Goal: Task Accomplishment & Management: Complete application form

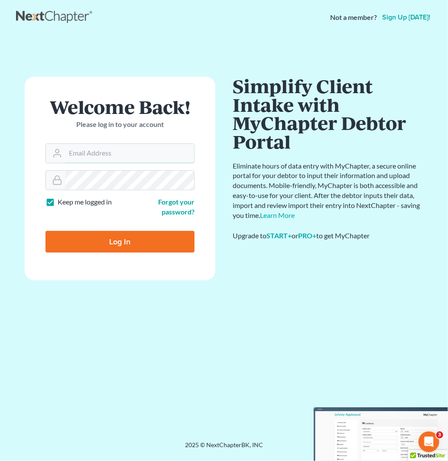
type input "jan@fairmaxlaw.com"
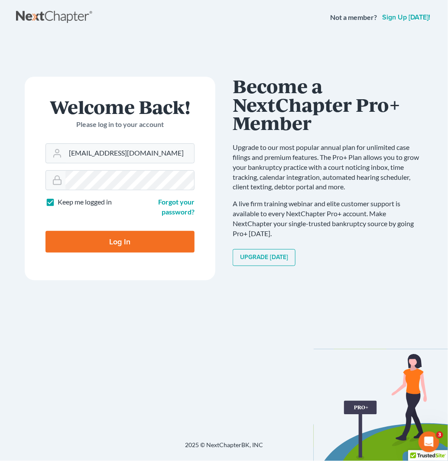
click at [159, 248] on input "Log In" at bounding box center [119, 242] width 149 height 22
type input "Thinking..."
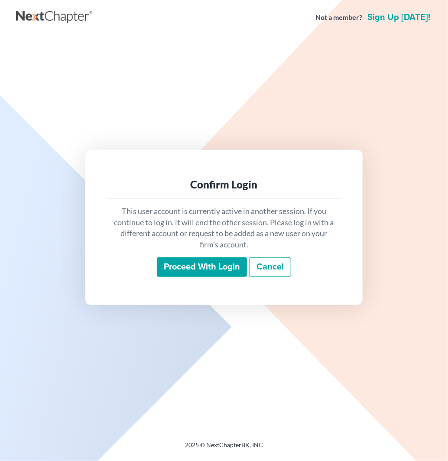
click at [217, 267] on input "Proceed with login" at bounding box center [202, 267] width 90 height 20
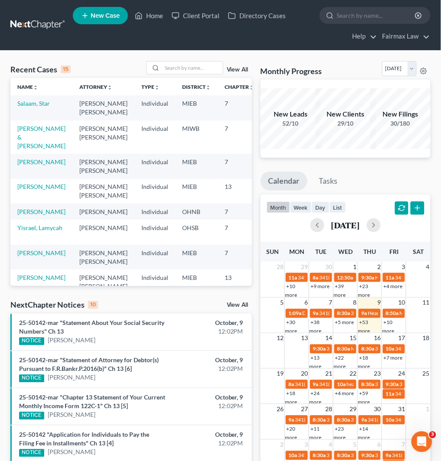
click at [97, 19] on span "New Case" at bounding box center [105, 16] width 29 height 6
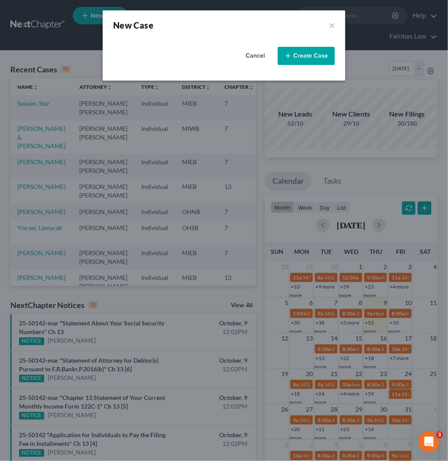
select select "40"
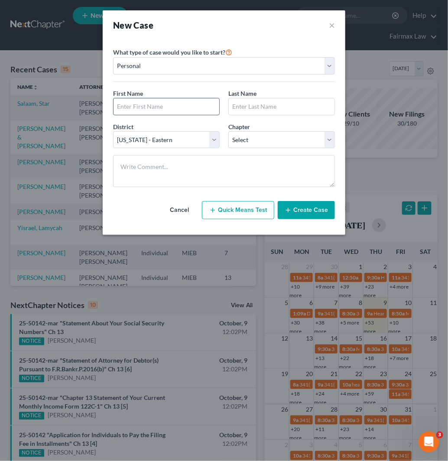
click at [152, 106] on input "text" at bounding box center [166, 106] width 106 height 16
type input "Jovonn"
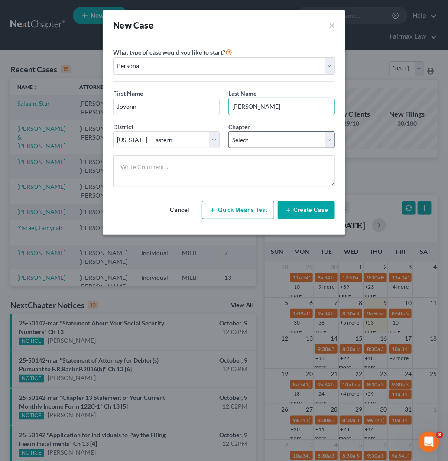
type input "[PERSON_NAME]"
click at [245, 146] on select "Select 7 11 12 13" at bounding box center [281, 139] width 107 height 17
select select "3"
click at [228, 131] on select "Select 7 11 12 13" at bounding box center [281, 139] width 107 height 17
click at [314, 208] on button "Create Case" at bounding box center [306, 210] width 57 height 18
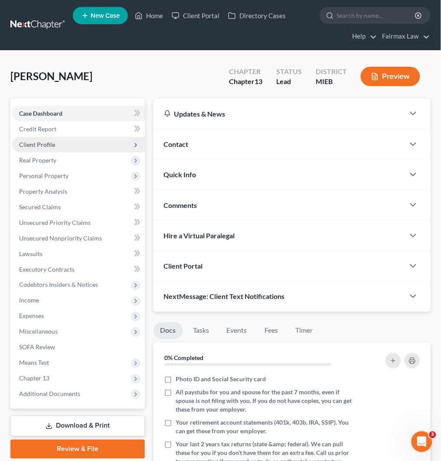
click at [57, 139] on span "Client Profile" at bounding box center [78, 145] width 133 height 16
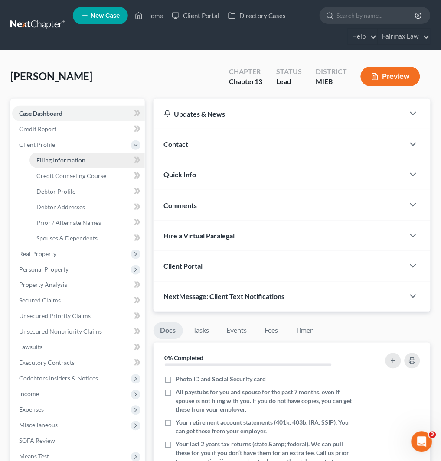
click at [100, 157] on link "Filing Information" at bounding box center [86, 160] width 115 height 16
select select "1"
select select "0"
select select "3"
select select "40"
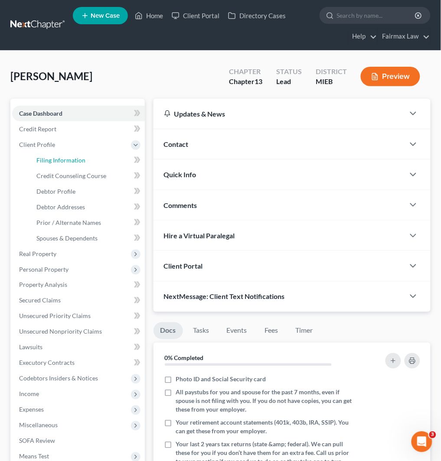
select select "23"
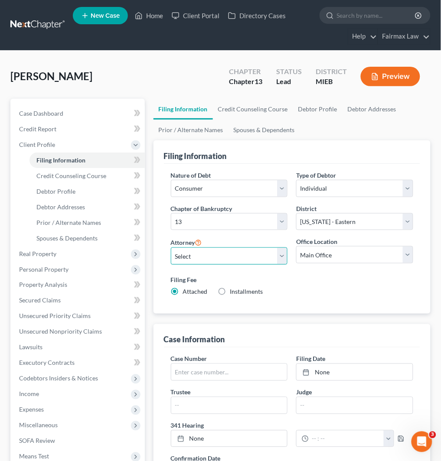
click at [247, 252] on select "Select [PERSON_NAME] [PERSON_NAME] [PERSON_NAME] [PERSON_NAME] [PERSON_NAME] [P…" at bounding box center [229, 255] width 117 height 17
select select "0"
click at [171, 247] on select "Select [PERSON_NAME] [PERSON_NAME] [PERSON_NAME] [PERSON_NAME] [PERSON_NAME] [P…" at bounding box center [229, 255] width 117 height 17
click at [249, 290] on span "Installments" at bounding box center [246, 291] width 33 height 7
click at [239, 290] on input "Installments Installments" at bounding box center [236, 291] width 6 height 6
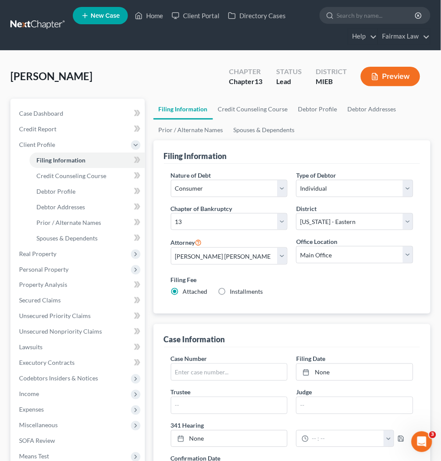
radio input "true"
radio input "false"
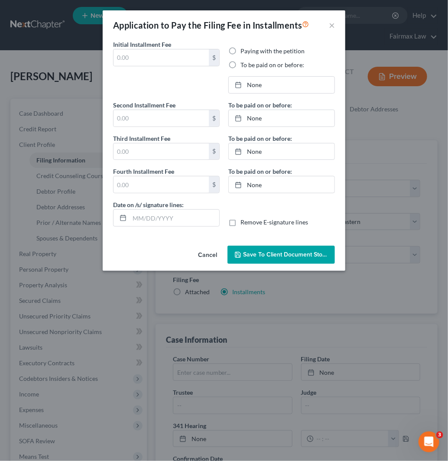
type input "0.00"
radio input "true"
type input "0.00"
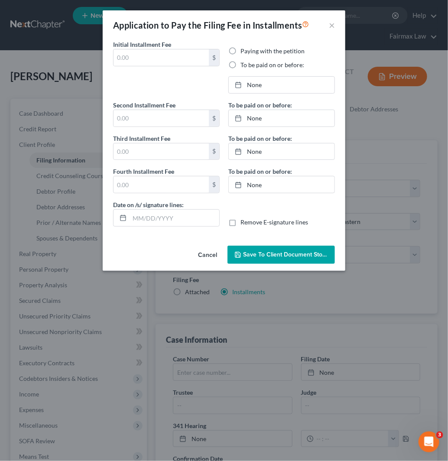
type input "[DATE]"
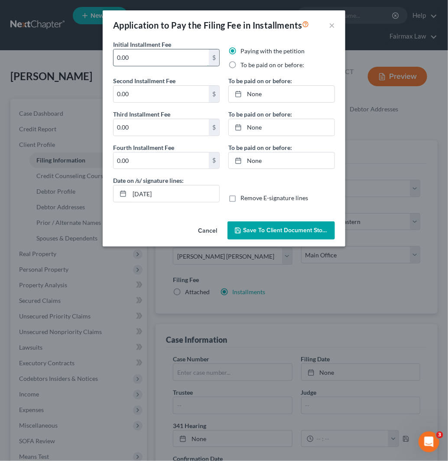
click at [158, 57] on input "0.00" at bounding box center [160, 57] width 95 height 16
drag, startPoint x: 158, startPoint y: 57, endPoint x: 135, endPoint y: 51, distance: 23.6
click at [135, 51] on input "0.00" at bounding box center [160, 57] width 95 height 16
type input "100"
click at [288, 70] on div "Paying with the petition To be paid on or before:" at bounding box center [281, 61] width 115 height 29
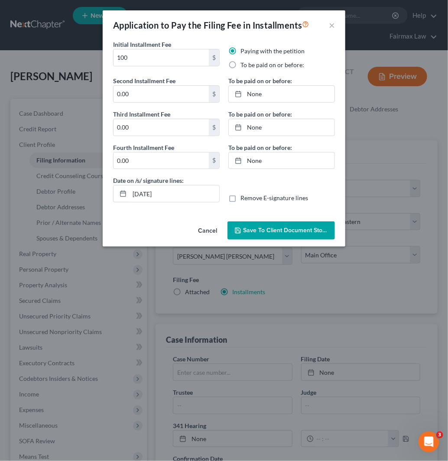
click at [240, 66] on label "To be paid on or before:" at bounding box center [272, 65] width 64 height 9
click at [244, 66] on input "To be paid on or before:" at bounding box center [247, 64] width 6 height 6
radio input "true"
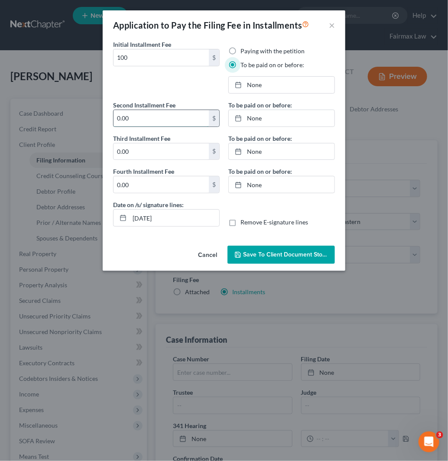
click at [132, 122] on input "0.00" at bounding box center [160, 118] width 95 height 16
type input "100"
type input "113"
click at [288, 80] on link "None" at bounding box center [282, 85] width 106 height 16
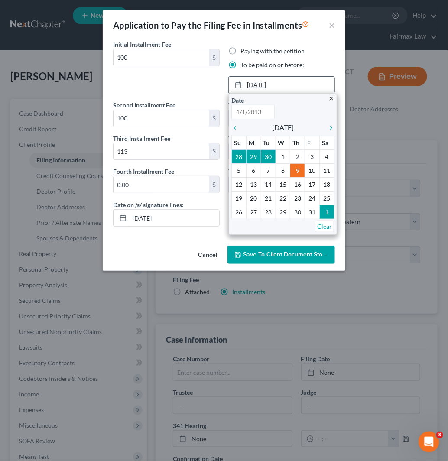
type input "[DATE]"
click at [333, 130] on icon "chevron_right" at bounding box center [328, 127] width 11 height 7
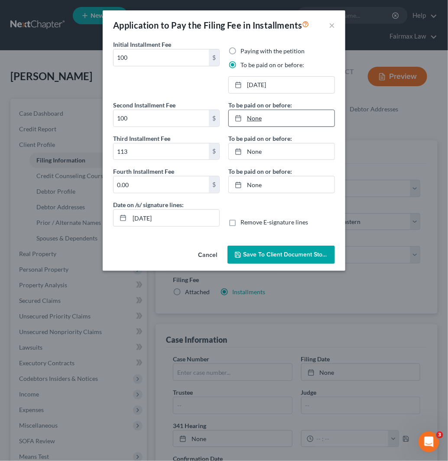
click at [301, 121] on link "None" at bounding box center [282, 118] width 106 height 16
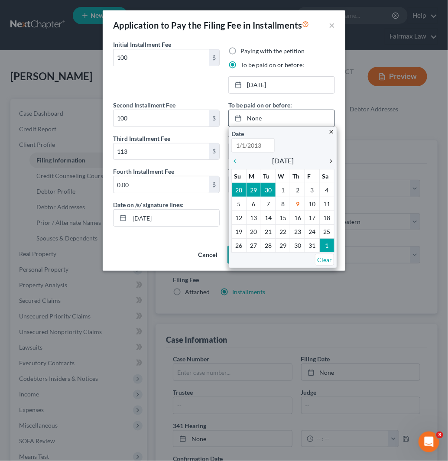
click at [334, 159] on icon "chevron_right" at bounding box center [328, 161] width 11 height 7
type input "[DATE]"
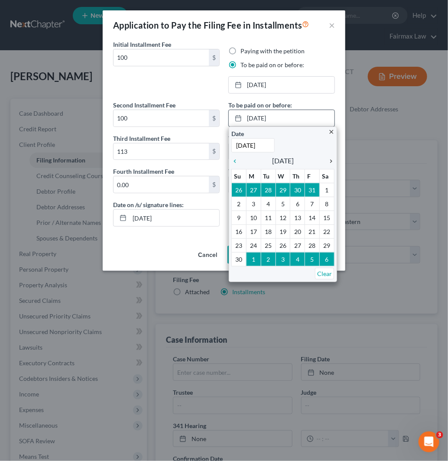
click at [334, 159] on icon "chevron_right" at bounding box center [328, 161] width 11 height 7
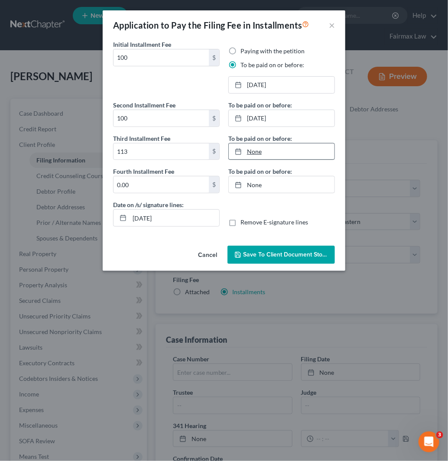
click at [292, 150] on link "None" at bounding box center [282, 151] width 106 height 16
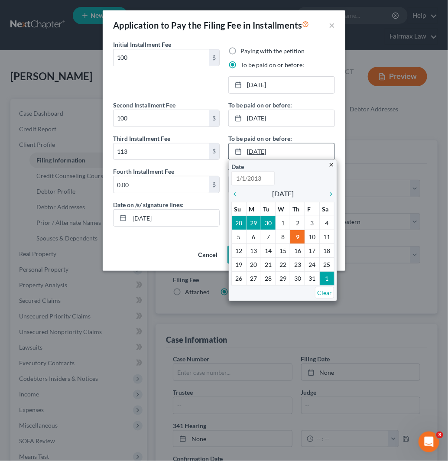
type input "[DATE]"
click at [330, 196] on icon "chevron_right" at bounding box center [328, 194] width 11 height 7
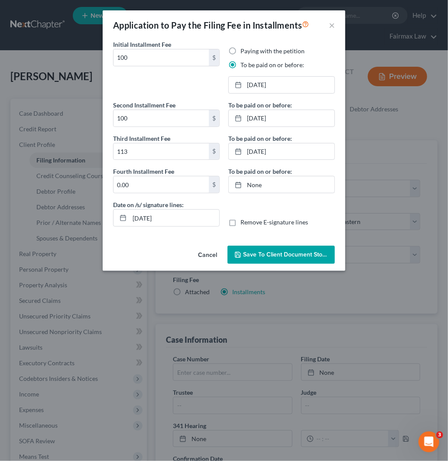
click at [297, 261] on button "Save to Client Document Storage" at bounding box center [280, 255] width 107 height 18
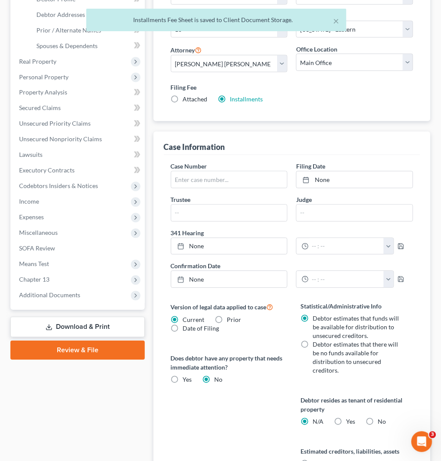
scroll to position [385, 0]
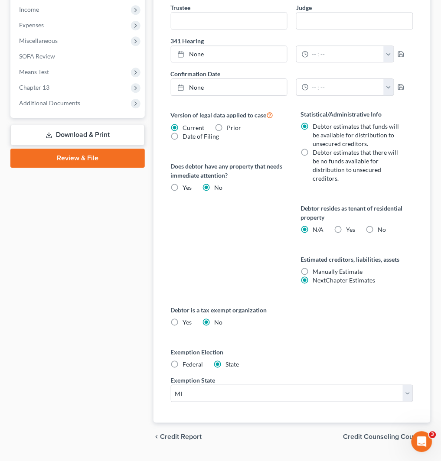
click at [191, 367] on span "Federal" at bounding box center [193, 363] width 20 height 7
click at [191, 366] on input "Federal" at bounding box center [189, 363] width 6 height 6
radio input "true"
radio input "false"
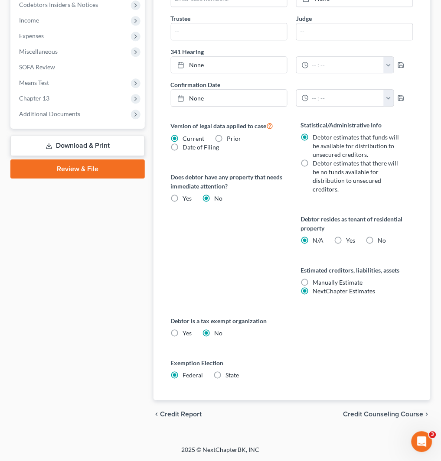
scroll to position [374, 0]
click at [398, 412] on span "Credit Counseling Course" at bounding box center [383, 414] width 80 height 7
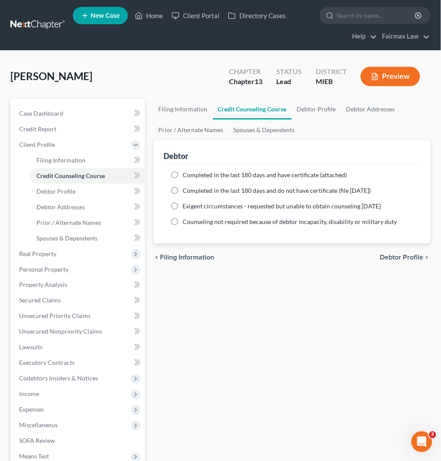
click at [260, 188] on span "Completed in the last 180 days and do not have certificate (file [DATE])" at bounding box center [277, 190] width 188 height 7
click at [192, 188] on input "Completed in the last 180 days and do not have certificate (file [DATE])" at bounding box center [189, 189] width 6 height 6
radio input "true"
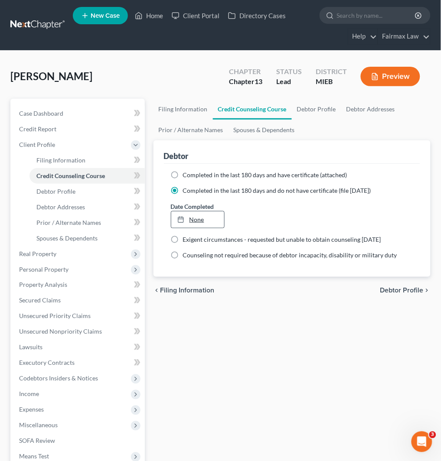
click at [212, 226] on link "None" at bounding box center [197, 219] width 53 height 16
type input "[DATE]"
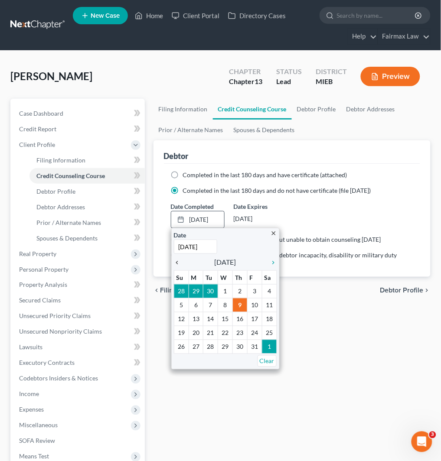
click at [176, 261] on icon "chevron_left" at bounding box center [179, 262] width 11 height 7
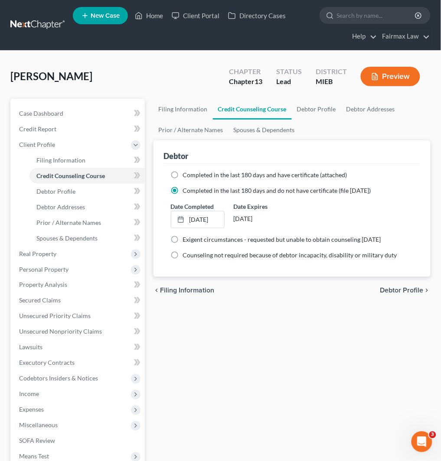
click at [403, 289] on span "Debtor Profile" at bounding box center [401, 290] width 43 height 7
select select "0"
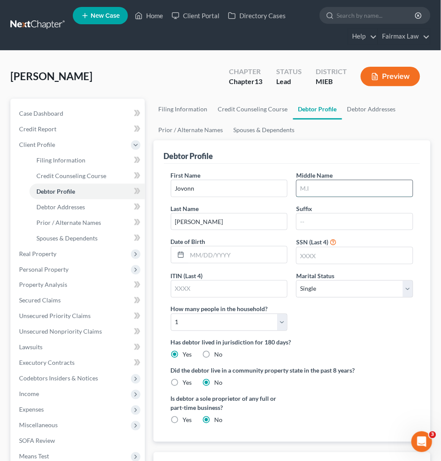
click at [334, 188] on input "text" at bounding box center [354, 188] width 116 height 16
type input "S"
click at [213, 256] on input "text" at bounding box center [237, 254] width 100 height 16
type input "[DATE]"
click at [334, 254] on input "text" at bounding box center [354, 255] width 116 height 16
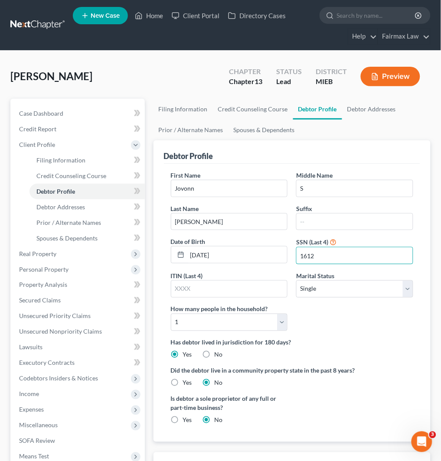
type input "1612"
click at [344, 290] on select "Select Single Married Separated Divorced Widowed" at bounding box center [354, 288] width 117 height 17
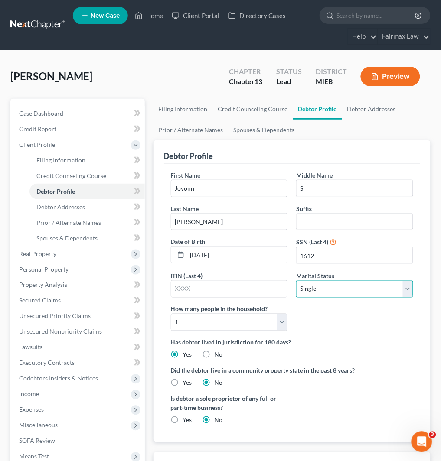
click at [344, 290] on select "Select Single Married Separated Divorced Widowed" at bounding box center [354, 288] width 117 height 17
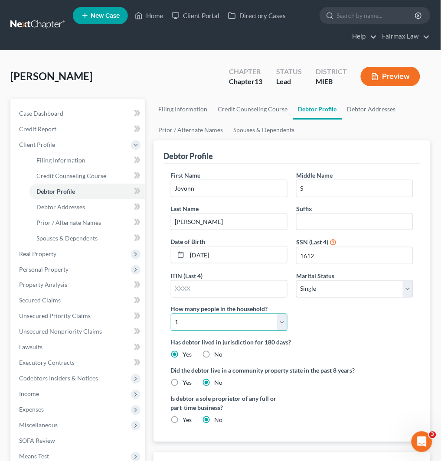
click at [236, 320] on select "Select 1 2 3 4 5 6 7 8 9 10 11 12 13 14 15 16 17 18 19 20" at bounding box center [229, 322] width 117 height 17
select select "1"
click at [171, 314] on select "Select 1 2 3 4 5 6 7 8 9 10 11 12 13 14 15 16 17 18 19 20" at bounding box center [229, 322] width 117 height 17
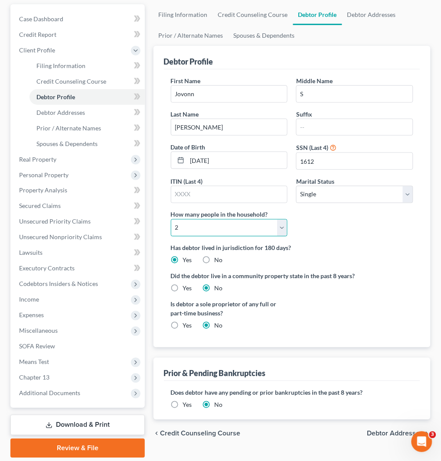
scroll to position [123, 0]
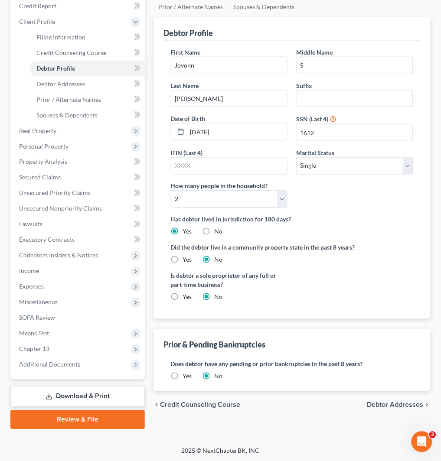
click at [185, 379] on label "Yes" at bounding box center [187, 376] width 9 height 9
click at [186, 378] on input "Yes" at bounding box center [189, 375] width 6 height 6
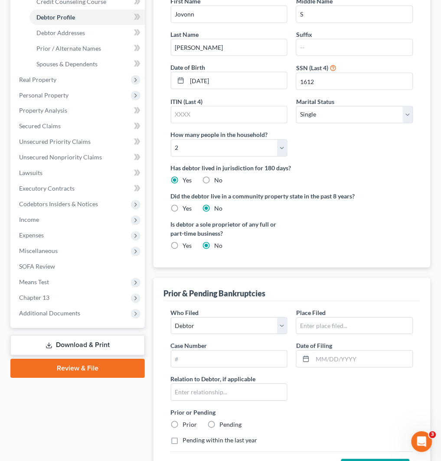
scroll to position [262, 0]
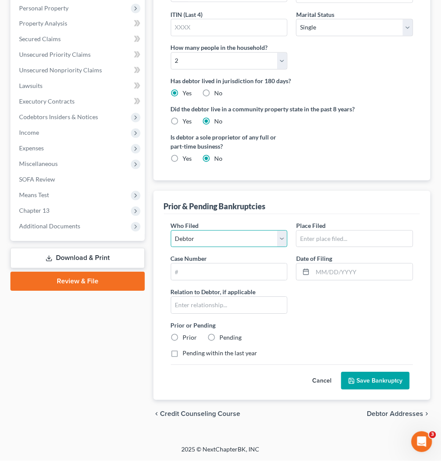
click at [231, 237] on select "Debtor Other" at bounding box center [229, 238] width 117 height 17
select select "other"
click at [171, 230] on select "Debtor Other" at bounding box center [229, 238] width 117 height 17
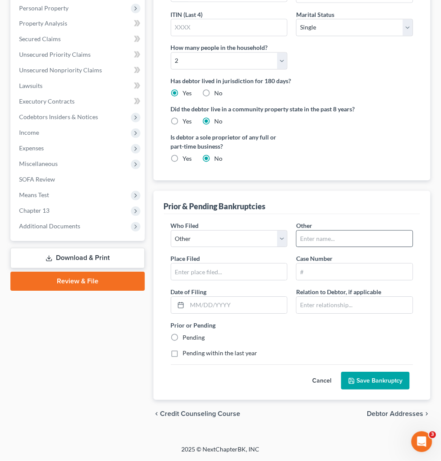
click at [330, 242] on input "text" at bounding box center [354, 239] width 116 height 16
type input "[PERSON_NAME]"
drag, startPoint x: 221, startPoint y: 275, endPoint x: 260, endPoint y: 219, distance: 68.1
click at [221, 275] on input "text" at bounding box center [229, 272] width 116 height 16
paste input "[US_STATE] EASTERN BANKRUPTCY COURT"
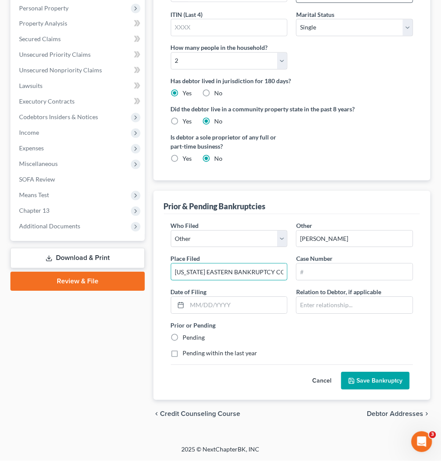
scroll to position [0, 13]
type input "[US_STATE] EASTERN BANKRUPTCY COURT"
click at [315, 273] on input "text" at bounding box center [354, 272] width 116 height 16
paste input "2018bk42655"
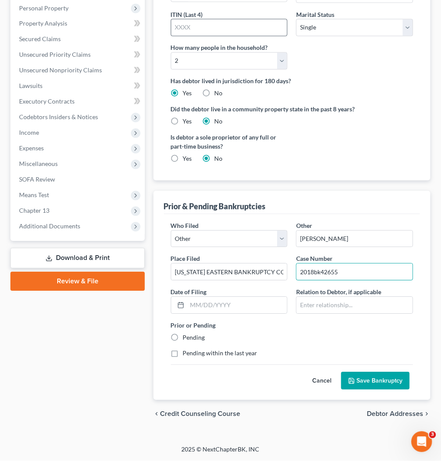
type input "2018bk42655"
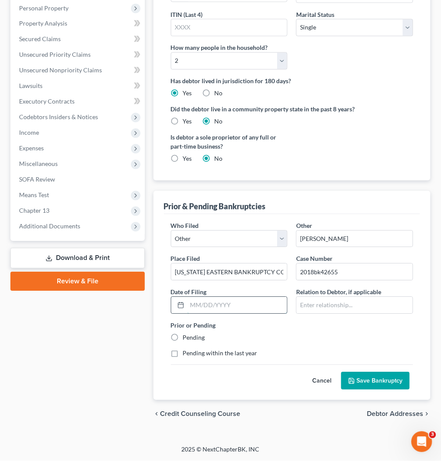
click at [237, 301] on input "text" at bounding box center [237, 305] width 100 height 16
paste input "[DATE]"
type input "[DATE]"
click at [344, 309] on input "text" at bounding box center [354, 305] width 116 height 16
type input "Debtor"
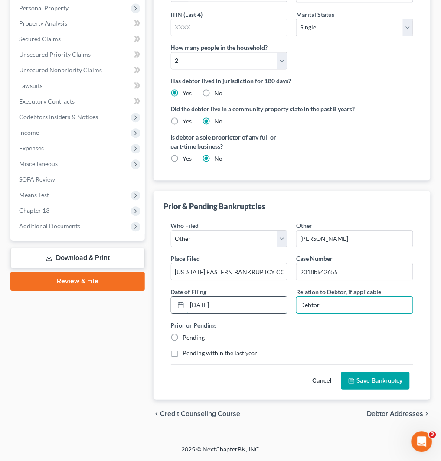
click at [235, 299] on input "[DATE]" at bounding box center [237, 305] width 100 height 16
click at [389, 383] on button "Save Bankruptcy" at bounding box center [375, 381] width 68 height 18
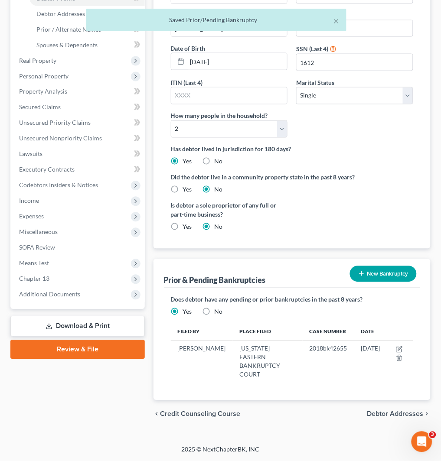
scroll to position [176, 0]
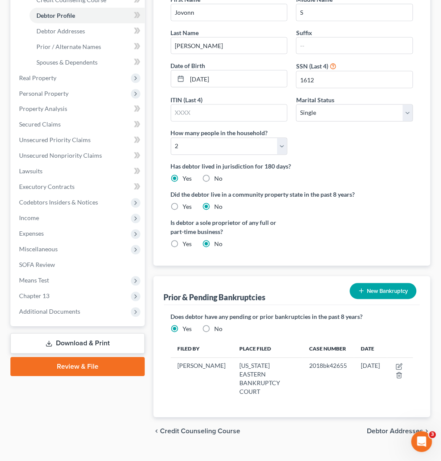
click at [384, 428] on span "Debtor Addresses" at bounding box center [395, 431] width 56 height 7
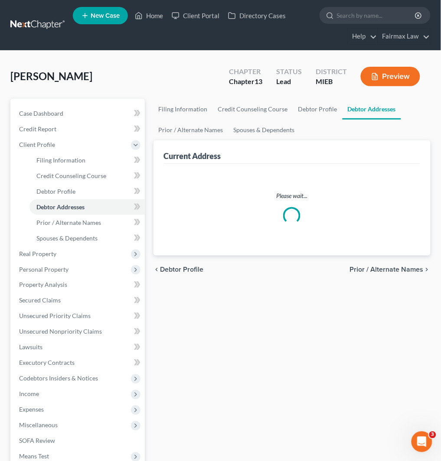
select select "0"
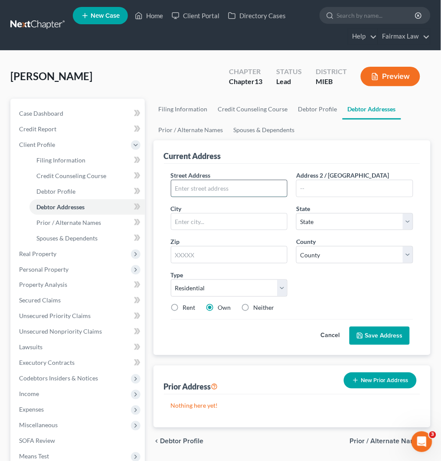
click at [259, 192] on input "text" at bounding box center [229, 188] width 116 height 16
paste input "[STREET_ADDRESS][PERSON_NAME]"
type input "[STREET_ADDRESS][PERSON_NAME]"
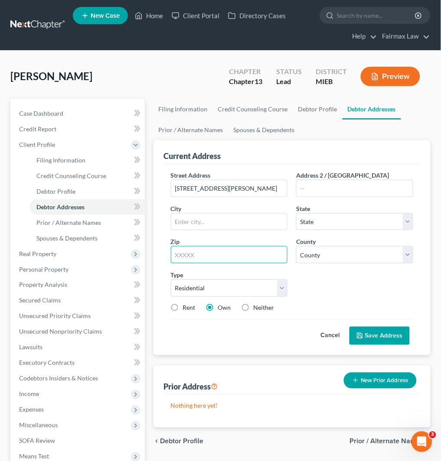
click at [216, 256] on input "text" at bounding box center [229, 254] width 117 height 17
paste input "48228"
type input "48228"
type input "[GEOGRAPHIC_DATA]"
select select "23"
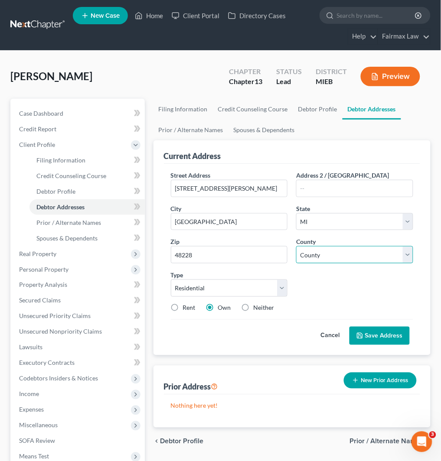
click at [362, 258] on select "[GEOGRAPHIC_DATA] [GEOGRAPHIC_DATA] [GEOGRAPHIC_DATA] [GEOGRAPHIC_DATA] [GEOGRA…" at bounding box center [354, 254] width 117 height 17
select select "81"
click at [378, 336] on button "Save Address" at bounding box center [379, 336] width 60 height 18
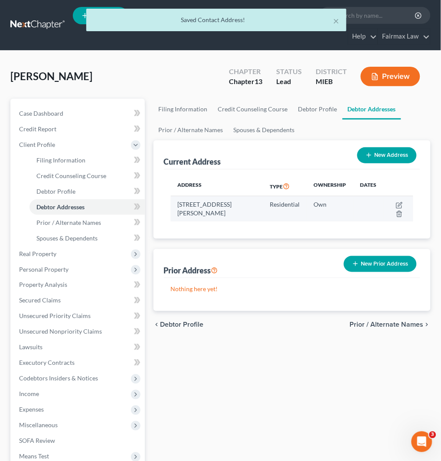
drag, startPoint x: 166, startPoint y: 197, endPoint x: 208, endPoint y: 215, distance: 46.0
click at [208, 215] on div "Address Type Ownership Dates [STREET_ADDRESS][PERSON_NAME] Residential Own" at bounding box center [292, 203] width 256 height 69
click at [207, 219] on td "[STREET_ADDRESS][PERSON_NAME]" at bounding box center [217, 208] width 92 height 25
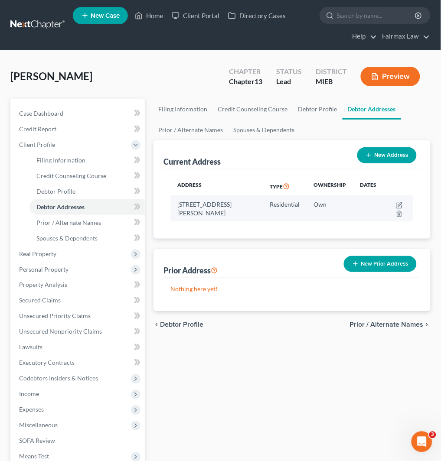
drag, startPoint x: 170, startPoint y: 201, endPoint x: 214, endPoint y: 213, distance: 45.8
click at [214, 213] on td "[STREET_ADDRESS][PERSON_NAME]" at bounding box center [217, 208] width 92 height 25
copy td "[STREET_ADDRESS][PERSON_NAME]"
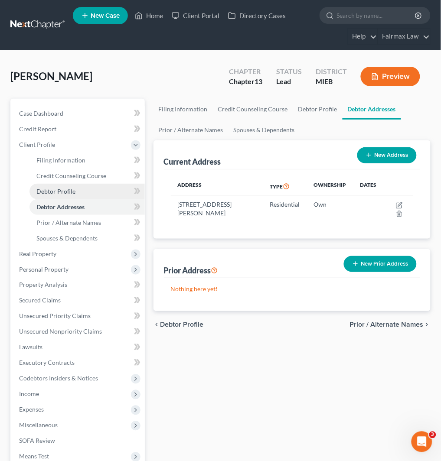
click at [88, 188] on link "Debtor Profile" at bounding box center [86, 192] width 115 height 16
select select "0"
select select "1"
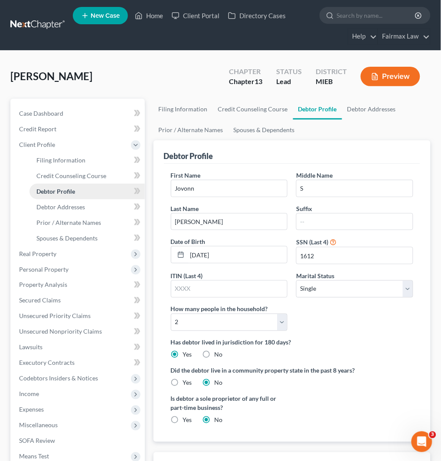
radio input "true"
drag, startPoint x: 214, startPoint y: 321, endPoint x: 215, endPoint y: 314, distance: 7.1
click at [214, 321] on select "Select 1 2 3 4 5 6 7 8 9 10 11 12 13 14 15 16 17 18 19 20" at bounding box center [229, 322] width 117 height 17
select select "2"
click at [171, 314] on select "Select 1 2 3 4 5 6 7 8 9 10 11 12 13 14 15 16 17 18 19 20" at bounding box center [229, 322] width 117 height 17
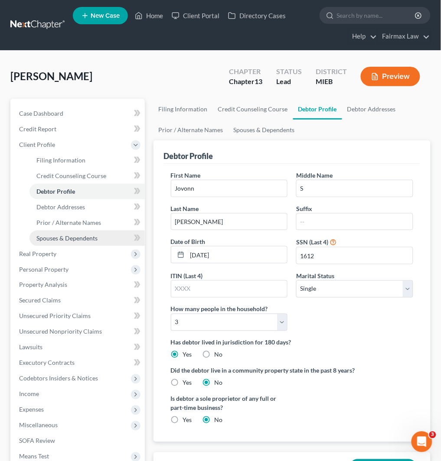
click at [79, 235] on span "Spouses & Dependents" at bounding box center [66, 237] width 61 height 7
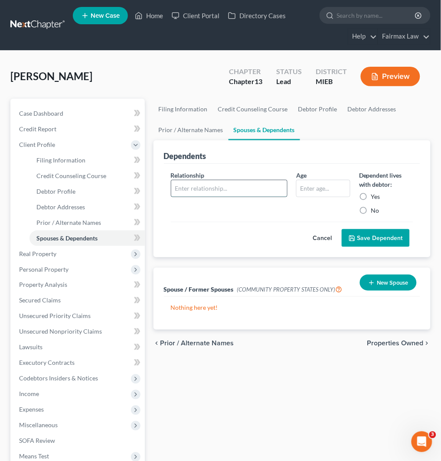
click at [235, 185] on input "text" at bounding box center [229, 188] width 116 height 16
type input "Daughter"
click at [341, 229] on button "Save Dependent" at bounding box center [375, 238] width 68 height 18
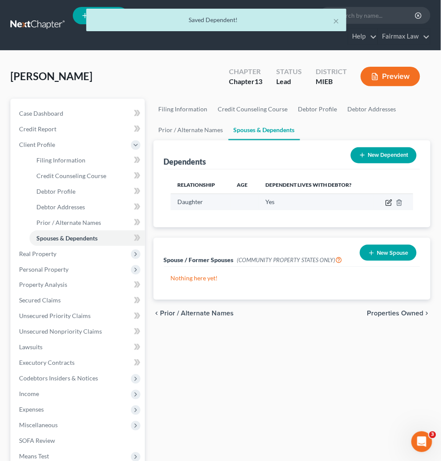
click at [388, 205] on icon "button" at bounding box center [388, 202] width 7 height 7
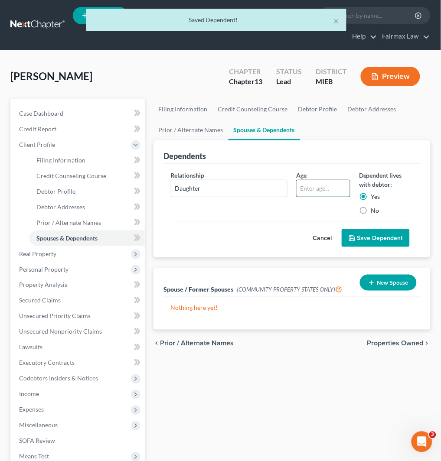
click at [338, 193] on input "text" at bounding box center [322, 188] width 53 height 16
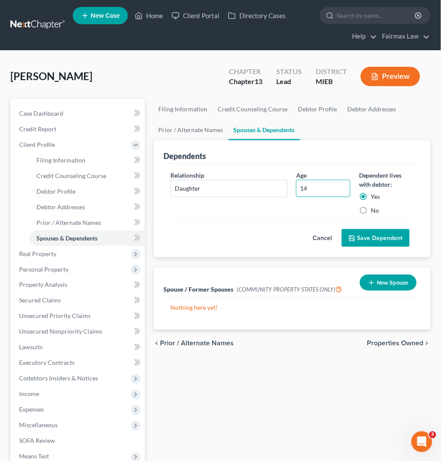
type input "14"
click at [383, 243] on button "Save Dependent" at bounding box center [375, 238] width 68 height 18
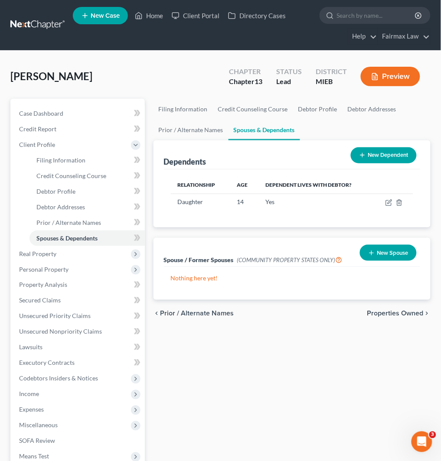
click at [398, 147] on button "New Dependent" at bounding box center [383, 155] width 66 height 16
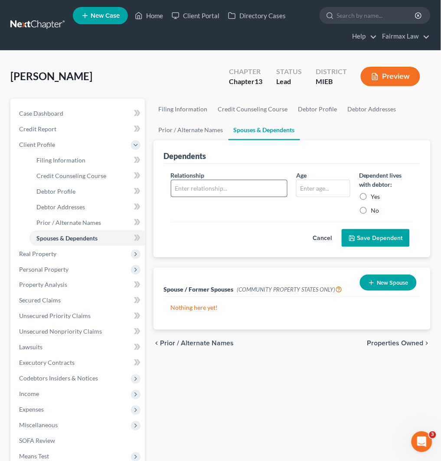
click at [235, 190] on input "text" at bounding box center [229, 188] width 116 height 16
type input "Son"
click at [318, 186] on input "text" at bounding box center [322, 188] width 53 height 16
type input "23"
click at [373, 198] on label "Yes" at bounding box center [375, 196] width 9 height 9
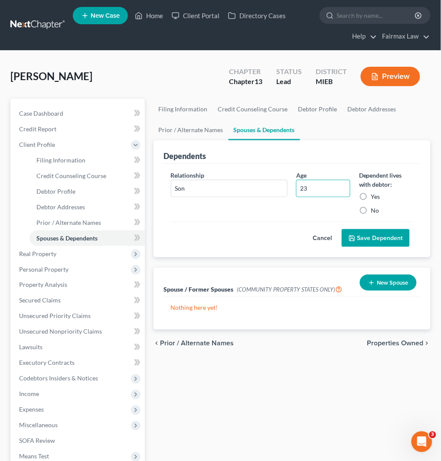
click at [374, 198] on input "Yes" at bounding box center [377, 195] width 6 height 6
radio input "true"
click at [392, 240] on button "Save Dependent" at bounding box center [375, 238] width 68 height 18
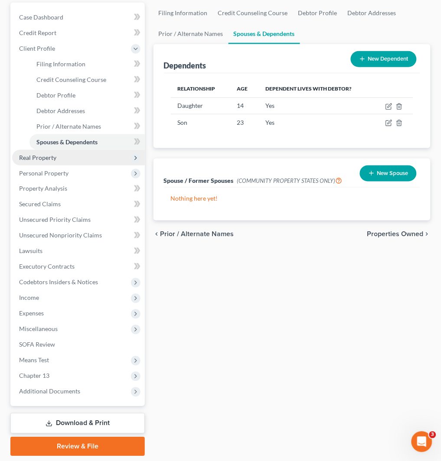
click at [97, 152] on span "Real Property" at bounding box center [78, 158] width 133 height 16
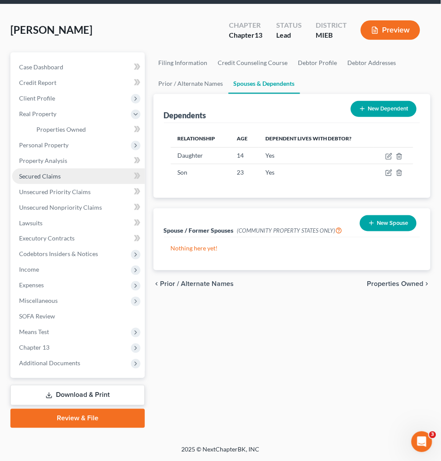
scroll to position [45, 0]
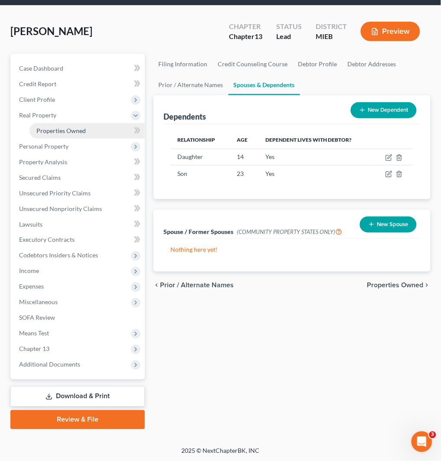
click at [89, 128] on link "Properties Owned" at bounding box center [86, 131] width 115 height 16
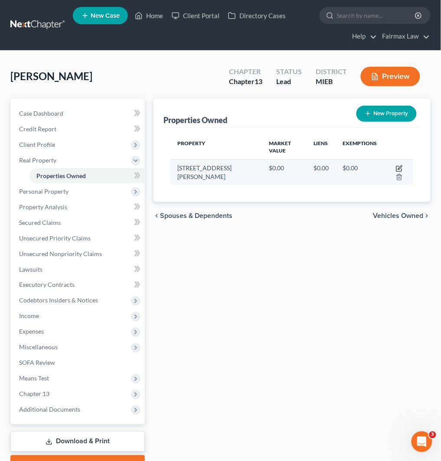
click at [395, 165] on icon "button" at bounding box center [398, 168] width 7 height 7
select select "23"
select select "81"
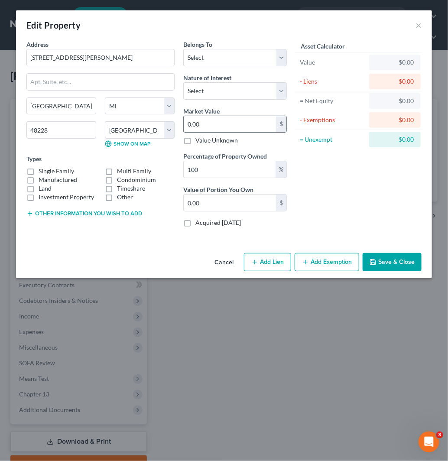
click at [205, 122] on input "0.00" at bounding box center [230, 124] width 92 height 16
paste input "16,8"
type input "16,800"
type input "16,800.00"
type input "16,800"
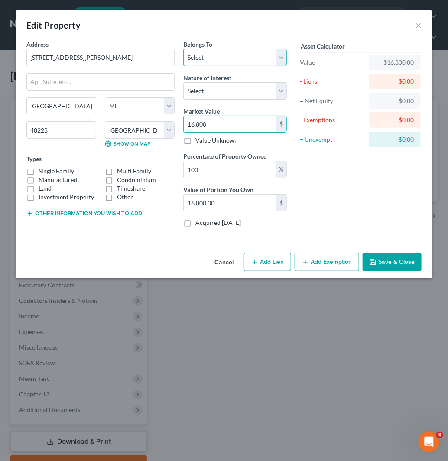
click at [233, 63] on select "Select Debtor 1 Only Debtor 2 Only Debtor 1 And Debtor 2 Only At Least One Of T…" at bounding box center [235, 57] width 104 height 17
select select "0"
click at [183, 49] on select "Select Debtor 1 Only Debtor 2 Only Debtor 1 And Debtor 2 Only At Least One Of T…" at bounding box center [235, 57] width 104 height 17
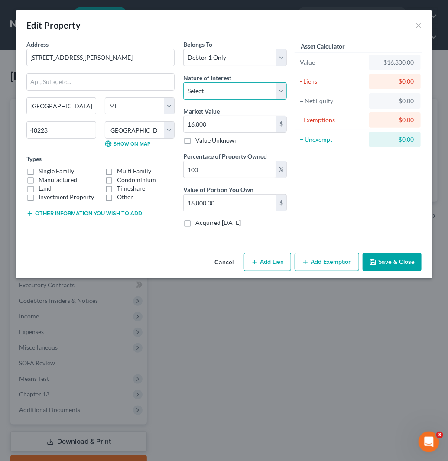
click at [244, 86] on select "Select Fee Simple Joint Tenant Life Estate Equitable Interest Future Interest T…" at bounding box center [235, 90] width 104 height 17
click at [335, 265] on button "Add Exemption" at bounding box center [327, 262] width 65 height 18
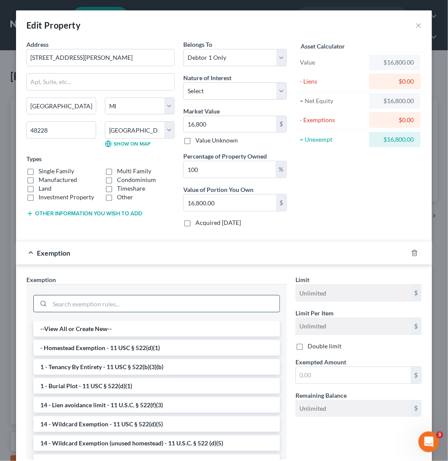
click at [174, 307] on input "search" at bounding box center [165, 303] width 230 height 16
click at [149, 348] on li "- Homestead Exemption - 11 USC § 522(d)(1)" at bounding box center [156, 348] width 246 height 16
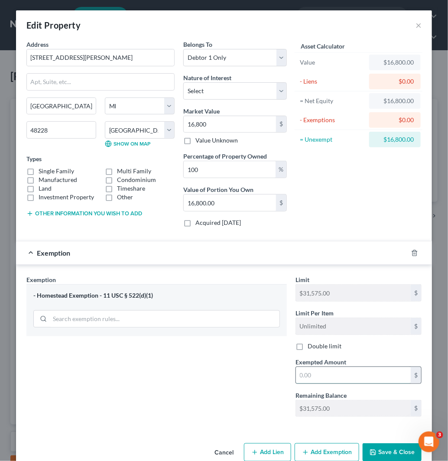
click at [336, 376] on input "text" at bounding box center [353, 375] width 115 height 16
paste input "16,800"
type input "16,800"
click at [392, 449] on button "Save & Close" at bounding box center [392, 452] width 59 height 18
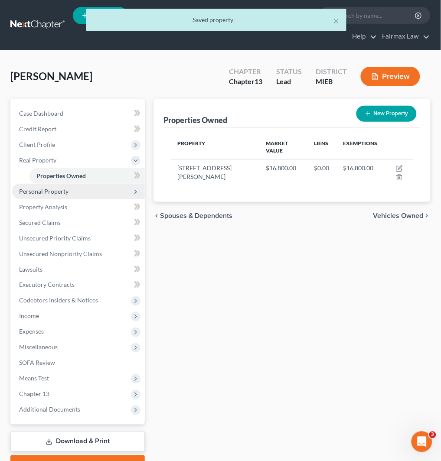
click at [61, 195] on span "Personal Property" at bounding box center [78, 192] width 133 height 16
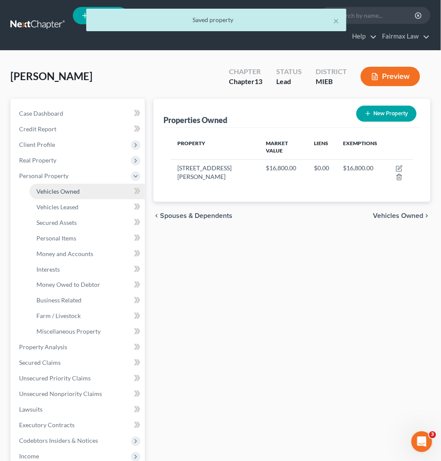
click at [86, 192] on link "Vehicles Owned" at bounding box center [86, 192] width 115 height 16
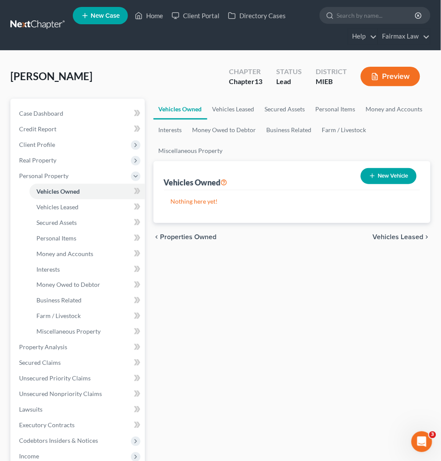
click at [369, 173] on icon "button" at bounding box center [372, 175] width 7 height 7
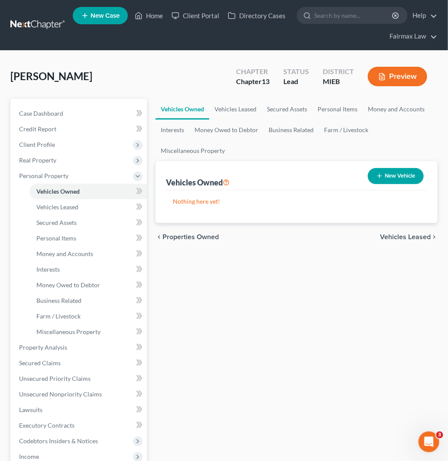
select select "0"
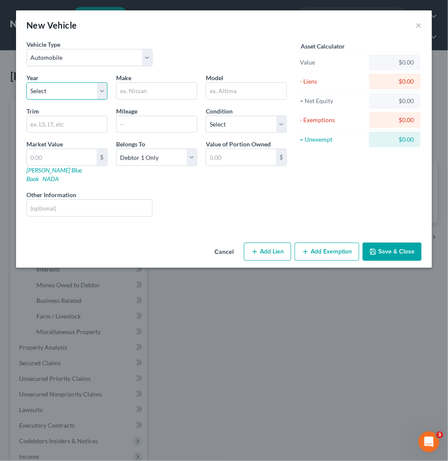
click at [61, 91] on select "Select 2026 2025 2024 2023 2022 2021 2020 2019 2018 2017 2016 2015 2014 2013 20…" at bounding box center [66, 90] width 81 height 17
select select "13"
click at [26, 82] on select "Select 2026 2025 2024 2023 2022 2021 2020 2019 2018 2017 2016 2015 2014 2013 20…" at bounding box center [66, 90] width 81 height 17
click at [148, 96] on input "text" at bounding box center [157, 91] width 80 height 16
type input "Ford"
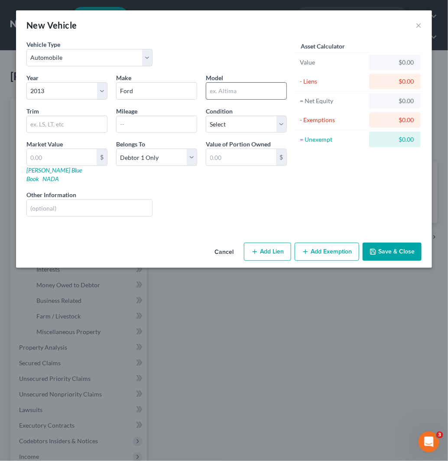
click at [243, 89] on input "text" at bounding box center [246, 91] width 80 height 16
type input "Explorer"
click at [175, 127] on input "text" at bounding box center [157, 124] width 80 height 16
paste input "140912"
type input "140912"
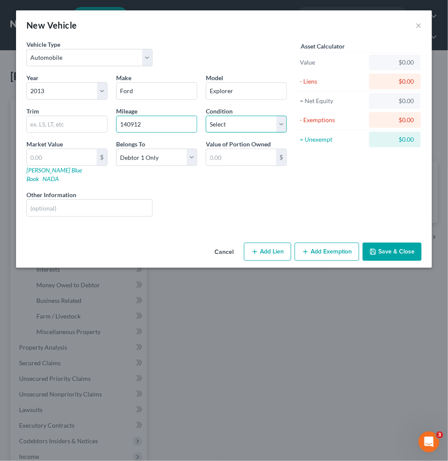
click at [240, 126] on select "Select Excellent Very Good Good Fair Poor" at bounding box center [246, 124] width 81 height 17
select select "3"
click at [206, 116] on select "Select Excellent Very Good Good Fair Poor" at bounding box center [246, 124] width 81 height 17
click at [226, 243] on button "Cancel" at bounding box center [223, 251] width 33 height 17
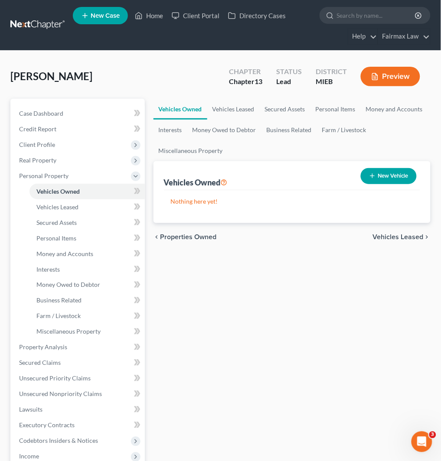
click at [392, 173] on button "New Vehicle" at bounding box center [388, 176] width 56 height 16
select select "0"
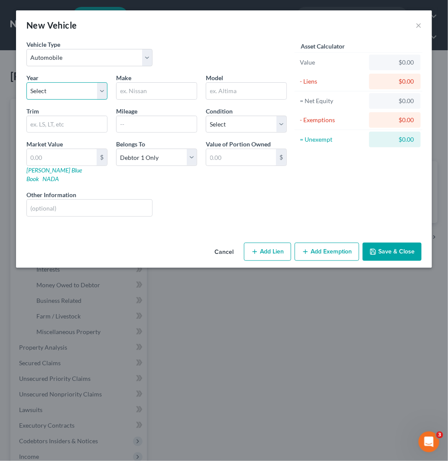
click at [68, 94] on select "Select 2026 2025 2024 2023 2022 2021 2020 2019 2018 2017 2016 2015 2014 2013 20…" at bounding box center [66, 90] width 81 height 17
select select "5"
click at [26, 82] on select "Select 2026 2025 2024 2023 2022 2021 2020 2019 2018 2017 2016 2015 2014 2013 20…" at bounding box center [66, 90] width 81 height 17
click at [165, 92] on input "text" at bounding box center [157, 91] width 80 height 16
type input "GMC"
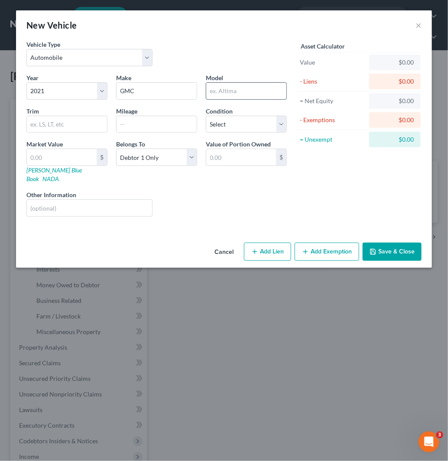
click at [222, 89] on input "text" at bounding box center [246, 91] width 80 height 16
type input "Terrain"
click at [122, 126] on input "text" at bounding box center [157, 124] width 80 height 16
paste input "46728"
type input "46728"
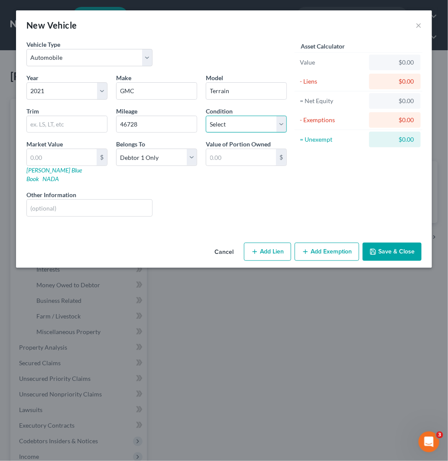
click at [248, 118] on select "Select Excellent Very Good Good Fair Poor" at bounding box center [246, 124] width 81 height 17
select select "2"
click at [206, 116] on select "Select Excellent Very Good Good Fair Poor" at bounding box center [246, 124] width 81 height 17
drag, startPoint x: 167, startPoint y: 126, endPoint x: 98, endPoint y: 126, distance: 68.9
click at [98, 126] on div "Year Select 2026 2025 2024 2023 2022 2021 2020 2019 2018 2017 2016 2015 2014 20…" at bounding box center [156, 148] width 269 height 150
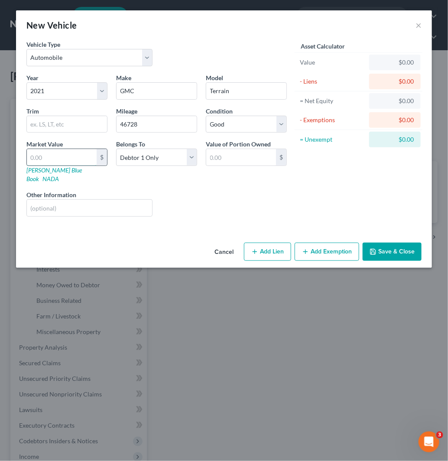
click at [66, 162] on input "text" at bounding box center [62, 157] width 70 height 16
type input "1"
type input "1.00"
type input "17"
type input "17.00"
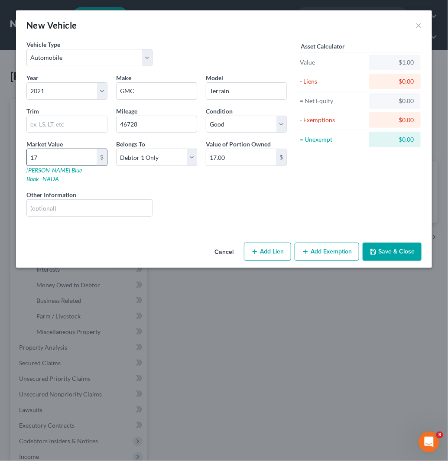
type input "172"
type input "172.00"
type input "1724"
type input "1,724.00"
type input "17245"
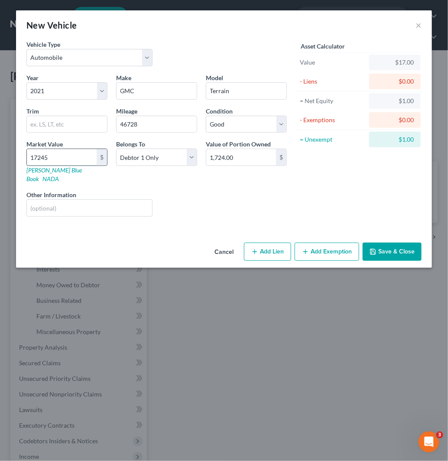
type input "17,245.00"
type input "17,245"
click at [318, 249] on button "Add Exemption" at bounding box center [327, 252] width 65 height 18
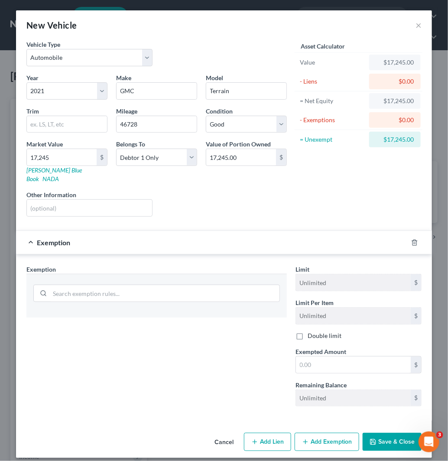
click at [159, 294] on div at bounding box center [156, 292] width 246 height 23
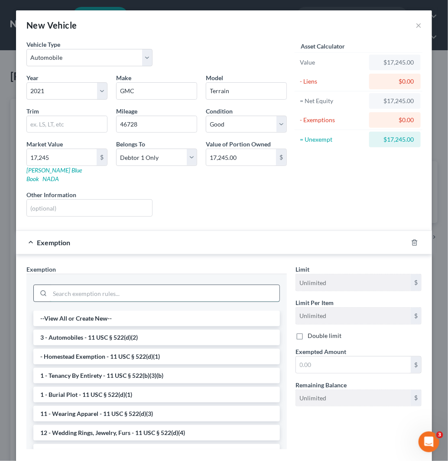
click at [173, 287] on input "search" at bounding box center [165, 293] width 230 height 16
click at [141, 330] on li "3 - Automobiles - 11 USC § 522(d)(2)" at bounding box center [156, 338] width 246 height 16
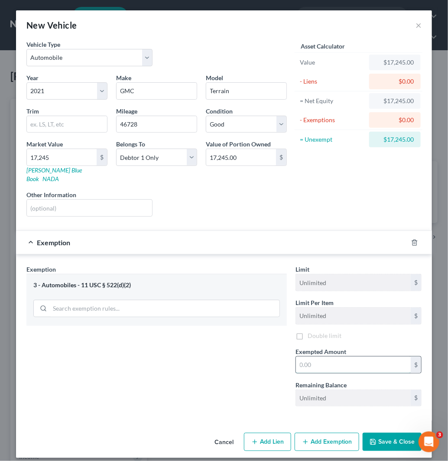
click at [332, 356] on input "text" at bounding box center [353, 364] width 115 height 16
type input "5,025"
click at [394, 435] on button "Save & Close" at bounding box center [392, 442] width 59 height 18
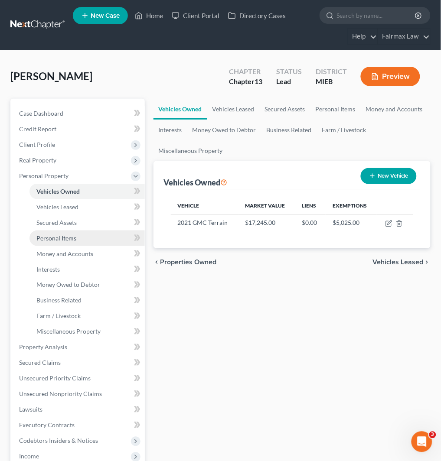
drag, startPoint x: 82, startPoint y: 239, endPoint x: 107, endPoint y: 227, distance: 27.7
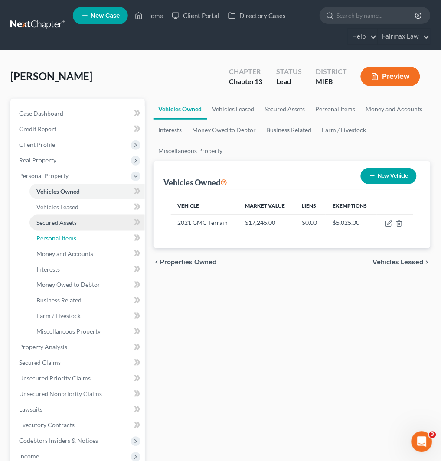
click at [83, 239] on link "Personal Items" at bounding box center [86, 238] width 115 height 16
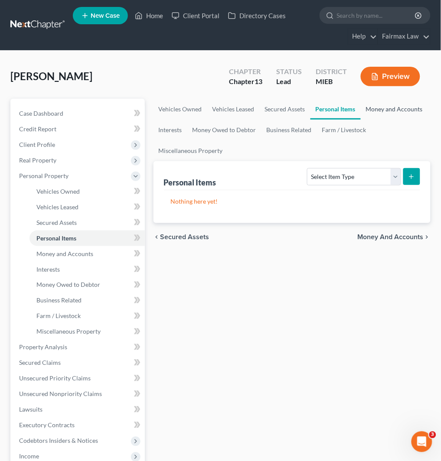
click at [412, 99] on link "Money and Accounts" at bounding box center [393, 109] width 67 height 21
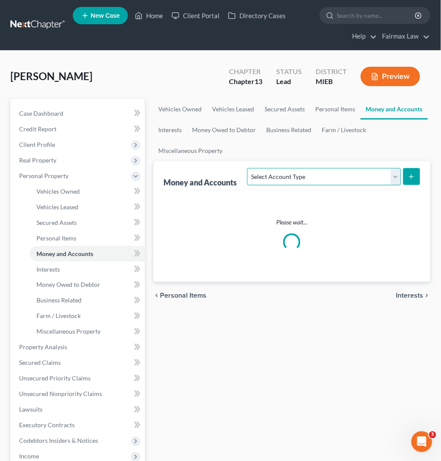
click at [327, 175] on select "Select Account Type Brokerage Cash on Hand Certificates of Deposit Checking Acc…" at bounding box center [323, 176] width 153 height 17
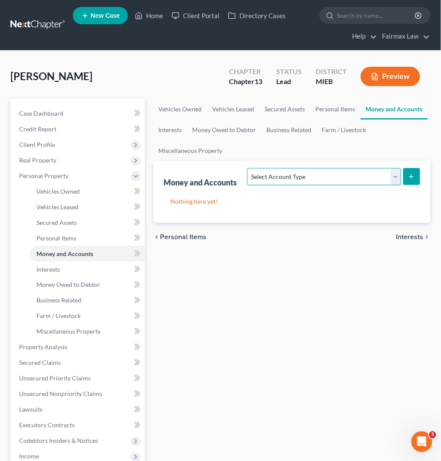
select select "cash_on_hand"
click at [249, 168] on select "Select Account Type Brokerage Cash on Hand Certificates of Deposit Checking Acc…" at bounding box center [323, 176] width 153 height 17
click at [412, 175] on icon "submit" at bounding box center [411, 176] width 7 height 7
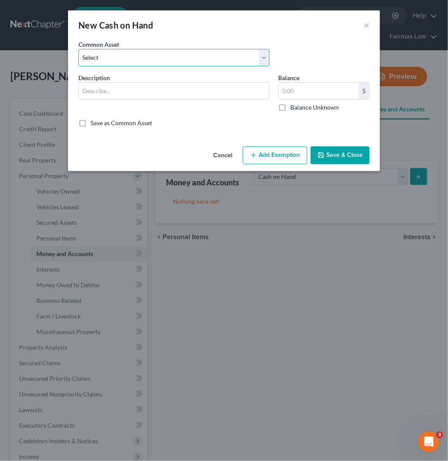
click at [189, 58] on select "Select Cash on Hand Cash on Hand Cash Cash on hand on date of filing Cash on Ha…" at bounding box center [173, 57] width 191 height 17
select select "4"
click at [78, 49] on select "Select Cash on Hand Cash on Hand Cash Cash on hand on date of filing Cash on Ha…" at bounding box center [173, 57] width 191 height 17
type input "Cash on Hand"
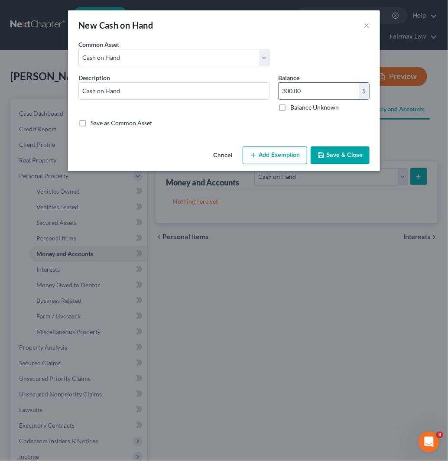
click at [324, 89] on input "300.00" at bounding box center [319, 91] width 80 height 16
type input "100"
click at [281, 162] on button "Add Exemption" at bounding box center [275, 155] width 65 height 18
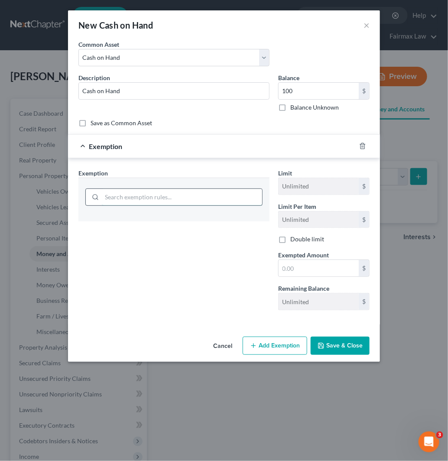
click at [176, 198] on input "search" at bounding box center [182, 197] width 160 height 16
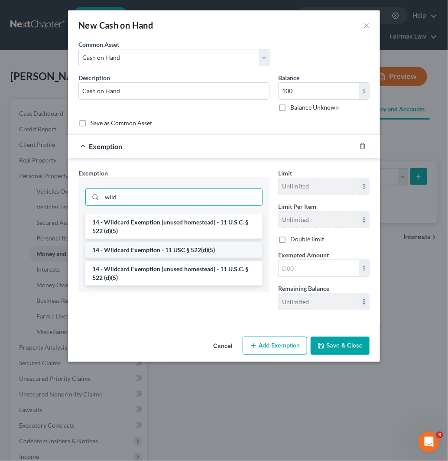
type input "wild"
click at [215, 252] on li "14 - Wildcard Exemption - 11 USC § 522(d)(5)" at bounding box center [173, 250] width 177 height 16
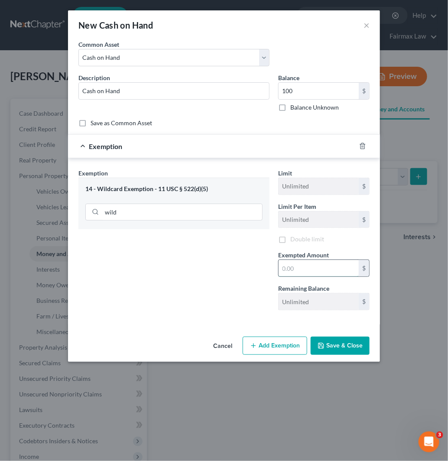
click at [296, 266] on input "text" at bounding box center [319, 268] width 80 height 16
type input "100"
drag, startPoint x: 214, startPoint y: 278, endPoint x: 233, endPoint y: 286, distance: 21.2
click at [214, 278] on div "Exemption Set must be selected for CA. Exemption * 14 - Wildcard Exemption - 11…" at bounding box center [174, 242] width 200 height 149
click at [357, 345] on button "Save & Close" at bounding box center [340, 346] width 59 height 18
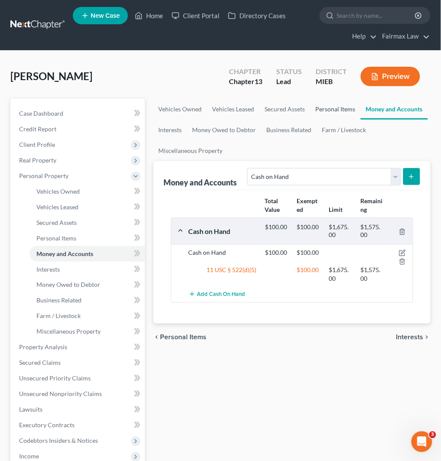
click at [336, 107] on link "Personal Items" at bounding box center [335, 109] width 50 height 21
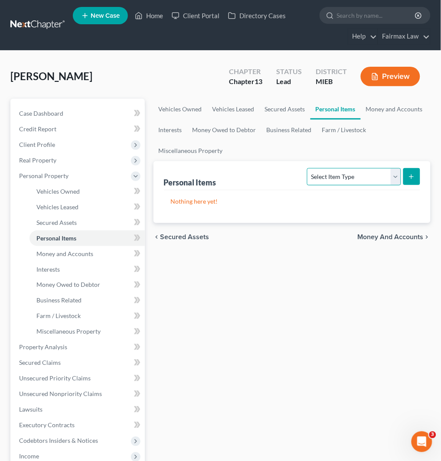
drag, startPoint x: 332, startPoint y: 179, endPoint x: 336, endPoint y: 182, distance: 5.5
click at [332, 179] on select "Select Item Type Clothing Collectibles Of Value Electronics Firearms Household …" at bounding box center [354, 176] width 94 height 17
select select "household_goods"
click at [308, 168] on select "Select Item Type Clothing Collectibles Of Value Electronics Firearms Household …" at bounding box center [354, 176] width 94 height 17
click at [418, 173] on button "submit" at bounding box center [411, 176] width 17 height 17
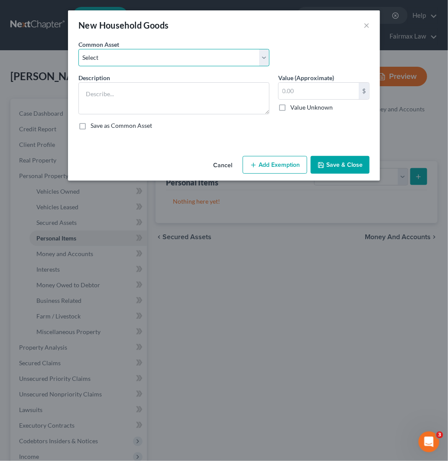
click at [200, 61] on select "Select Common household furnishings, appliances, and decor Common household fur…" at bounding box center [173, 57] width 191 height 17
select select "15"
click at [78, 49] on select "Select Common household furnishings, appliances, and decor Common household fur…" at bounding box center [173, 57] width 191 height 17
type textarea "Household Goods"
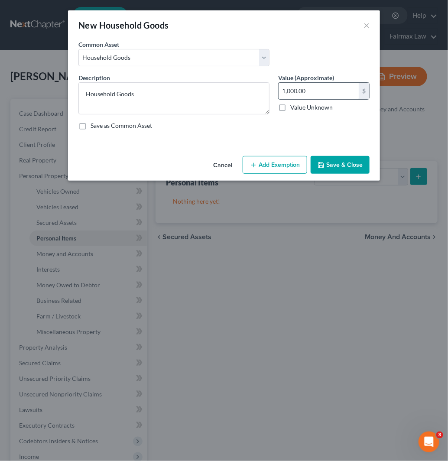
click at [304, 97] on input "1,000.00" at bounding box center [319, 91] width 80 height 16
type input "3,000"
click at [289, 166] on button "Add Exemption" at bounding box center [275, 165] width 65 height 18
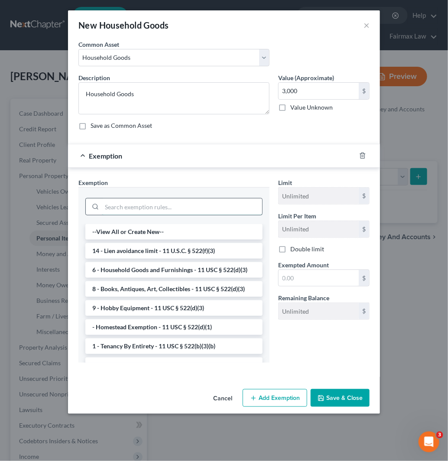
click at [206, 210] on input "search" at bounding box center [182, 206] width 160 height 16
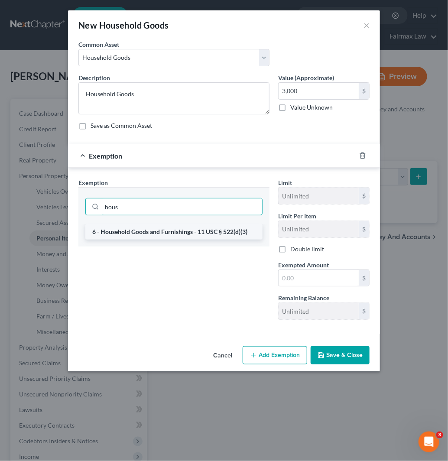
type input "hous"
click at [226, 235] on li "6 - Household Goods and Furnishings - 11 USC § 522(d)(3)" at bounding box center [173, 232] width 177 height 16
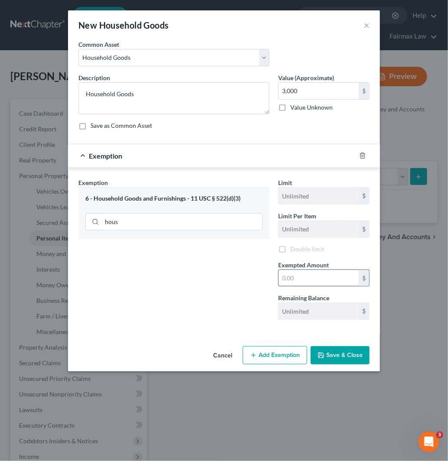
click at [342, 283] on input "text" at bounding box center [319, 278] width 80 height 16
type input "3,000"
click at [326, 359] on button "Save & Close" at bounding box center [340, 355] width 59 height 18
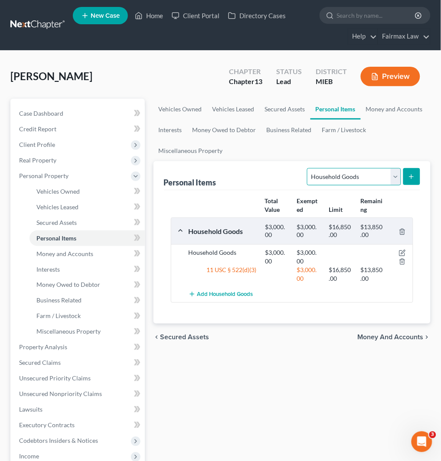
click at [338, 177] on select "Select Item Type Clothing Collectibles Of Value Electronics Firearms Household …" at bounding box center [354, 176] width 94 height 17
select select "electronics"
click at [308, 168] on select "Select Item Type Clothing Collectibles Of Value Electronics Firearms Household …" at bounding box center [354, 176] width 94 height 17
click at [417, 176] on button "submit" at bounding box center [411, 176] width 17 height 17
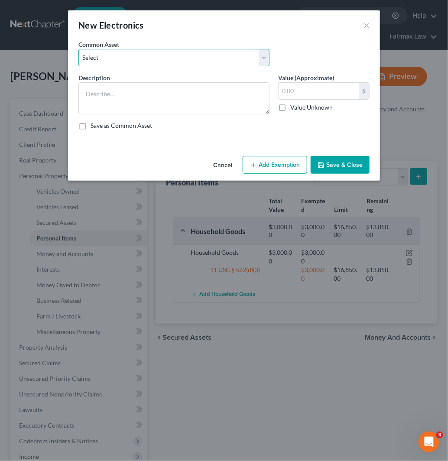
click at [130, 54] on select "Select Household Electronics, including cell phones, PC or tablet device, telev…" at bounding box center [173, 57] width 191 height 17
select select "10"
click at [78, 49] on select "Select Household Electronics, including cell phones, PC or tablet device, telev…" at bounding box center [173, 57] width 191 height 17
type textarea "Household Electronics"
type input "500.00"
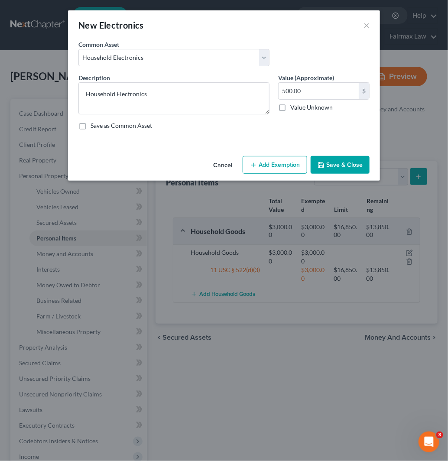
click at [273, 165] on button "Add Exemption" at bounding box center [275, 165] width 65 height 18
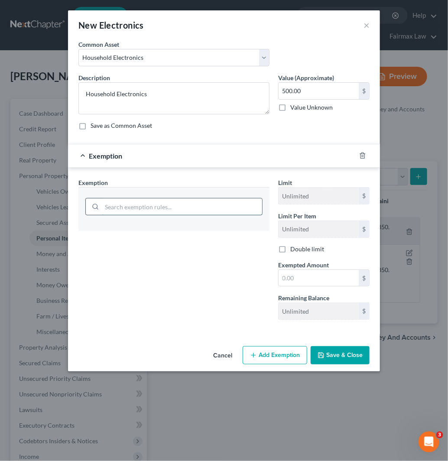
click at [215, 198] on input "search" at bounding box center [182, 206] width 160 height 16
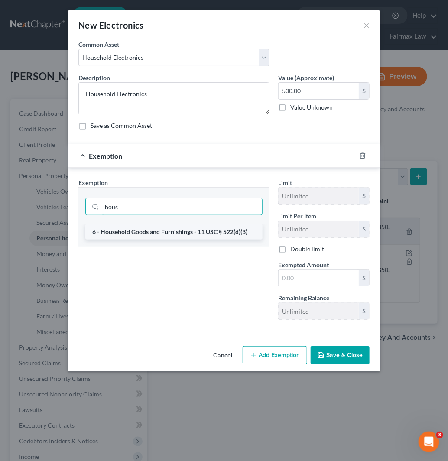
type input "hous"
click at [222, 239] on li "6 - Household Goods and Furnishings - 11 USC § 522(d)(3)" at bounding box center [173, 232] width 177 height 16
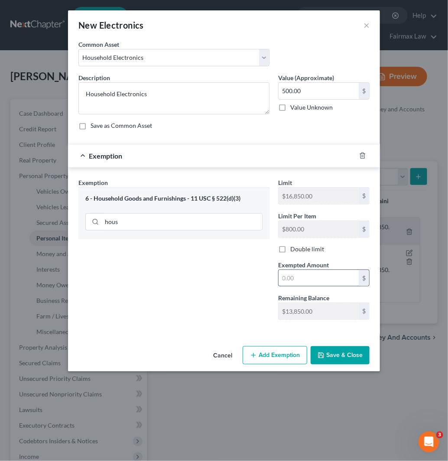
click at [308, 276] on input "text" at bounding box center [319, 278] width 80 height 16
type input "500"
click at [196, 304] on div "Exemption Set must be selected for CA. Exemption * 6 - Household Goods and Furn…" at bounding box center [174, 252] width 200 height 149
click at [339, 356] on button "Save & Close" at bounding box center [340, 355] width 59 height 18
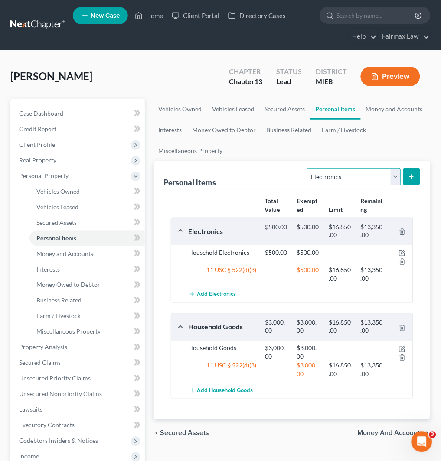
click at [376, 176] on select "Select Item Type Clothing Collectibles Of Value Electronics Firearms Household …" at bounding box center [354, 176] width 94 height 17
select select "clothing"
click at [308, 168] on select "Select Item Type Clothing Collectibles Of Value Electronics Firearms Household …" at bounding box center [354, 176] width 94 height 17
click at [417, 175] on button "submit" at bounding box center [411, 176] width 17 height 17
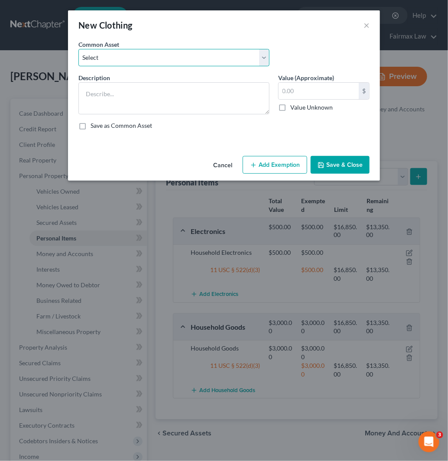
drag, startPoint x: 206, startPoint y: 57, endPoint x: 198, endPoint y: 65, distance: 11.4
click at [206, 57] on select "Select Common clothing Common clothing Common clothing Everyday clothing Profes…" at bounding box center [173, 57] width 191 height 17
select select "6"
click at [78, 49] on select "Select Common clothing Common clothing Common clothing Everyday clothing Profes…" at bounding box center [173, 57] width 191 height 17
type textarea "Common clothing"
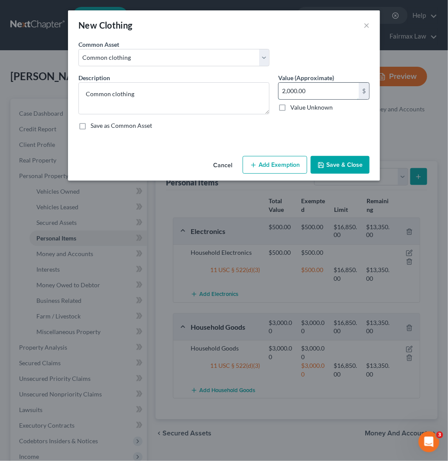
click at [315, 94] on input "2,000.00" at bounding box center [319, 91] width 80 height 16
type input "300"
click at [261, 166] on button "Add Exemption" at bounding box center [275, 165] width 65 height 18
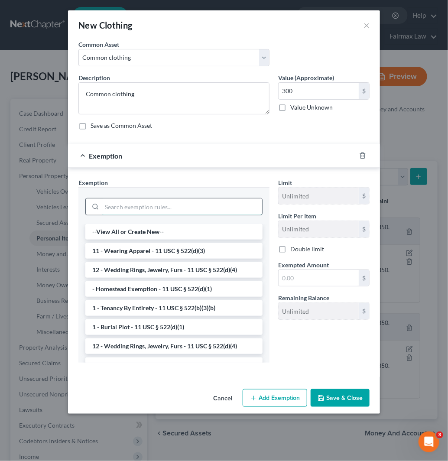
click at [209, 208] on input "search" at bounding box center [182, 206] width 160 height 16
click at [217, 247] on li "11 - Wearing Apparel - 11 USC § 522(d)(3)" at bounding box center [173, 251] width 177 height 16
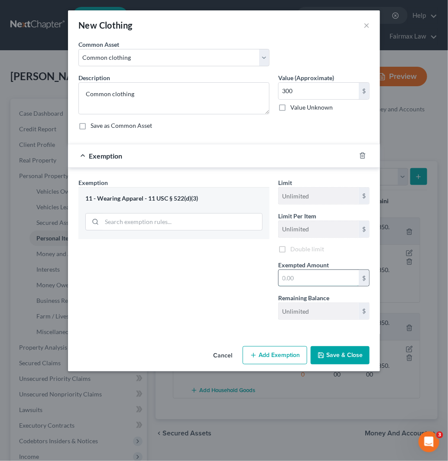
click at [326, 284] on input "text" at bounding box center [319, 278] width 80 height 16
type input "300"
click at [352, 361] on button "Save & Close" at bounding box center [340, 355] width 59 height 18
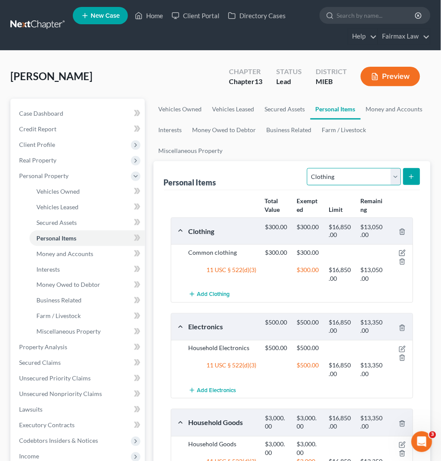
click at [376, 182] on select "Select Item Type Clothing Collectibles Of Value Electronics Firearms Household …" at bounding box center [354, 176] width 94 height 17
select select "jewelry"
click at [308, 168] on select "Select Item Type Clothing Collectibles Of Value Electronics Firearms Household …" at bounding box center [354, 176] width 94 height 17
click at [414, 178] on icon "submit" at bounding box center [411, 176] width 7 height 7
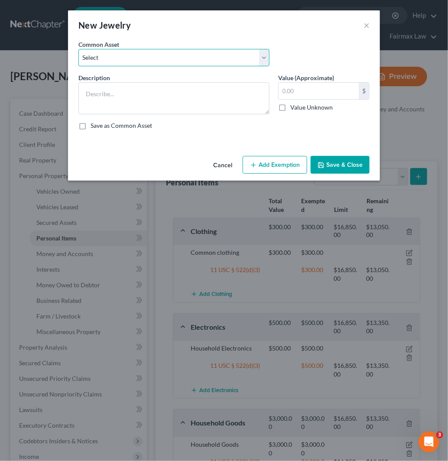
click at [184, 53] on select "Select Jewelry Wedding bands Costume Jewelry Watch Wedding ring and costume jew…" at bounding box center [173, 57] width 191 height 17
select select "5"
click at [78, 49] on select "Select Jewelry Wedding bands Costume Jewelry Watch Wedding ring and costume jew…" at bounding box center [173, 57] width 191 height 17
type textarea "Common jewelry"
type input "1,000.00"
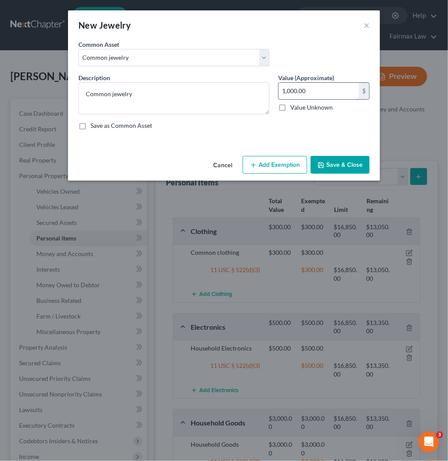
click at [315, 88] on input "1,000.00" at bounding box center [319, 91] width 80 height 16
click at [276, 163] on button "Add Exemption" at bounding box center [275, 165] width 65 height 18
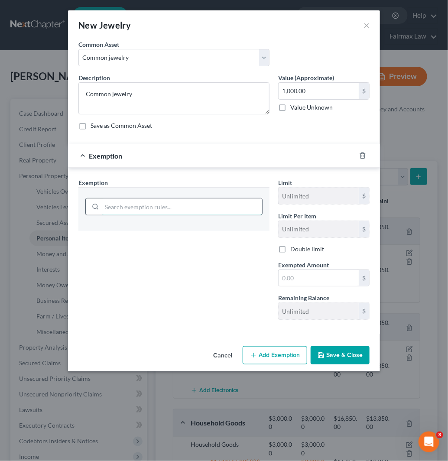
click at [176, 206] on input "search" at bounding box center [182, 206] width 160 height 16
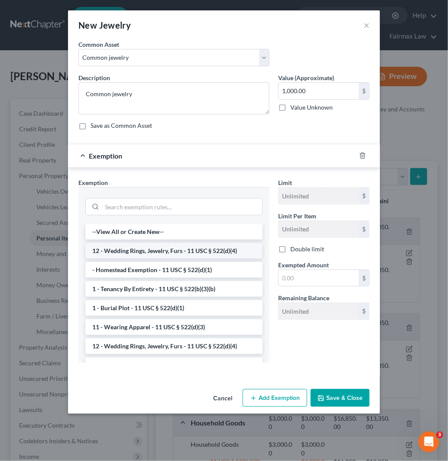
click at [167, 249] on li "12 - Wedding Rings, Jewelry, Furs - 11 USC § 522(d)(4)" at bounding box center [173, 251] width 177 height 16
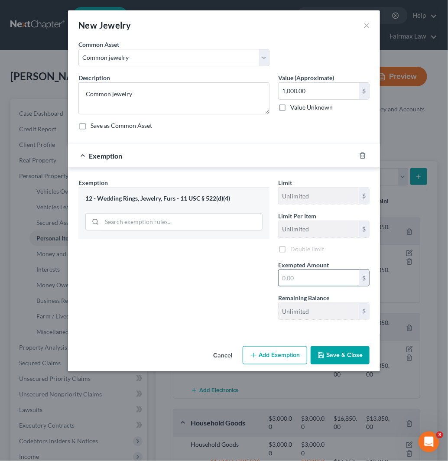
click at [313, 280] on input "text" at bounding box center [319, 278] width 80 height 16
type input "1,000"
click at [339, 362] on button "Save & Close" at bounding box center [340, 355] width 59 height 18
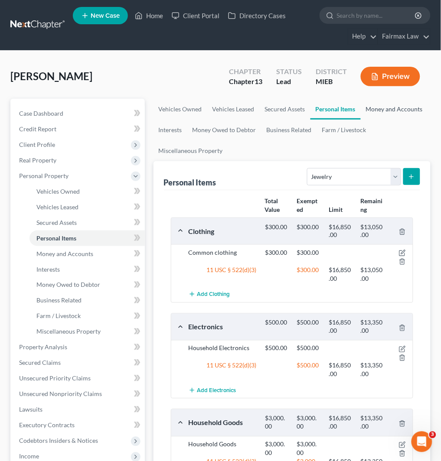
click at [377, 111] on link "Money and Accounts" at bounding box center [393, 109] width 67 height 21
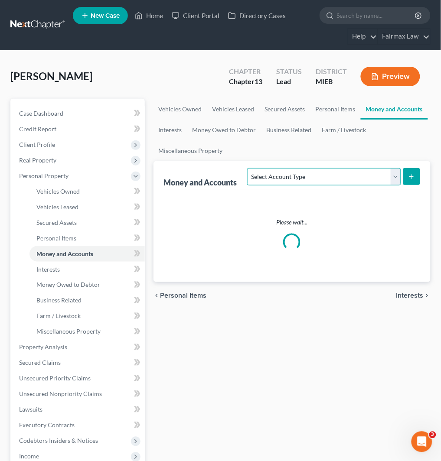
click at [332, 175] on select "Select Account Type Brokerage Cash on Hand Certificates of Deposit Checking Acc…" at bounding box center [323, 176] width 153 height 17
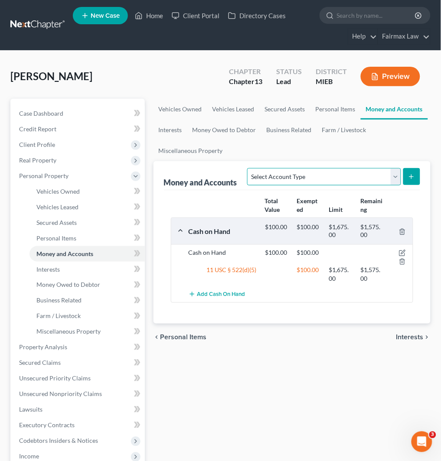
select select "checking"
click at [249, 168] on select "Select Account Type Brokerage Cash on Hand Certificates of Deposit Checking Acc…" at bounding box center [323, 176] width 153 height 17
click at [408, 174] on icon "submit" at bounding box center [411, 176] width 7 height 7
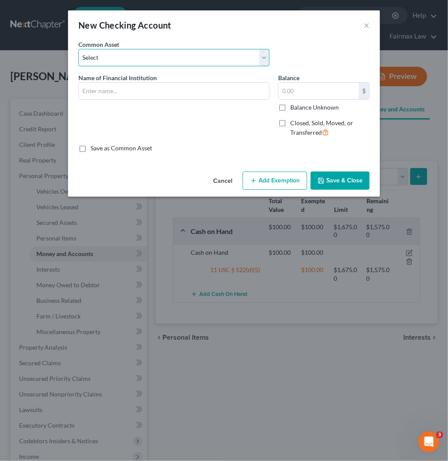
click at [176, 62] on select "Select Day Air FCU Daily Pay So-Fi Adventure Credit Union So-Fi Mountain Credit…" at bounding box center [173, 57] width 191 height 17
select select "31"
click at [78, 49] on select "Select Day Air FCU Daily Pay So-Fi Adventure Credit Union So-Fi Mountain Credit…" at bounding box center [173, 57] width 191 height 17
type input "Chime Bank"
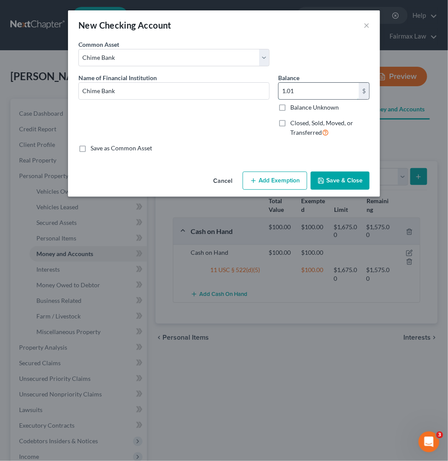
click at [326, 91] on input "1.01" at bounding box center [319, 91] width 80 height 16
type input "0"
click at [347, 176] on button "Save & Close" at bounding box center [340, 181] width 59 height 18
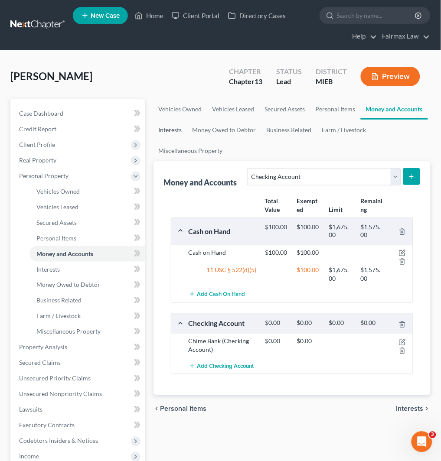
click at [166, 132] on link "Interests" at bounding box center [170, 130] width 34 height 21
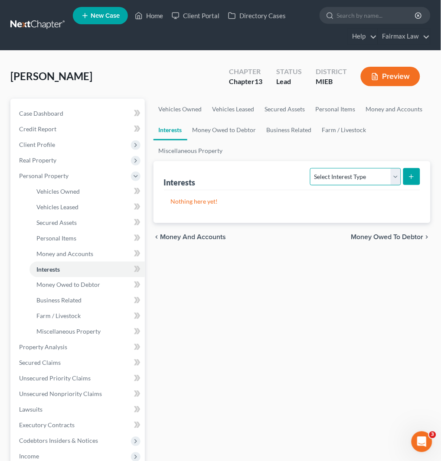
click at [334, 174] on select "Select Interest Type 401K Annuity Bond Education IRA Government Bond Government…" at bounding box center [355, 176] width 91 height 17
click at [355, 179] on select "Select Interest Type 401K Annuity Bond Education IRA Government Bond Government…" at bounding box center [355, 176] width 91 height 17
drag, startPoint x: 375, startPoint y: 176, endPoint x: 367, endPoint y: 184, distance: 11.0
click at [375, 176] on select "Select Interest Type 401K Annuity Bond Education IRA Government Bond Government…" at bounding box center [355, 176] width 91 height 17
select select "other_retirement_plan"
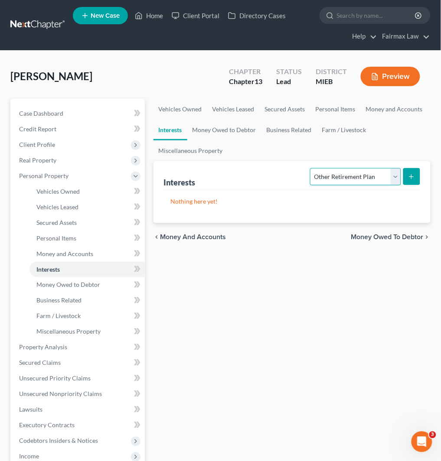
click at [311, 168] on select "Select Interest Type 401K Annuity Bond Education IRA Government Bond Government…" at bounding box center [355, 176] width 91 height 17
click at [405, 183] on button "submit" at bounding box center [411, 176] width 17 height 17
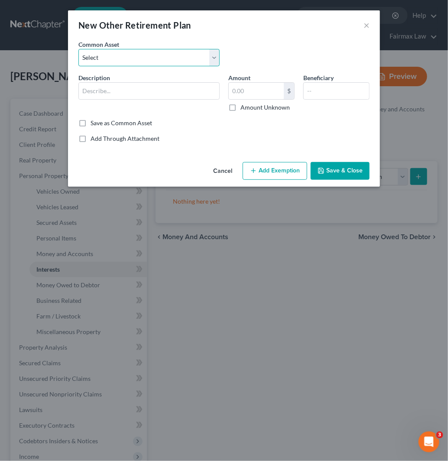
click at [154, 53] on select "Select Transamerica Transamerica 403B Alight [PERSON_NAME] Health System Ambass…" at bounding box center [148, 57] width 141 height 17
click at [146, 85] on input "text" at bounding box center [149, 91] width 140 height 16
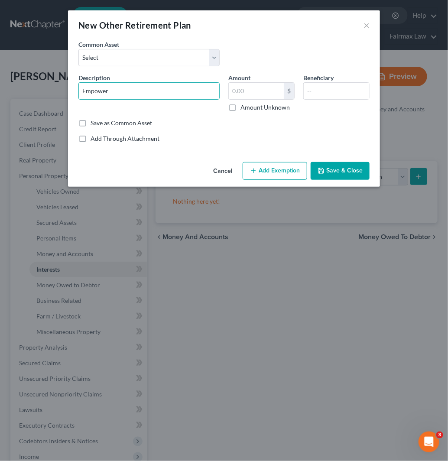
type input "Empower"
click at [242, 101] on div "Amount $ Amount Unknown" at bounding box center [261, 92] width 75 height 39
click at [248, 94] on input "text" at bounding box center [256, 91] width 55 height 16
type input "650"
click at [266, 174] on button "Add Exemption" at bounding box center [275, 171] width 65 height 18
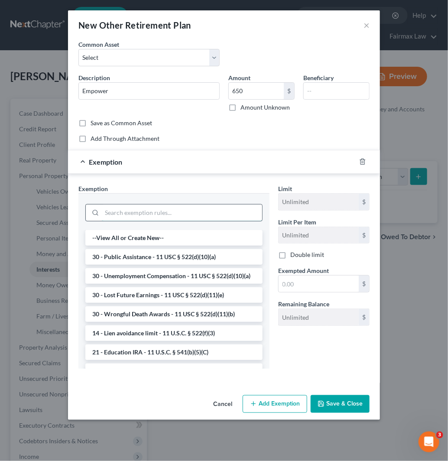
click at [159, 213] on input "search" at bounding box center [182, 212] width 160 height 16
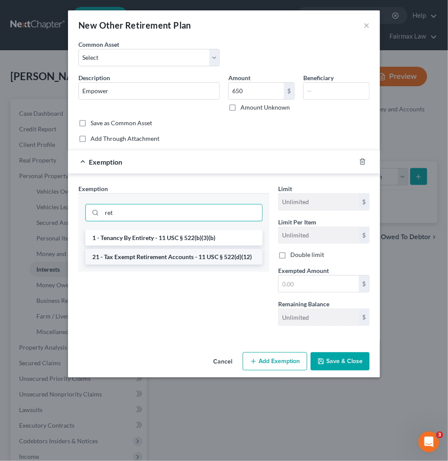
type input "ret"
click at [165, 256] on li "21 - Tax Exempt Retirement Accounts - 11 USC § 522(d)(12)" at bounding box center [173, 257] width 177 height 16
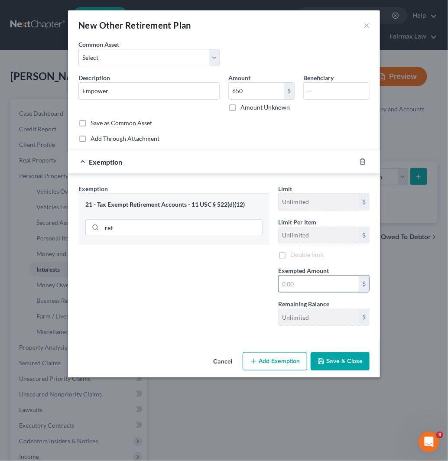
click at [302, 282] on input "text" at bounding box center [319, 283] width 80 height 16
type input "650"
click at [343, 367] on button "Save & Close" at bounding box center [340, 361] width 59 height 18
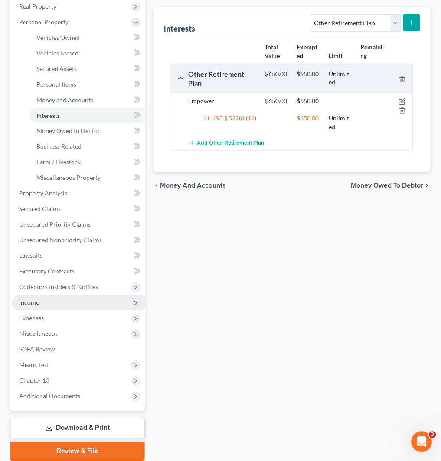
scroll to position [137, 0]
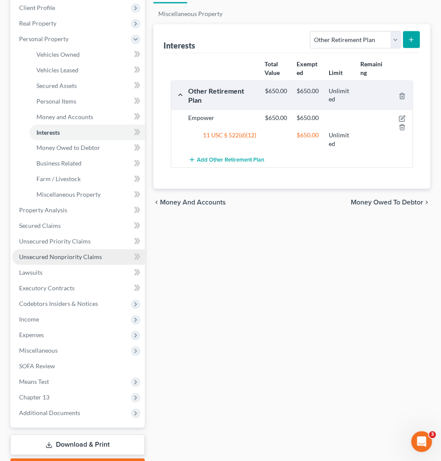
click at [91, 250] on link "Unsecured Nonpriority Claims" at bounding box center [78, 257] width 133 height 16
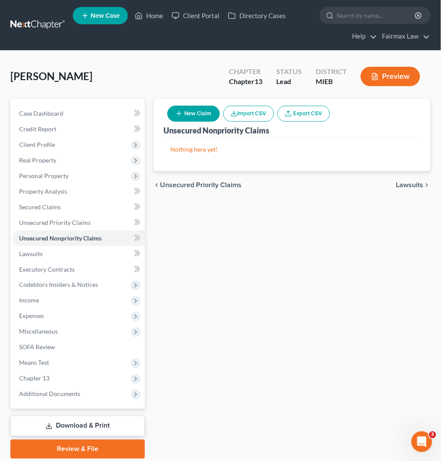
click at [263, 110] on button "Import CSV" at bounding box center [248, 114] width 51 height 16
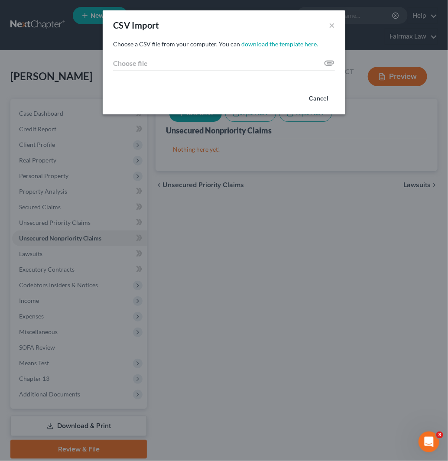
type input "C:\fakepath\2025.csv"
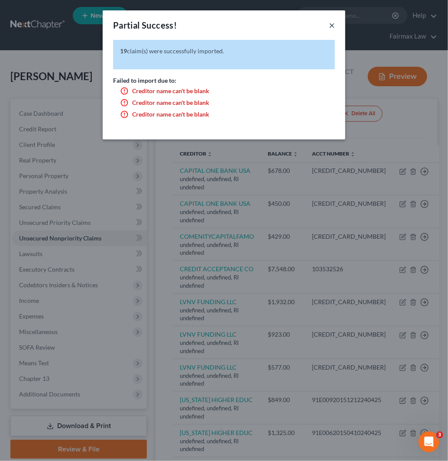
click at [329, 26] on button "×" at bounding box center [332, 25] width 6 height 10
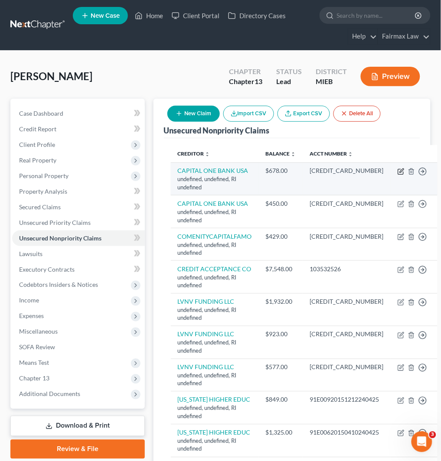
click at [399, 170] on icon "button" at bounding box center [401, 170] width 4 height 4
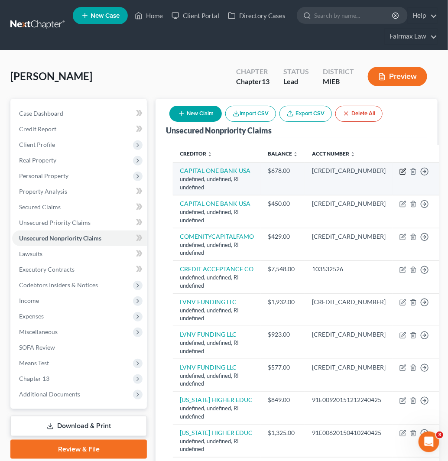
select select "41"
select select "14"
select select "0"
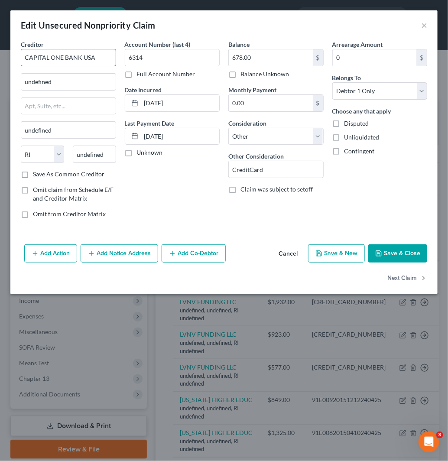
drag, startPoint x: 50, startPoint y: 61, endPoint x: 0, endPoint y: 61, distance: 49.8
click at [0, 61] on div "Edit Unsecured Nonpriority Claim × Creditor * CAPITAL ONE BANK [GEOGRAPHIC_DATA…" at bounding box center [224, 230] width 448 height 461
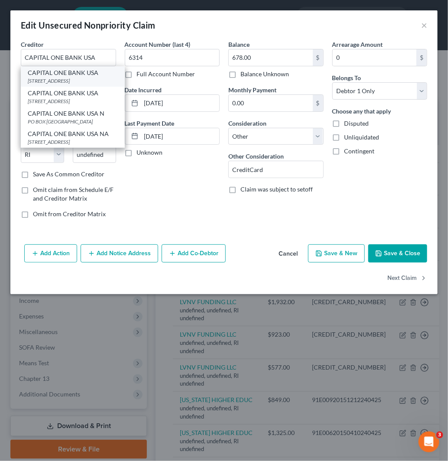
click at [74, 77] on div "[STREET_ADDRESS]" at bounding box center [73, 80] width 90 height 7
type input "PO BOX 31293"
type input "[GEOGRAPHIC_DATA]"
select select "46"
type input "84131"
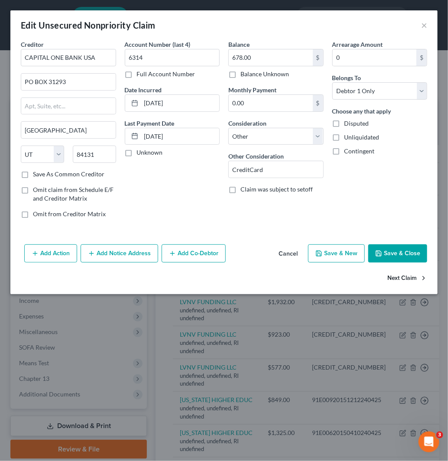
click at [408, 280] on button "Next Claim" at bounding box center [407, 278] width 40 height 18
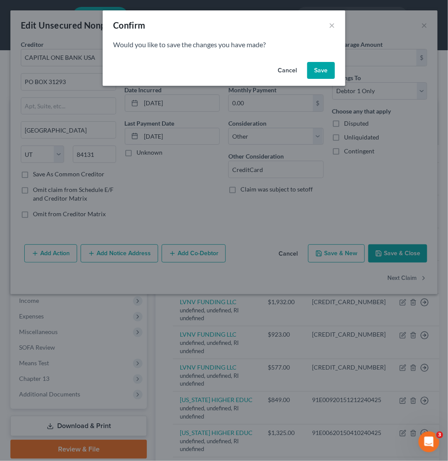
click at [321, 63] on button "Save" at bounding box center [321, 70] width 28 height 17
select select "41"
select select "14"
select select "0"
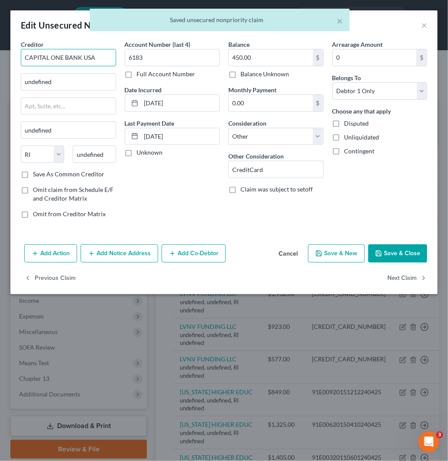
drag, startPoint x: 113, startPoint y: 57, endPoint x: -2, endPoint y: 67, distance: 116.0
click at [0, 67] on html "Home New Case Client Portal Directory Cases Fairmax Law [EMAIL_ADDRESS][DOMAIN_…" at bounding box center [224, 435] width 448 height 870
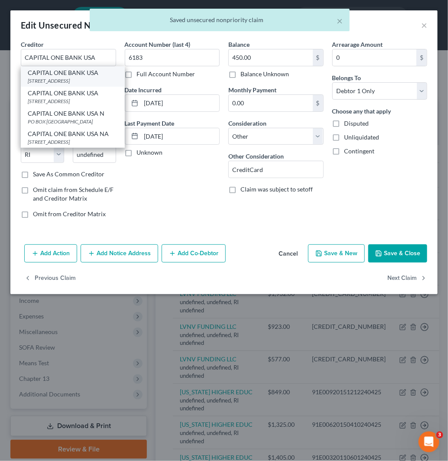
click at [72, 75] on div "CAPITAL ONE BANK USA" at bounding box center [73, 72] width 90 height 9
type input "PO BOX 31293"
type input "[GEOGRAPHIC_DATA]"
select select "46"
type input "84131"
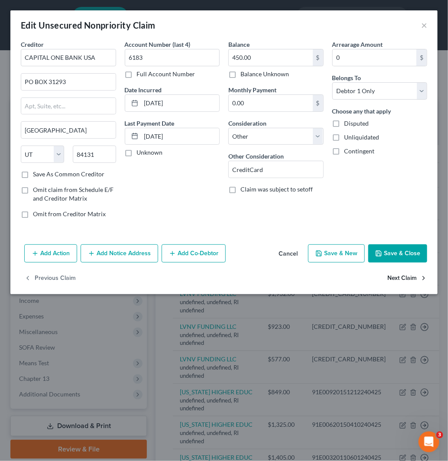
click at [409, 280] on button "Next Claim" at bounding box center [407, 278] width 40 height 18
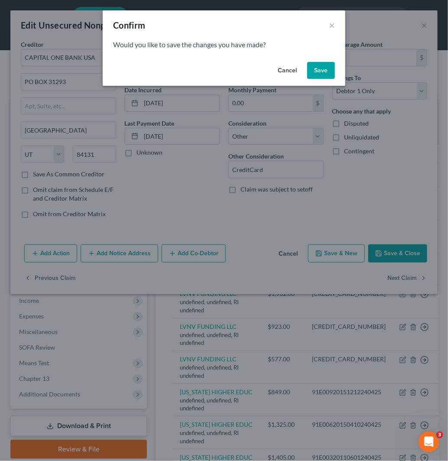
click at [314, 68] on button "Save" at bounding box center [321, 70] width 28 height 17
select select "41"
select select "14"
select select "0"
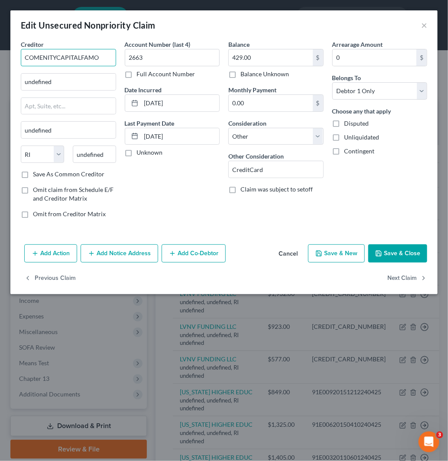
click at [0, 54] on html "Home New Case Client Portal Directory Cases Fairmax Law [EMAIL_ADDRESS][DOMAIN_…" at bounding box center [224, 435] width 448 height 870
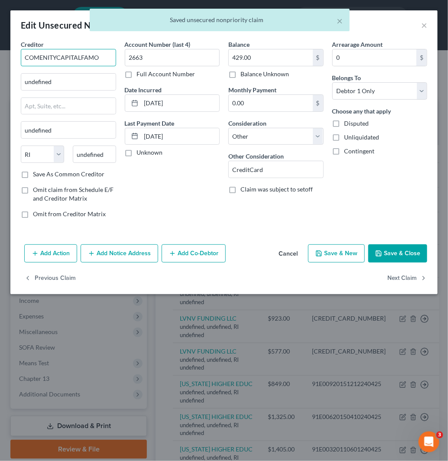
paste input "/"
click at [57, 54] on input "COMENITYCAPITALFAMO" at bounding box center [68, 57] width 95 height 17
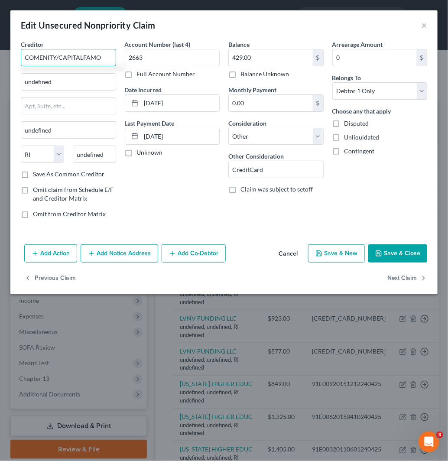
type input "COMENITYCAPITALFAMO"
drag, startPoint x: 106, startPoint y: 60, endPoint x: 14, endPoint y: 91, distance: 97.0
click at [14, 91] on div "Creditor * COMENITYCAPITALFAMO undefined undefined State [US_STATE] AK AR AZ CA…" at bounding box center [223, 140] width 427 height 201
drag, startPoint x: 78, startPoint y: 80, endPoint x: -2, endPoint y: 92, distance: 81.1
click at [0, 92] on html "Home New Case Client Portal Directory Cases Fairmax Law [EMAIL_ADDRESS][DOMAIN_…" at bounding box center [224, 431] width 448 height 862
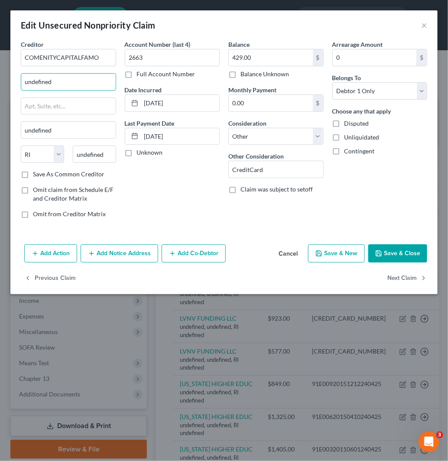
paste input "PO Box 183003"
type input "PO Box 183003"
click at [89, 152] on input "undefined" at bounding box center [94, 154] width 43 height 17
paste input "43218"
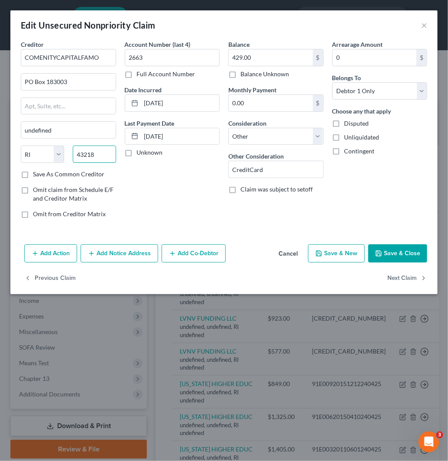
type input "43218"
type input "Columbus"
select select "36"
click at [33, 175] on label "Save As Common Creditor" at bounding box center [68, 174] width 71 height 9
click at [36, 175] on input "Save As Common Creditor" at bounding box center [39, 173] width 6 height 6
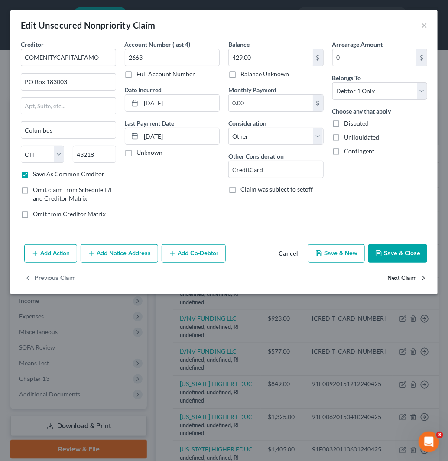
click at [390, 286] on button "Next Claim" at bounding box center [407, 278] width 40 height 18
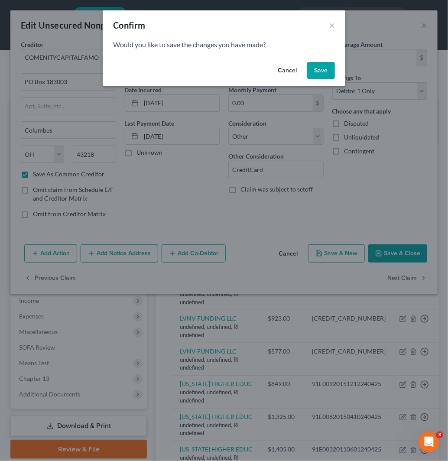
click at [315, 72] on button "Save" at bounding box center [321, 70] width 28 height 17
checkbox input "false"
select select "41"
select select "14"
select select "0"
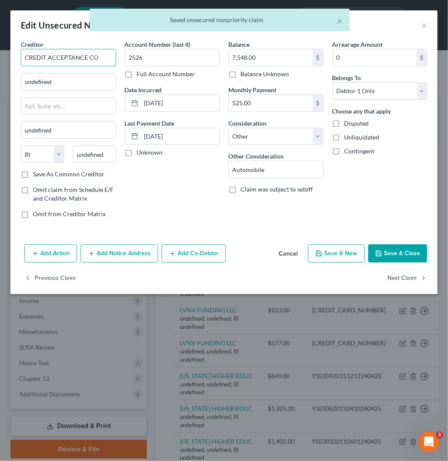
drag, startPoint x: 102, startPoint y: 54, endPoint x: -1, endPoint y: 59, distance: 103.2
click at [0, 59] on html "Home New Case Client Portal Directory Cases Fairmax Law [EMAIL_ADDRESS][DOMAIN_…" at bounding box center [224, 427] width 448 height 854
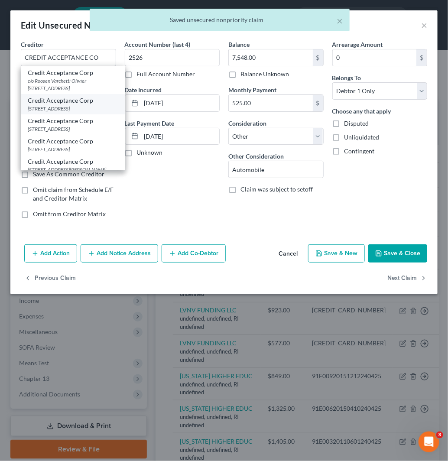
click at [80, 112] on div "[STREET_ADDRESS]" at bounding box center [73, 108] width 90 height 7
type input "Credit Acceptance Corp"
type input "PO BOX 5070"
type input "Southfield"
select select "23"
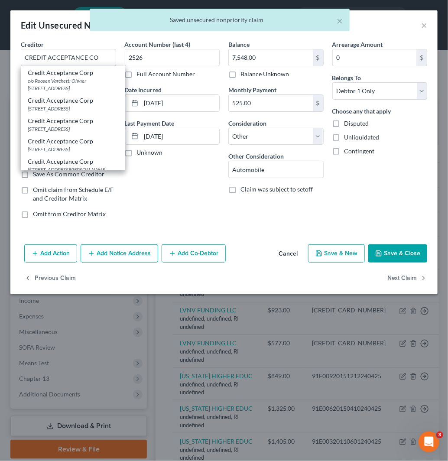
type input "48086"
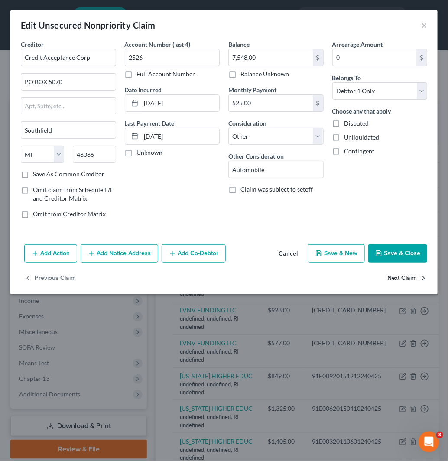
click at [411, 276] on button "Next Claim" at bounding box center [407, 278] width 40 height 18
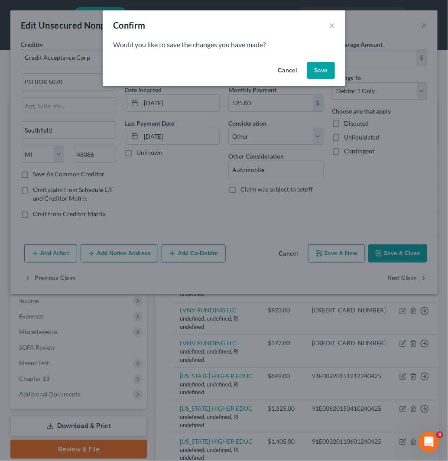
click at [315, 75] on button "Save" at bounding box center [321, 70] width 28 height 17
select select "41"
select select "14"
select select "0"
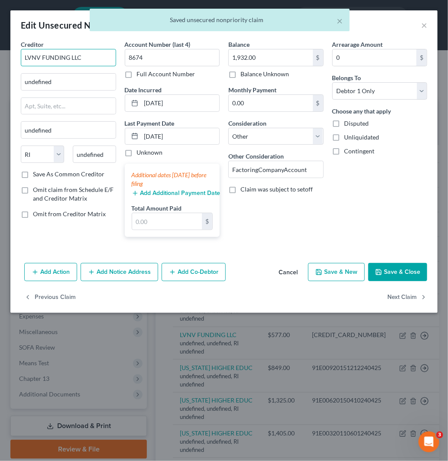
drag, startPoint x: 84, startPoint y: 58, endPoint x: -2, endPoint y: 57, distance: 85.8
click at [0, 57] on html "Home New Case Client Portal Directory Cases Fairmax Law [EMAIL_ADDRESS][DOMAIN_…" at bounding box center [224, 423] width 448 height 846
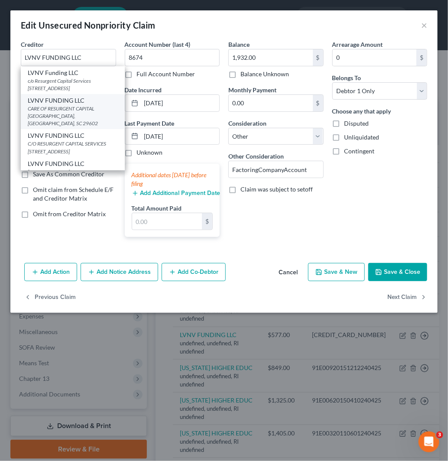
click at [87, 113] on div "CARE OF RESURGENT CAPITAL [GEOGRAPHIC_DATA], [GEOGRAPHIC_DATA], SC 29602" at bounding box center [73, 116] width 90 height 22
type input "CARE OF RESURGENT CAPITAL SERV"
type input "[GEOGRAPHIC_DATA]"
select select "42"
type input "29602"
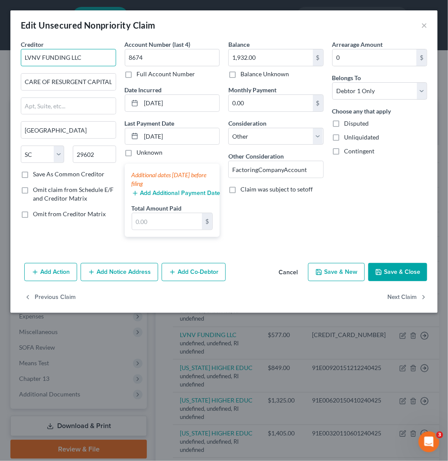
drag, startPoint x: 91, startPoint y: 63, endPoint x: -2, endPoint y: 48, distance: 94.8
click at [0, 48] on html "Home New Case Client Portal Directory Cases Fairmax Law [EMAIL_ADDRESS][DOMAIN_…" at bounding box center [224, 423] width 448 height 846
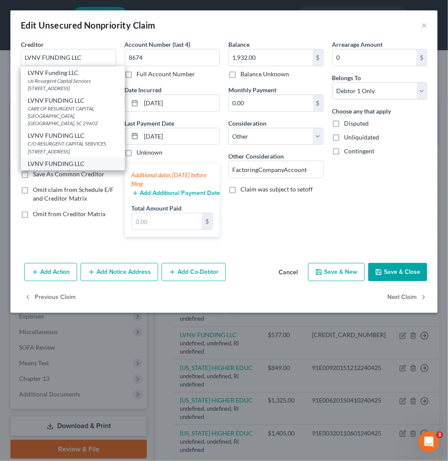
click at [66, 159] on div "LVNV FUNDING LLC" at bounding box center [73, 163] width 90 height 9
type input "[STREET_ADDRESS]"
type input "[GEOGRAPHIC_DATA]"
select select "31"
type input "89113"
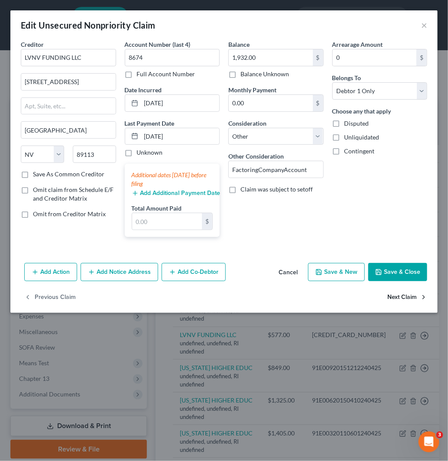
click at [411, 297] on button "Next Claim" at bounding box center [407, 297] width 40 height 18
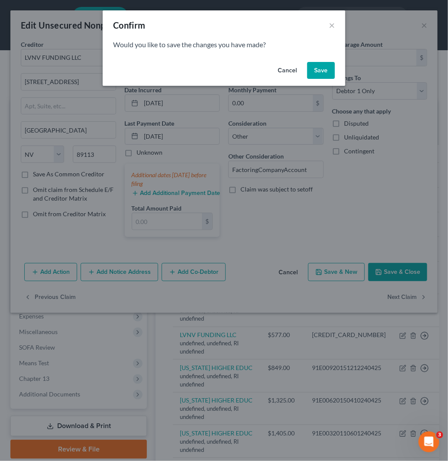
click at [323, 73] on button "Save" at bounding box center [321, 70] width 28 height 17
select select "41"
select select "14"
select select "0"
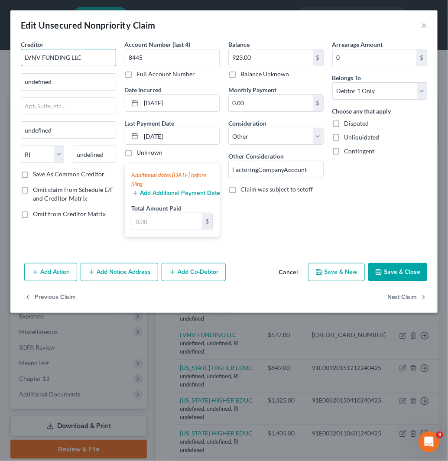
drag, startPoint x: 88, startPoint y: 52, endPoint x: 1, endPoint y: 55, distance: 87.1
click at [1, 55] on div "Edit Unsecured Nonpriority Claim × Creditor * LVNV FUNDING LLC undefined undefi…" at bounding box center [224, 230] width 448 height 461
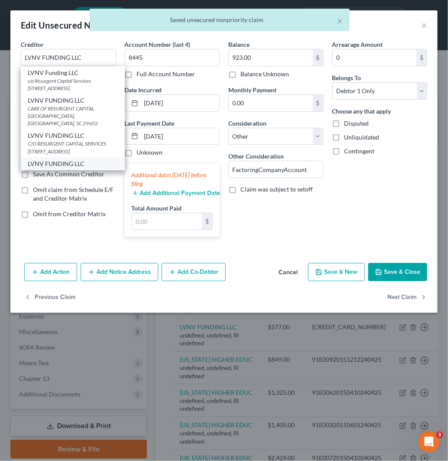
click at [68, 168] on div "[STREET_ADDRESS]" at bounding box center [73, 171] width 90 height 7
type input "[STREET_ADDRESS]"
type input "[GEOGRAPHIC_DATA]"
select select "31"
type input "89113"
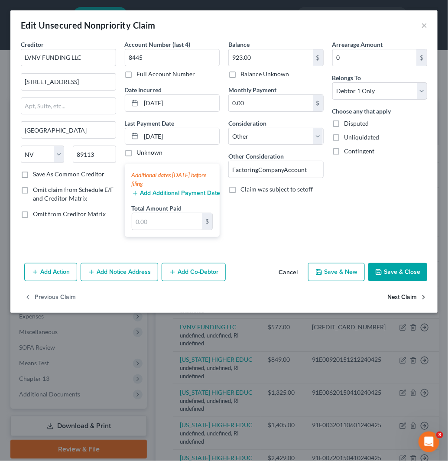
click at [412, 299] on button "Next Claim" at bounding box center [407, 297] width 40 height 18
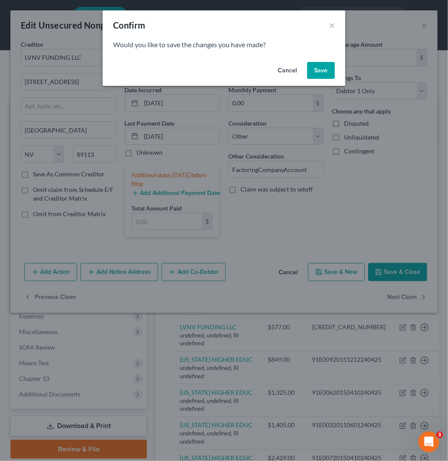
click at [323, 69] on button "Save" at bounding box center [321, 70] width 28 height 17
select select "41"
select select "14"
select select "0"
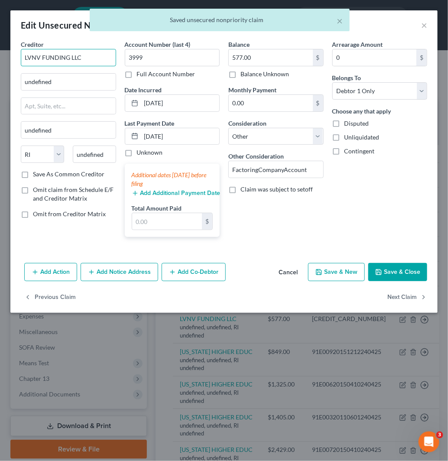
drag, startPoint x: 99, startPoint y: 56, endPoint x: -2, endPoint y: 62, distance: 101.1
click at [0, 62] on html "Home New Case Client Portal Directory Cases Fairmax Law [EMAIL_ADDRESS][DOMAIN_…" at bounding box center [224, 414] width 448 height 829
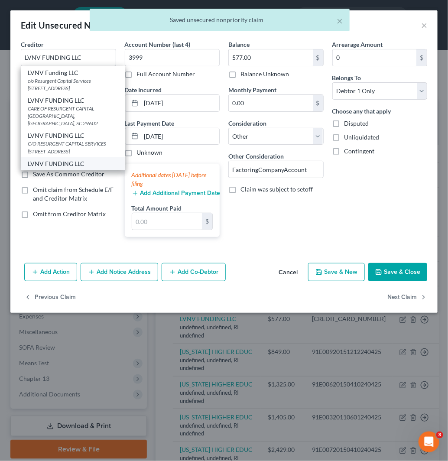
click at [77, 159] on div "LVNV FUNDING LLC" at bounding box center [73, 163] width 90 height 9
type input "[STREET_ADDRESS]"
type input "[GEOGRAPHIC_DATA]"
select select "31"
type input "89113"
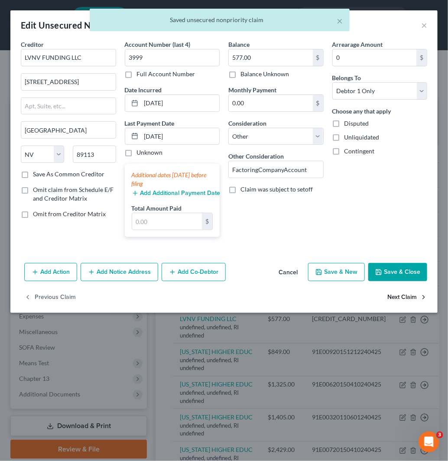
click at [402, 294] on button "Next Claim" at bounding box center [407, 297] width 40 height 18
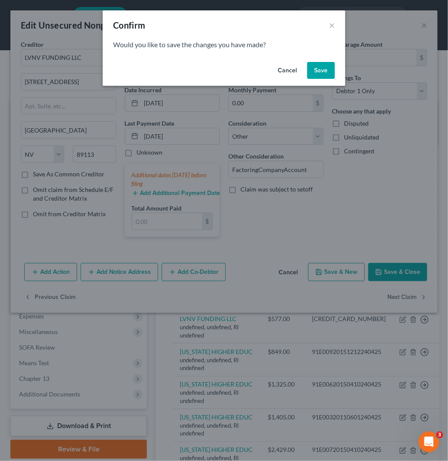
click at [313, 70] on button "Save" at bounding box center [321, 70] width 28 height 17
select select "41"
select select "14"
select select "0"
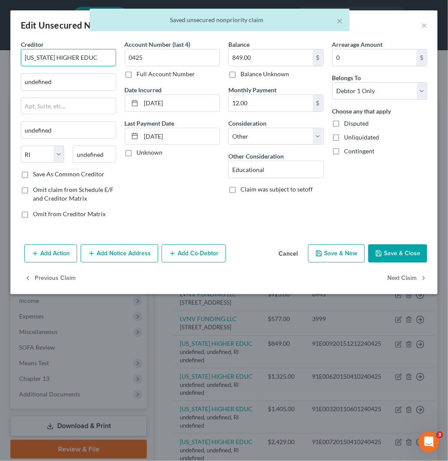
drag, startPoint x: 25, startPoint y: 57, endPoint x: 20, endPoint y: 57, distance: 4.8
click at [20, 57] on div "Creditor * [US_STATE] HIGHER EDUC undefined undefined State [US_STATE] AK AR AZ…" at bounding box center [68, 132] width 104 height 185
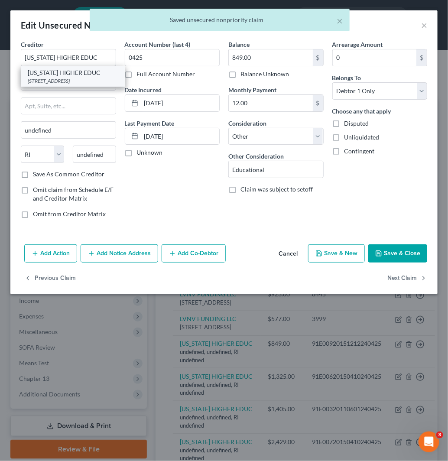
click at [76, 74] on div "[US_STATE] HIGHER EDUC" at bounding box center [73, 72] width 90 height 9
type input "633 SPIRIT DR"
type input "Chesterfield"
select select "26"
type input "63005"
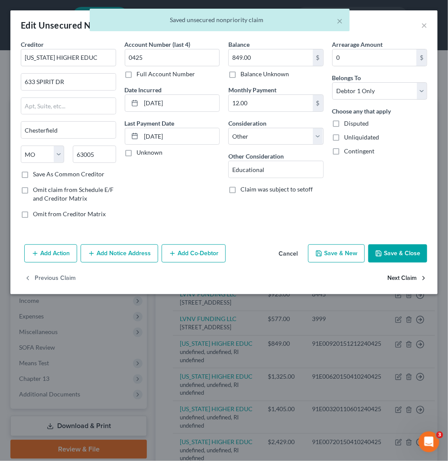
click at [404, 279] on button "Next Claim" at bounding box center [407, 278] width 40 height 18
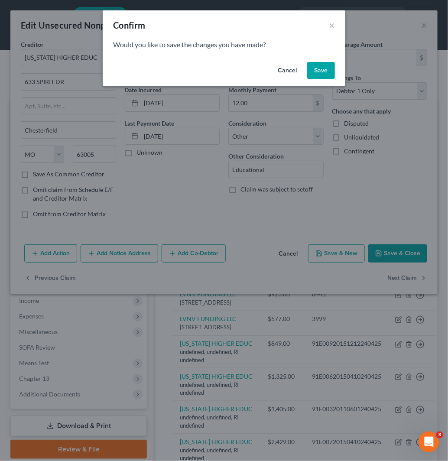
click at [321, 74] on button "Save" at bounding box center [321, 70] width 28 height 17
select select "41"
select select "14"
select select "0"
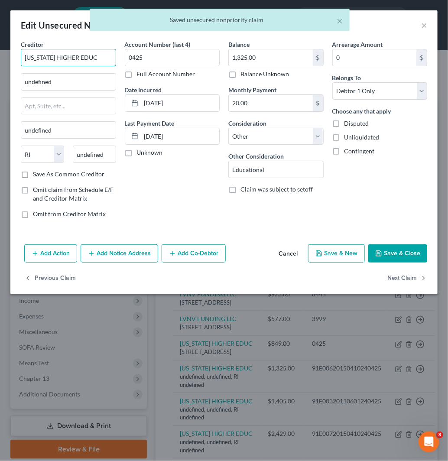
click at [0, 59] on html "Home New Case Client Portal Directory Cases Fairmax Law [EMAIL_ADDRESS][DOMAIN_…" at bounding box center [224, 406] width 448 height 813
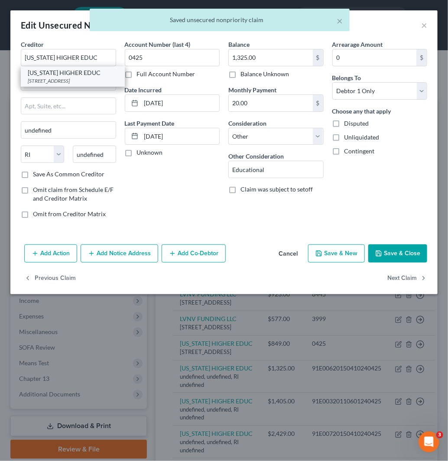
click at [92, 84] on div "[STREET_ADDRESS]" at bounding box center [73, 80] width 90 height 7
type input "633 SPIRIT DR"
type input "Chesterfield"
select select "26"
type input "63005"
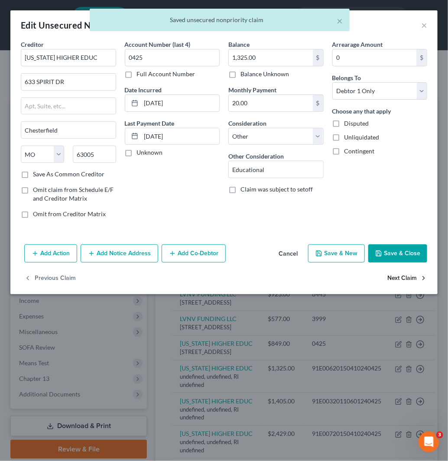
click at [405, 278] on button "Next Claim" at bounding box center [407, 278] width 40 height 18
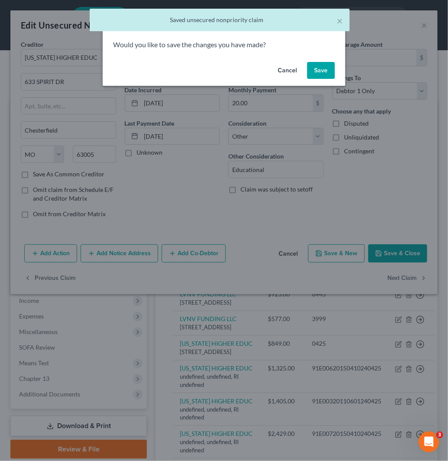
click at [327, 68] on button "Save" at bounding box center [321, 70] width 28 height 17
select select "41"
select select "14"
select select "0"
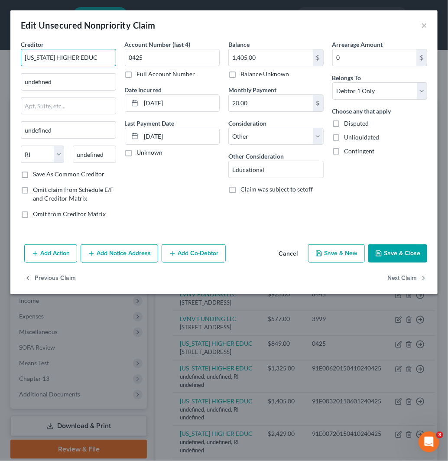
click at [3, 63] on div "Edit Unsecured Nonpriority Claim × Creditor * [US_STATE] HIGHER EDUC undefined …" at bounding box center [224, 230] width 448 height 461
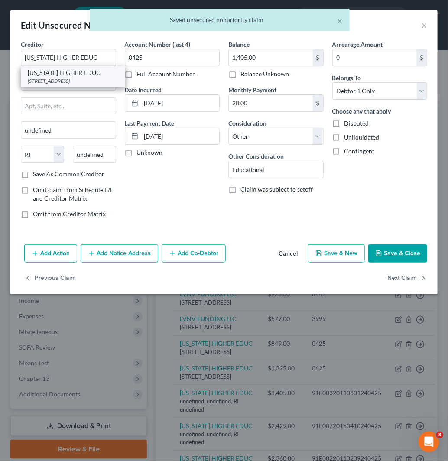
click at [89, 76] on div "[US_STATE] HIGHER EDUC" at bounding box center [73, 72] width 90 height 9
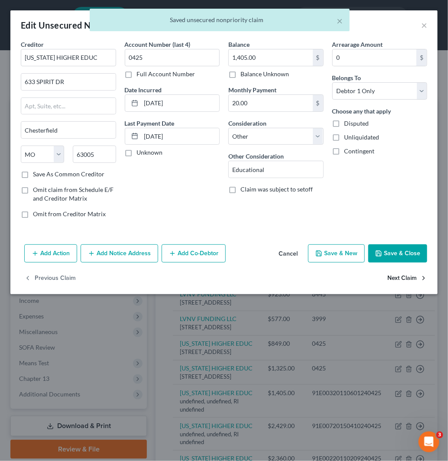
click at [408, 272] on button "Next Claim" at bounding box center [407, 278] width 40 height 18
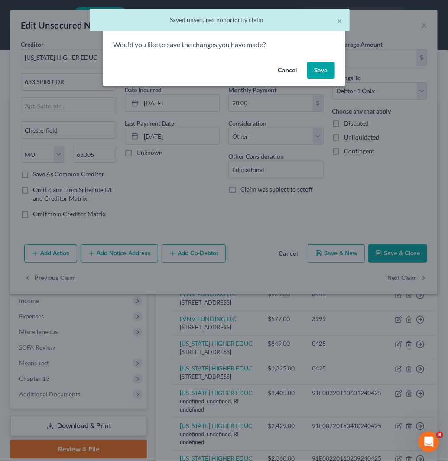
click at [326, 68] on button "Save" at bounding box center [321, 70] width 28 height 17
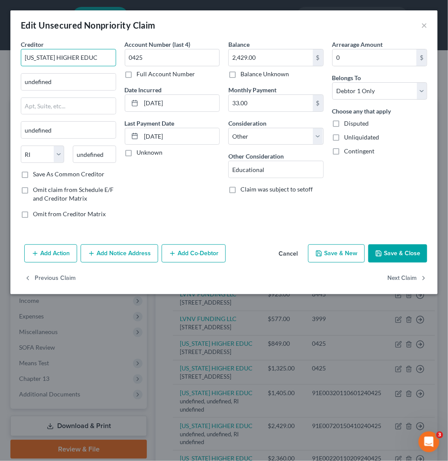
drag, startPoint x: 98, startPoint y: 59, endPoint x: -2, endPoint y: 65, distance: 100.2
click at [0, 65] on html "Home New Case Client Portal Directory Cases Fairmax Law [EMAIL_ADDRESS][DOMAIN_…" at bounding box center [224, 403] width 448 height 806
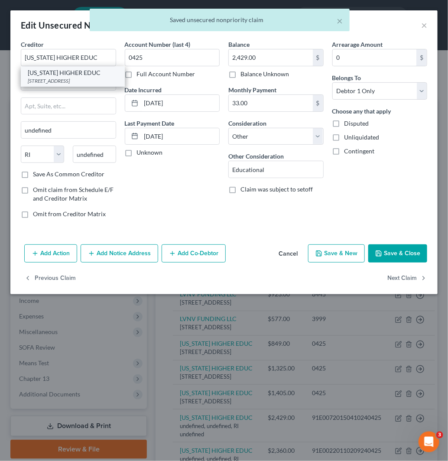
click at [87, 79] on div "[STREET_ADDRESS]" at bounding box center [73, 80] width 90 height 7
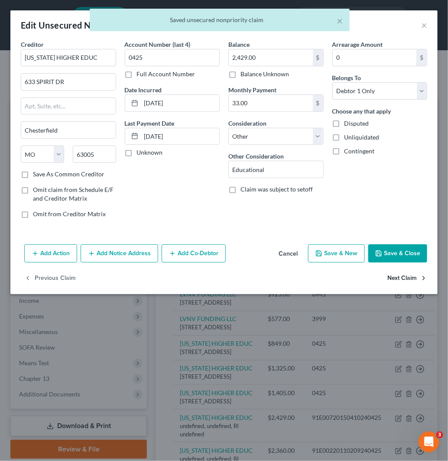
click at [409, 285] on button "Next Claim" at bounding box center [407, 278] width 40 height 18
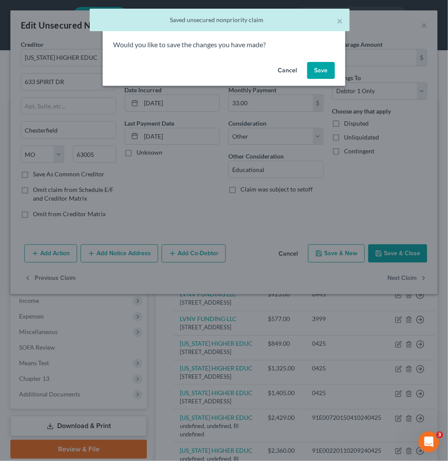
click at [323, 66] on button "Save" at bounding box center [321, 70] width 28 height 17
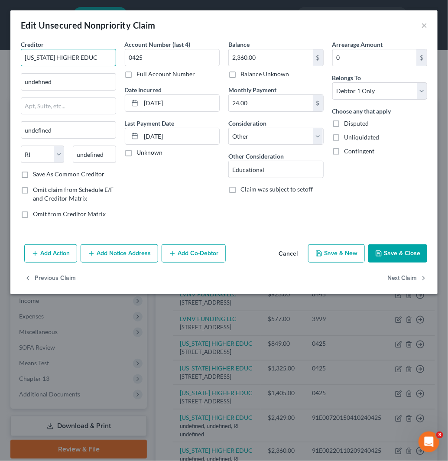
drag, startPoint x: 74, startPoint y: 55, endPoint x: -2, endPoint y: 49, distance: 76.1
click at [0, 49] on html "Home New Case Client Portal Directory Cases Fairmax Law [EMAIL_ADDRESS][DOMAIN_…" at bounding box center [224, 398] width 448 height 797
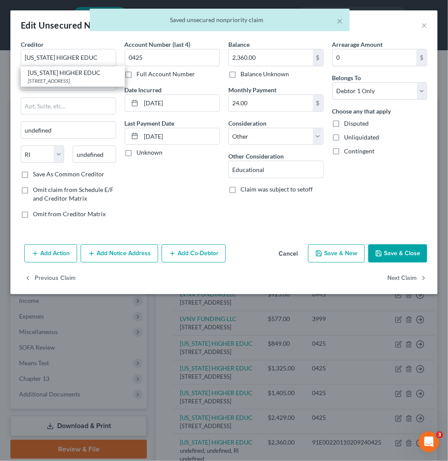
click at [84, 72] on div "[US_STATE] HIGHER EDUC" at bounding box center [73, 72] width 90 height 9
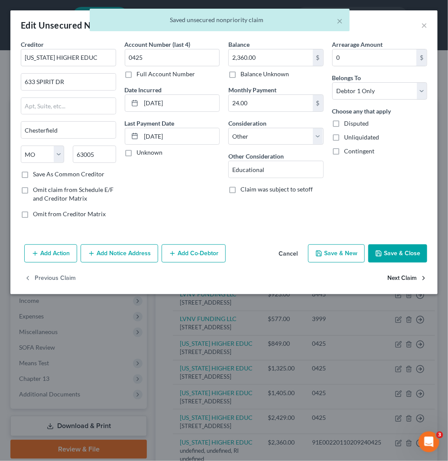
click at [408, 276] on button "Next Claim" at bounding box center [407, 278] width 40 height 18
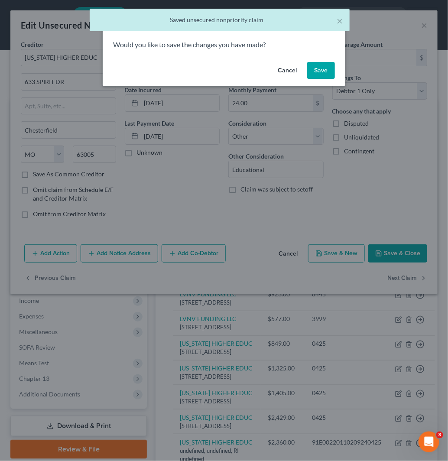
click at [315, 67] on button "Save" at bounding box center [321, 70] width 28 height 17
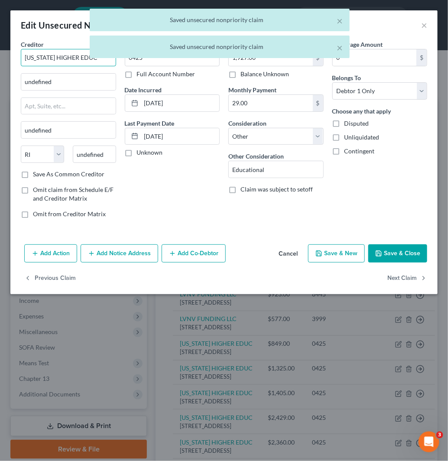
drag, startPoint x: 104, startPoint y: 58, endPoint x: -2, endPoint y: 58, distance: 106.1
click at [0, 58] on html "Home New Case Client Portal Directory Cases Fairmax Law [EMAIL_ADDRESS][DOMAIN_…" at bounding box center [224, 390] width 448 height 781
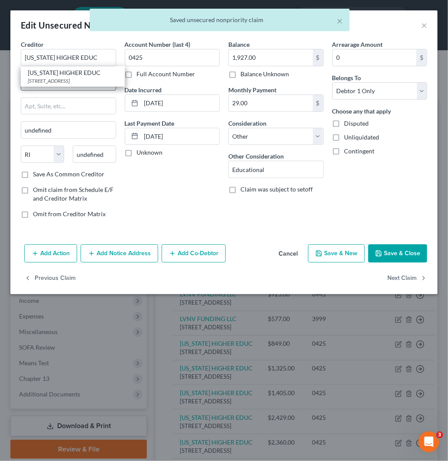
click at [79, 80] on div "[STREET_ADDRESS]" at bounding box center [73, 80] width 90 height 7
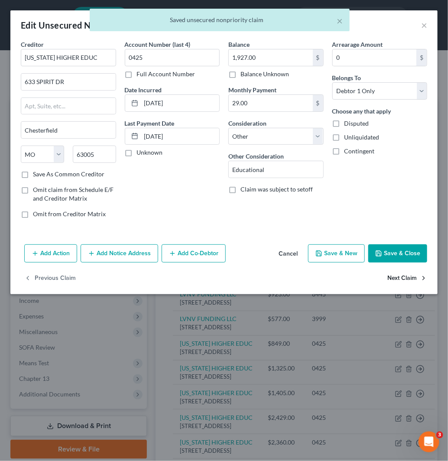
click at [393, 276] on button "Next Claim" at bounding box center [407, 278] width 40 height 18
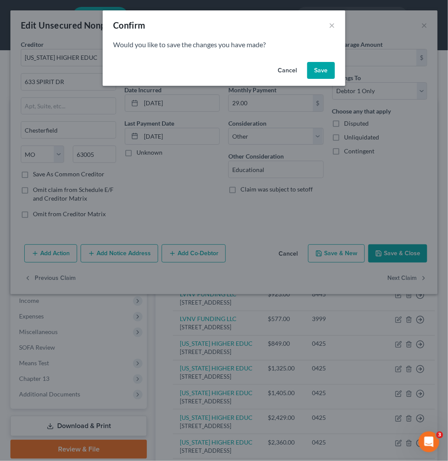
click at [327, 72] on button "Save" at bounding box center [321, 70] width 28 height 17
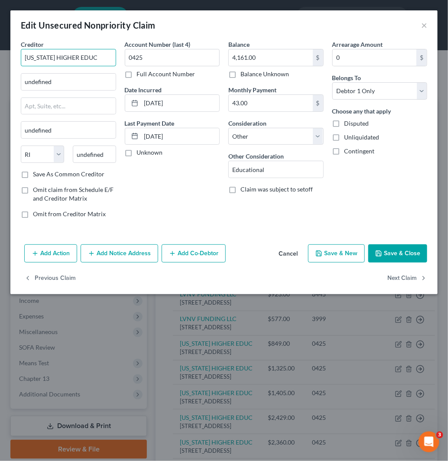
drag, startPoint x: 102, startPoint y: 58, endPoint x: 15, endPoint y: 61, distance: 87.1
click at [15, 61] on div "Creditor * [US_STATE] HIGHER EDUC undefined undefined State [US_STATE] AK AR AZ…" at bounding box center [223, 140] width 427 height 201
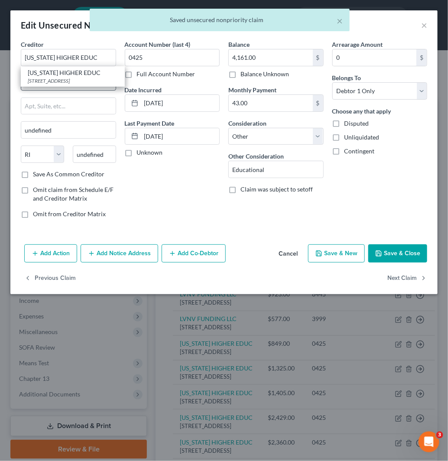
click at [81, 71] on div "[US_STATE] HIGHER EDUC" at bounding box center [73, 72] width 90 height 9
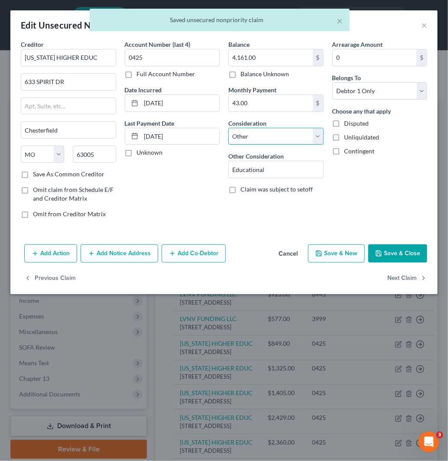
click at [284, 132] on select "Select Cable / Satellite Services Collection Agency Credit Card Debt Debt Couns…" at bounding box center [275, 136] width 95 height 17
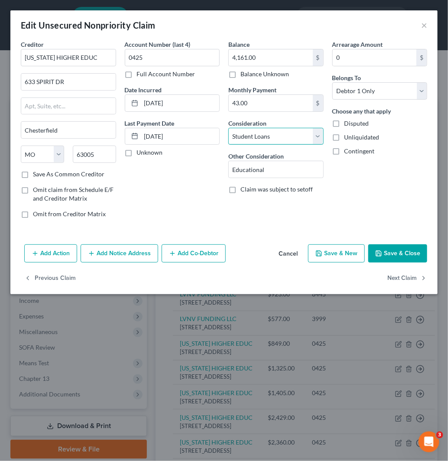
click at [228, 128] on select "Select Cable / Satellite Services Collection Agency Credit Card Debt Debt Couns…" at bounding box center [275, 136] width 95 height 17
click at [407, 278] on button "Next Claim" at bounding box center [407, 278] width 40 height 18
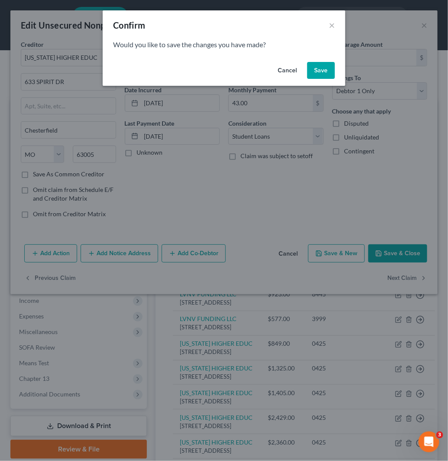
click at [330, 71] on button "Save" at bounding box center [321, 70] width 28 height 17
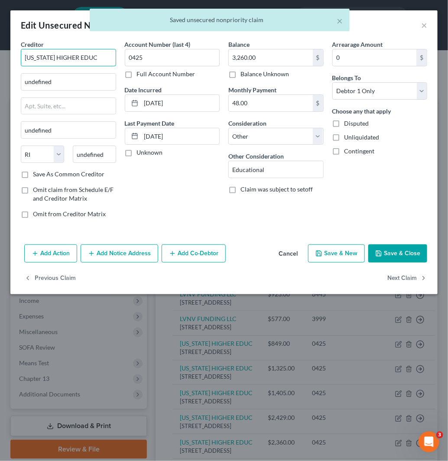
drag, startPoint x: 100, startPoint y: 59, endPoint x: -2, endPoint y: 59, distance: 102.2
click at [0, 59] on html "Home New Case Client Portal Directory Cases Fairmax Law [EMAIL_ADDRESS][DOMAIN_…" at bounding box center [224, 382] width 448 height 765
click at [74, 79] on div "[STREET_ADDRESS]" at bounding box center [73, 80] width 90 height 7
drag, startPoint x: 272, startPoint y: 132, endPoint x: 273, endPoint y: 140, distance: 8.4
click at [272, 132] on select "Select Cable / Satellite Services Collection Agency Credit Card Debt Debt Couns…" at bounding box center [275, 136] width 95 height 17
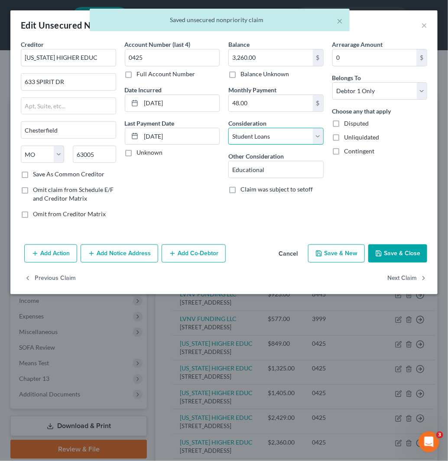
click at [228, 128] on select "Select Cable / Satellite Services Collection Agency Credit Card Debt Debt Couns…" at bounding box center [275, 136] width 95 height 17
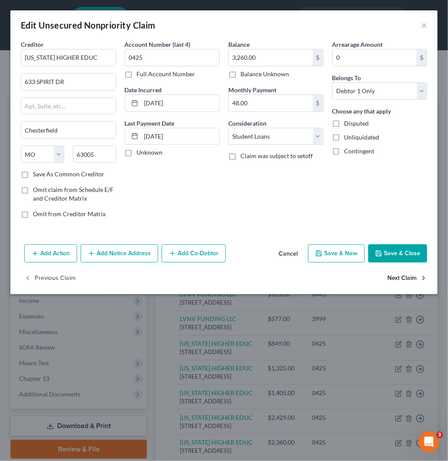
click at [404, 282] on button "Next Claim" at bounding box center [407, 278] width 40 height 18
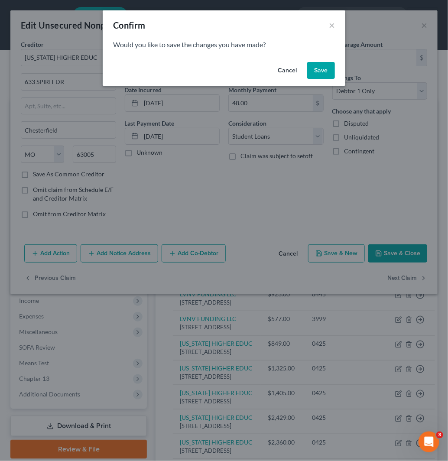
click at [316, 70] on button "Save" at bounding box center [321, 70] width 28 height 17
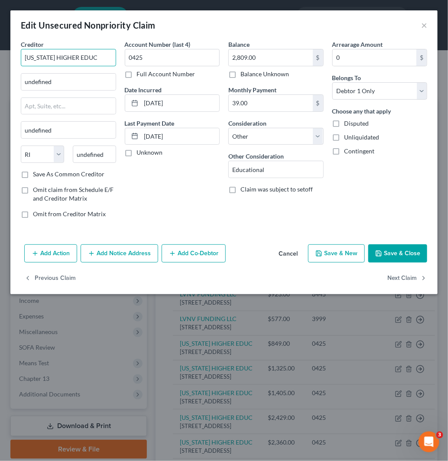
drag, startPoint x: 98, startPoint y: 57, endPoint x: -2, endPoint y: 57, distance: 100.5
click at [0, 57] on html "Home New Case Client Portal Directory Cases Fairmax Law [EMAIL_ADDRESS][DOMAIN_…" at bounding box center [224, 382] width 448 height 765
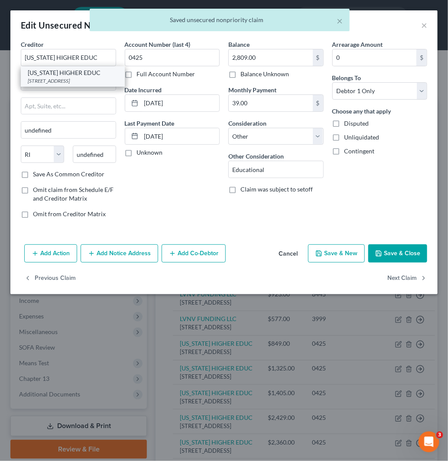
click at [72, 84] on div "[STREET_ADDRESS]" at bounding box center [73, 80] width 90 height 7
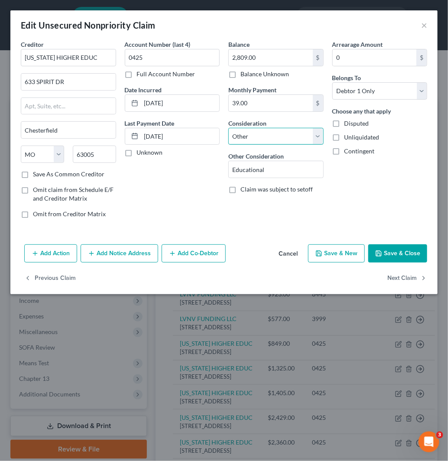
click at [282, 133] on select "Select Cable / Satellite Services Collection Agency Credit Card Debt Debt Couns…" at bounding box center [275, 136] width 95 height 17
click at [228, 128] on select "Select Cable / Satellite Services Collection Agency Credit Card Debt Debt Couns…" at bounding box center [275, 136] width 95 height 17
click at [402, 284] on button "Next Claim" at bounding box center [407, 278] width 40 height 18
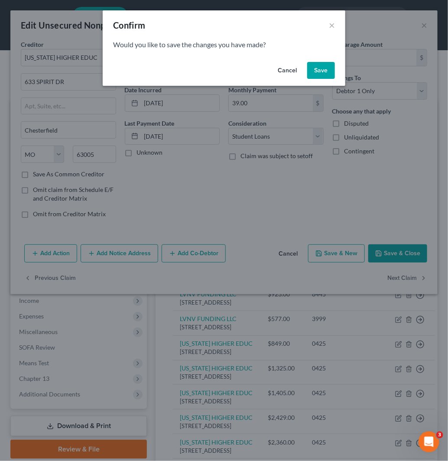
click at [324, 68] on button "Save" at bounding box center [321, 70] width 28 height 17
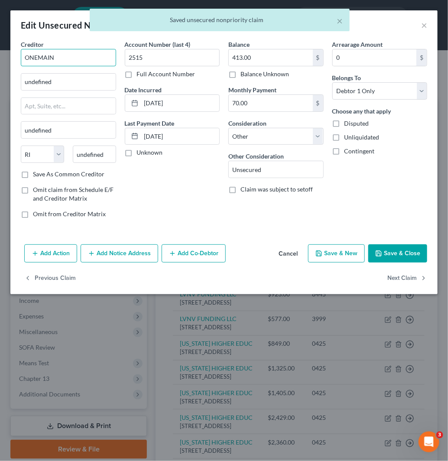
drag, startPoint x: 58, startPoint y: 54, endPoint x: -2, endPoint y: 54, distance: 60.2
click at [0, 54] on html "Home New Case Client Portal Directory Cases Fairmax Law [EMAIL_ADDRESS][DOMAIN_…" at bounding box center [224, 374] width 448 height 749
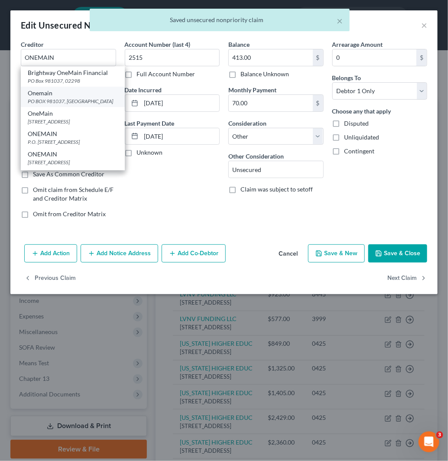
click at [75, 98] on div "PO BOX 981037, [GEOGRAPHIC_DATA]" at bounding box center [73, 100] width 90 height 7
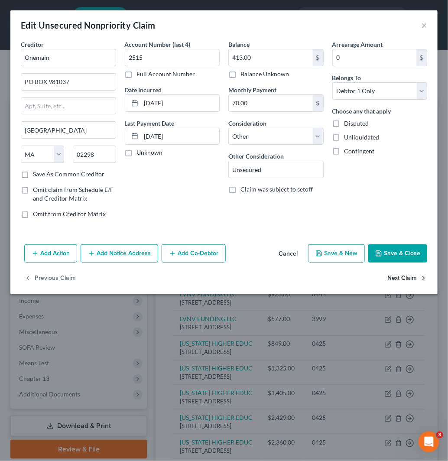
click at [405, 273] on button "Next Claim" at bounding box center [407, 278] width 40 height 18
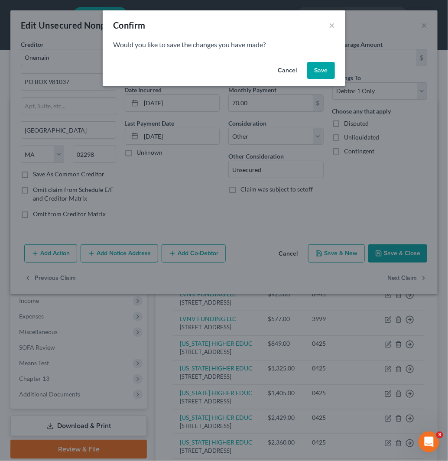
click at [323, 68] on button "Save" at bounding box center [321, 70] width 28 height 17
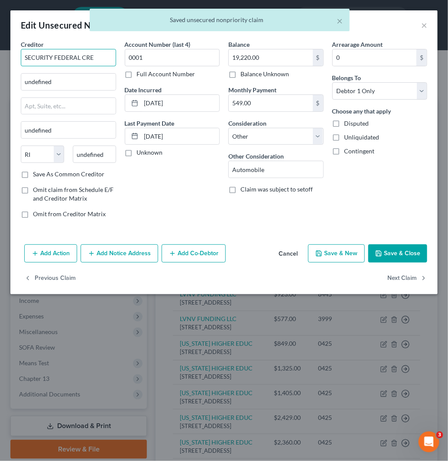
drag, startPoint x: 97, startPoint y: 54, endPoint x: 2, endPoint y: 54, distance: 95.7
click at [2, 54] on div "Edit Unsecured Nonpriority Claim × Creditor * SECURITY FEDERAL CRE undefined un…" at bounding box center [224, 230] width 448 height 461
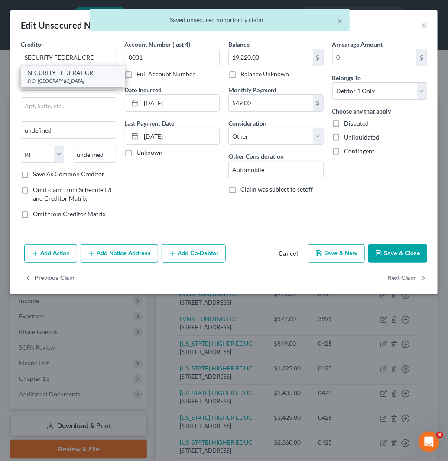
click at [80, 79] on div "P.O. [GEOGRAPHIC_DATA]" at bounding box center [73, 80] width 90 height 7
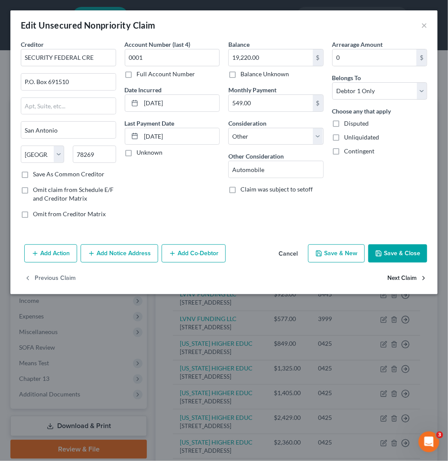
click at [402, 274] on button "Next Claim" at bounding box center [407, 278] width 40 height 18
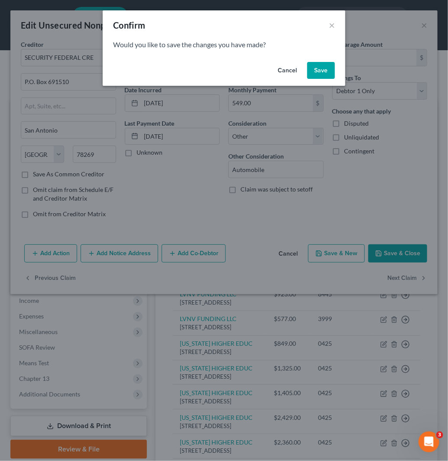
click at [326, 73] on button "Save" at bounding box center [321, 70] width 28 height 17
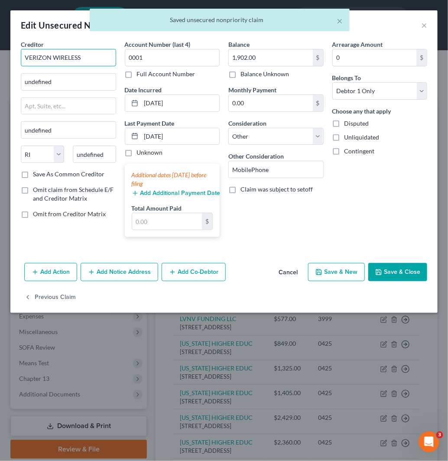
drag, startPoint x: 90, startPoint y: 57, endPoint x: -2, endPoint y: 58, distance: 92.3
click at [0, 58] on html "Home New Case Client Portal Directory Cases Fairmax Law [EMAIL_ADDRESS][DOMAIN_…" at bounding box center [224, 370] width 448 height 741
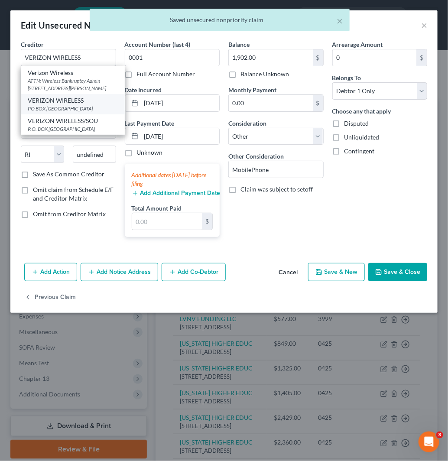
click at [77, 112] on div "PO BOX [GEOGRAPHIC_DATA]" at bounding box center [73, 108] width 90 height 7
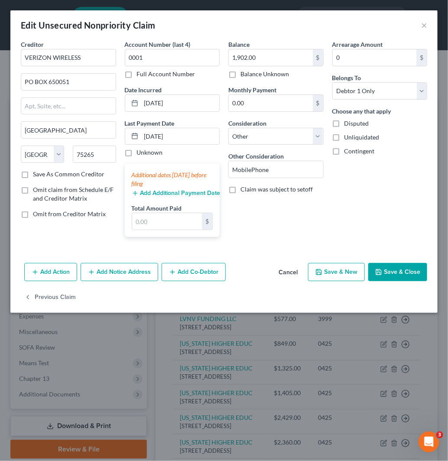
click at [392, 274] on button "Save & Close" at bounding box center [397, 272] width 59 height 18
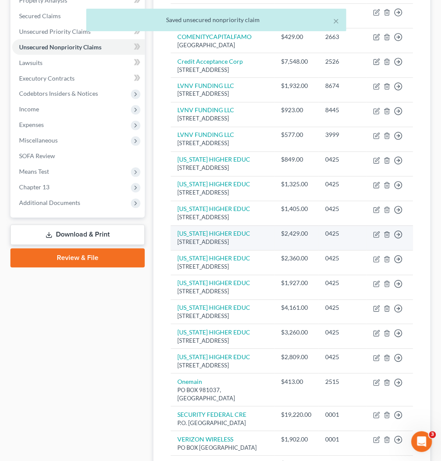
scroll to position [240, 0]
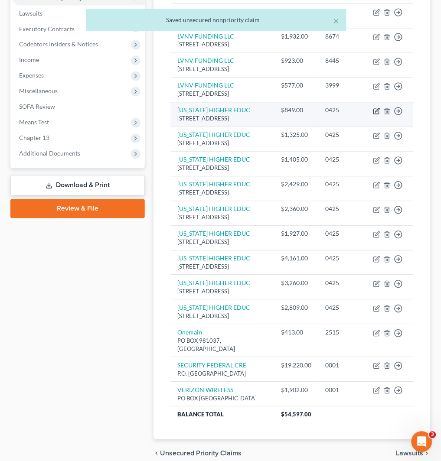
click at [377, 115] on icon "button" at bounding box center [376, 111] width 7 height 7
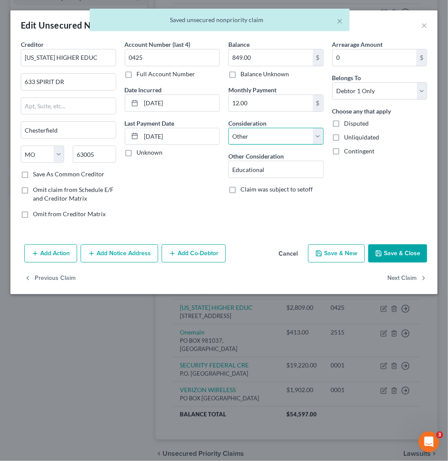
click at [245, 133] on select "Select Cable / Satellite Services Collection Agency Credit Card Debt Debt Couns…" at bounding box center [275, 136] width 95 height 17
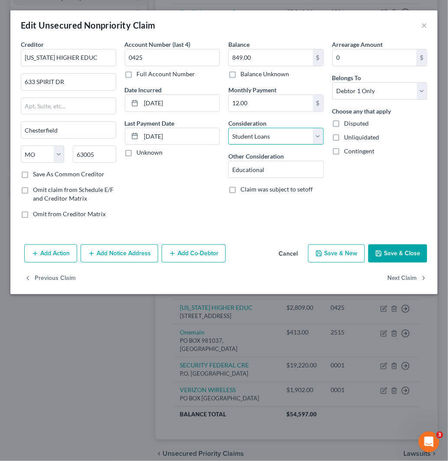
click at [228, 128] on select "Select Cable / Satellite Services Collection Agency Credit Card Debt Debt Couns…" at bounding box center [275, 136] width 95 height 17
click at [411, 280] on button "Next Claim" at bounding box center [407, 278] width 40 height 18
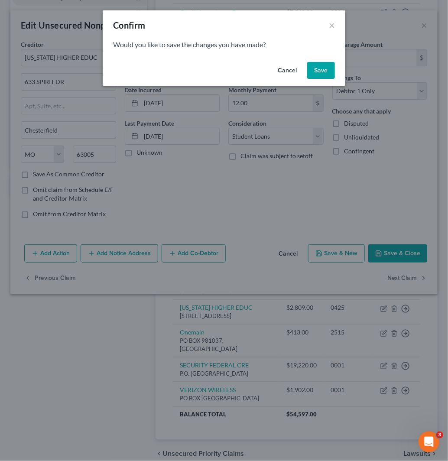
click at [325, 76] on button "Save" at bounding box center [321, 70] width 28 height 17
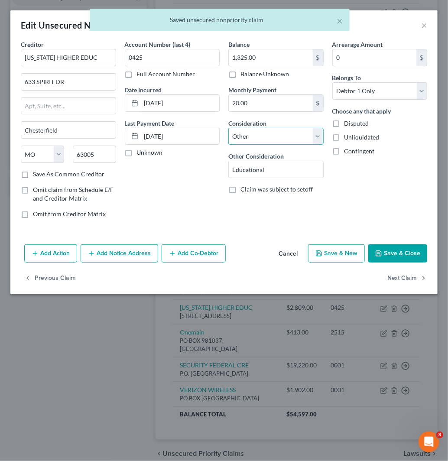
click at [256, 136] on select "Select Cable / Satellite Services Collection Agency Credit Card Debt Debt Couns…" at bounding box center [275, 136] width 95 height 17
click at [228, 128] on select "Select Cable / Satellite Services Collection Agency Credit Card Debt Debt Couns…" at bounding box center [275, 136] width 95 height 17
click at [412, 276] on button "Next Claim" at bounding box center [407, 278] width 40 height 18
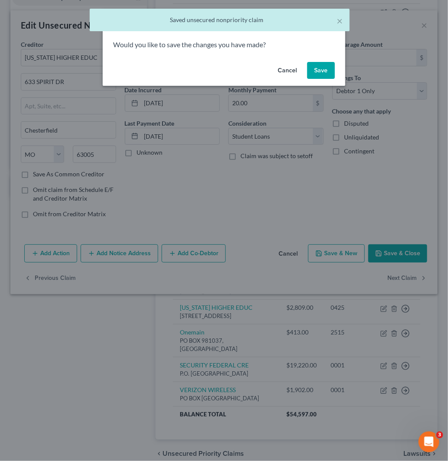
click at [317, 70] on button "Save" at bounding box center [321, 70] width 28 height 17
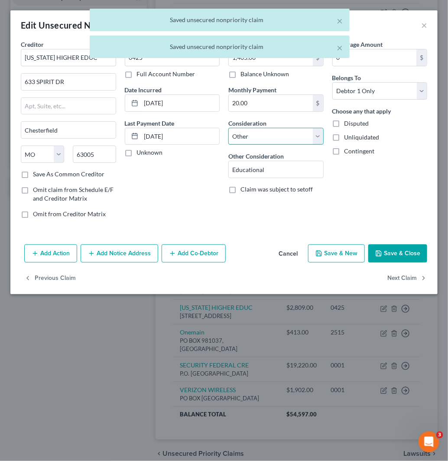
click at [274, 131] on select "Select Cable / Satellite Services Collection Agency Credit Card Debt Debt Couns…" at bounding box center [275, 136] width 95 height 17
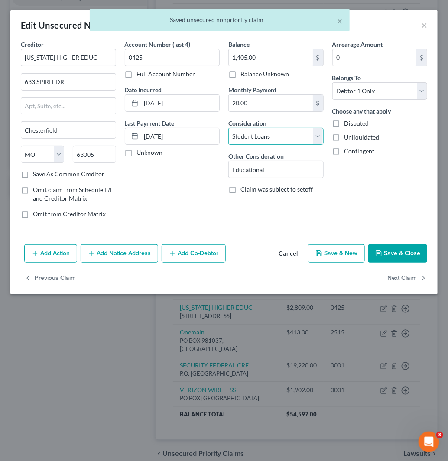
click at [228, 128] on select "Select Cable / Satellite Services Collection Agency Credit Card Debt Debt Couns…" at bounding box center [275, 136] width 95 height 17
click at [412, 279] on button "Next Claim" at bounding box center [407, 278] width 40 height 18
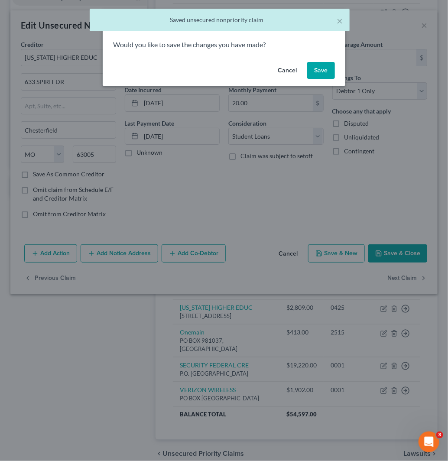
click at [310, 69] on button "Save" at bounding box center [321, 70] width 28 height 17
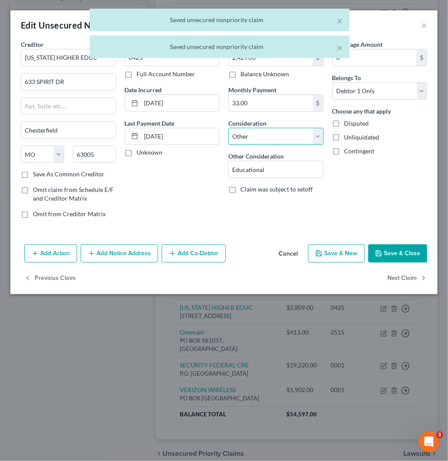
click at [274, 138] on select "Select Cable / Satellite Services Collection Agency Credit Card Debt Debt Couns…" at bounding box center [275, 136] width 95 height 17
click at [228, 128] on select "Select Cable / Satellite Services Collection Agency Credit Card Debt Debt Couns…" at bounding box center [275, 136] width 95 height 17
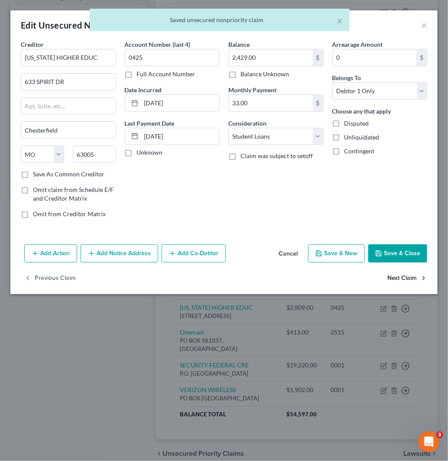
click at [422, 279] on icon "button" at bounding box center [423, 278] width 7 height 7
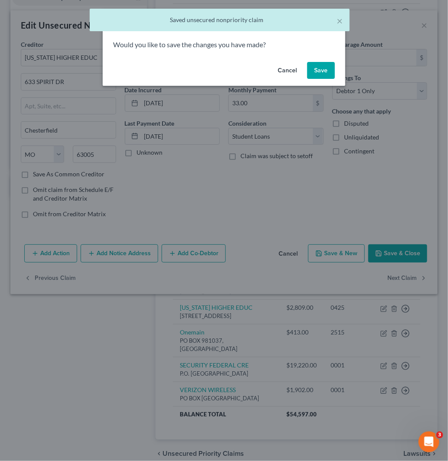
click at [311, 70] on button "Save" at bounding box center [321, 70] width 28 height 17
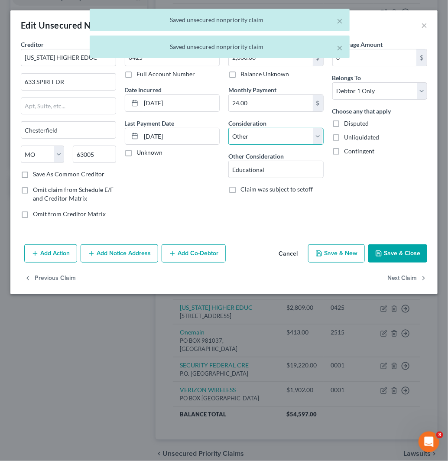
drag, startPoint x: 284, startPoint y: 138, endPoint x: 288, endPoint y: 144, distance: 7.2
click at [284, 138] on select "Select Cable / Satellite Services Collection Agency Credit Card Debt Debt Couns…" at bounding box center [275, 136] width 95 height 17
click at [228, 128] on select "Select Cable / Satellite Services Collection Agency Credit Card Debt Debt Couns…" at bounding box center [275, 136] width 95 height 17
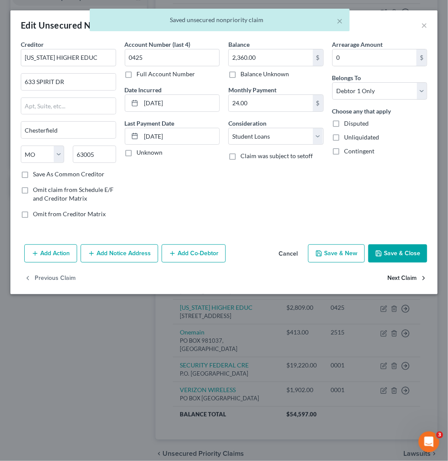
click at [413, 279] on button "Next Claim" at bounding box center [407, 278] width 40 height 18
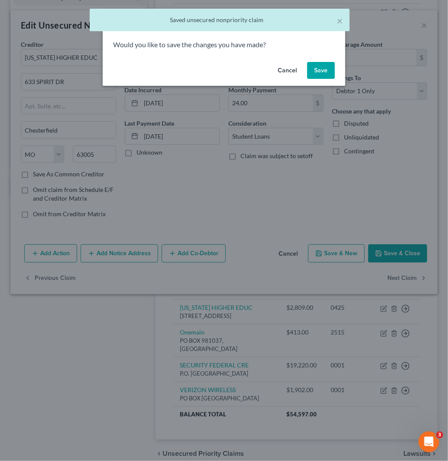
click at [323, 72] on button "Save" at bounding box center [321, 70] width 28 height 17
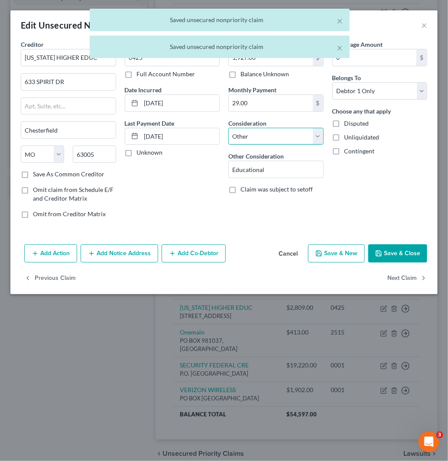
drag, startPoint x: 286, startPoint y: 136, endPoint x: 286, endPoint y: 144, distance: 7.4
click at [286, 136] on select "Select Cable / Satellite Services Collection Agency Credit Card Debt Debt Couns…" at bounding box center [275, 136] width 95 height 17
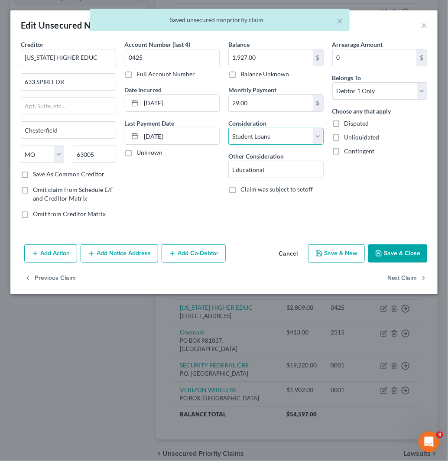
click at [228, 128] on select "Select Cable / Satellite Services Collection Agency Credit Card Debt Debt Couns…" at bounding box center [275, 136] width 95 height 17
click at [402, 273] on button "Next Claim" at bounding box center [407, 278] width 40 height 18
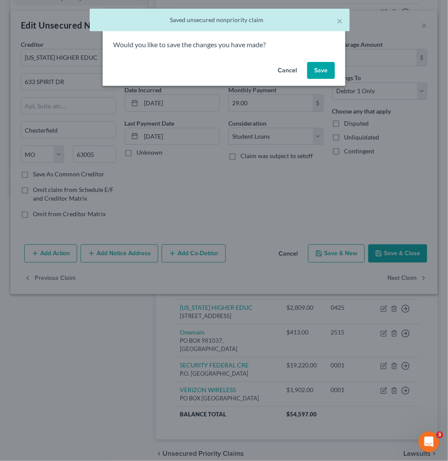
click at [326, 65] on button "Save" at bounding box center [321, 70] width 28 height 17
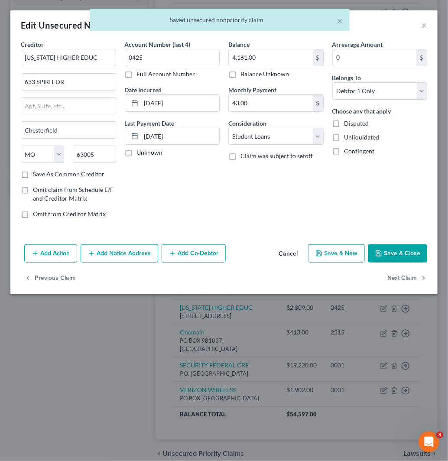
click at [400, 253] on button "Save & Close" at bounding box center [397, 253] width 59 height 18
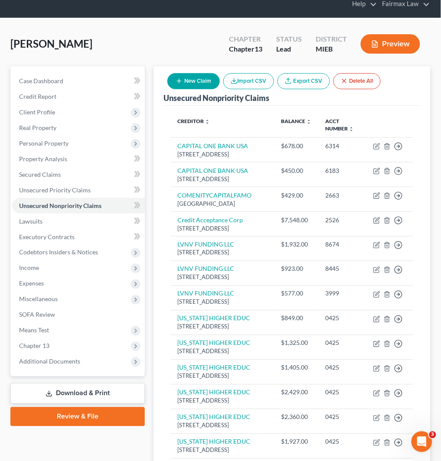
scroll to position [0, 0]
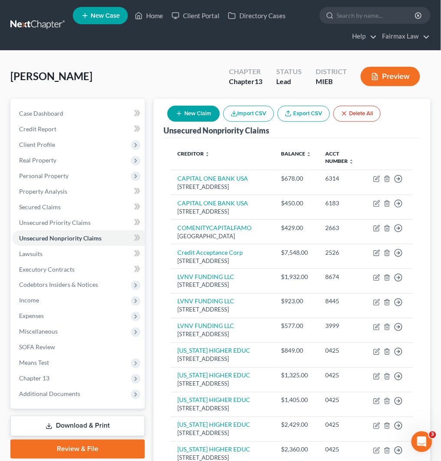
click at [209, 107] on button "New Claim" at bounding box center [193, 114] width 52 height 16
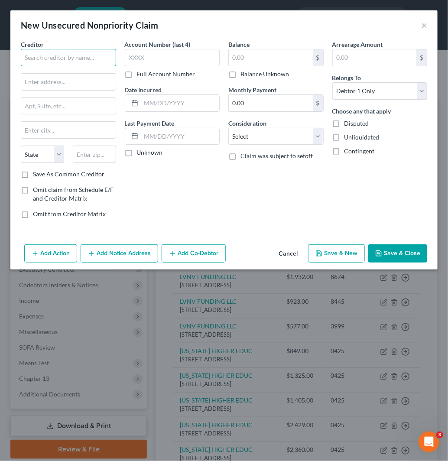
click at [104, 55] on input "text" at bounding box center [68, 57] width 95 height 17
paste input "Uia [US_STATE]"
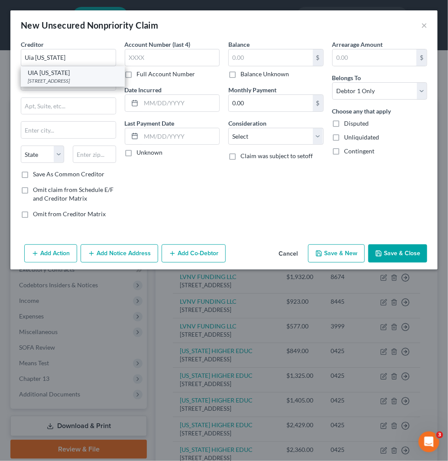
click at [72, 81] on div "[STREET_ADDRESS]" at bounding box center [73, 80] width 90 height 7
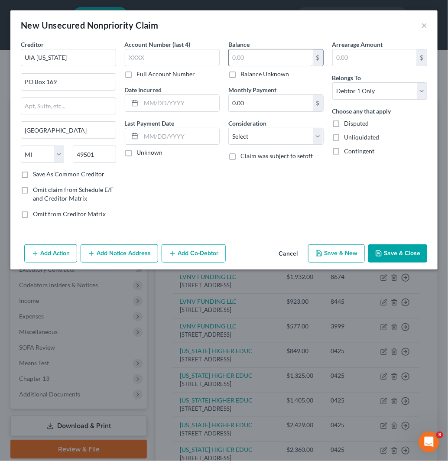
click at [274, 59] on input "text" at bounding box center [271, 57] width 84 height 16
paste input "4000"
click at [263, 135] on select "Select Cable / Satellite Services Collection Agency Credit Card Debt Debt Couns…" at bounding box center [275, 136] width 95 height 17
click at [228, 128] on select "Select Cable / Satellite Services Collection Agency Credit Card Debt Debt Couns…" at bounding box center [275, 136] width 95 height 17
click at [279, 172] on input "text" at bounding box center [276, 169] width 94 height 16
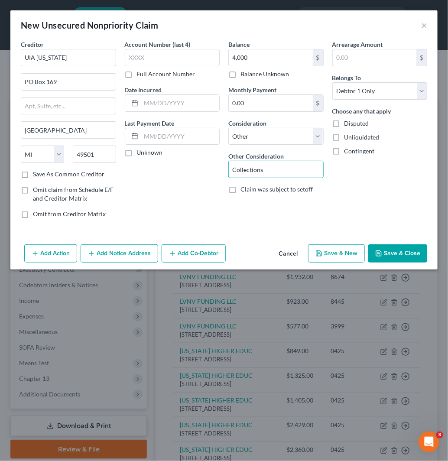
click at [400, 252] on button "Save & Close" at bounding box center [397, 253] width 59 height 18
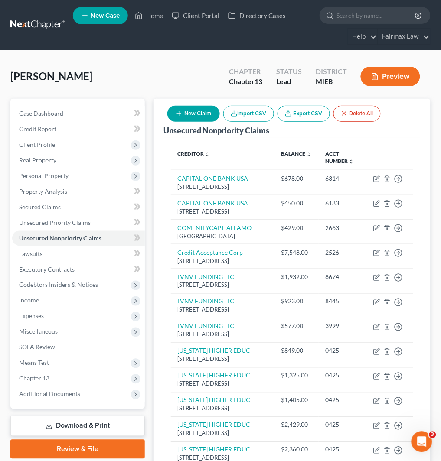
click at [182, 110] on icon "button" at bounding box center [178, 113] width 7 height 7
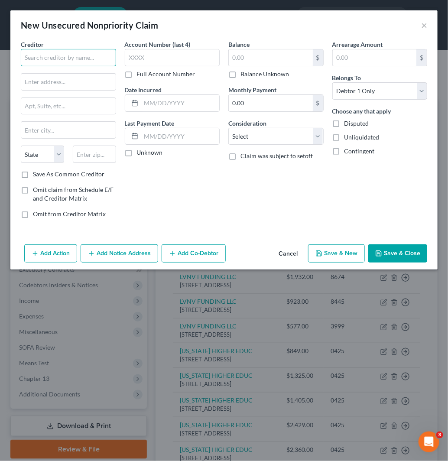
click at [80, 62] on input "text" at bounding box center [68, 57] width 95 height 17
paste input "Triple aaa"
drag, startPoint x: 80, startPoint y: 87, endPoint x: 94, endPoint y: 90, distance: 14.0
click at [80, 87] on input "text" at bounding box center [68, 82] width 94 height 16
paste input "[STREET_ADDRESS]"
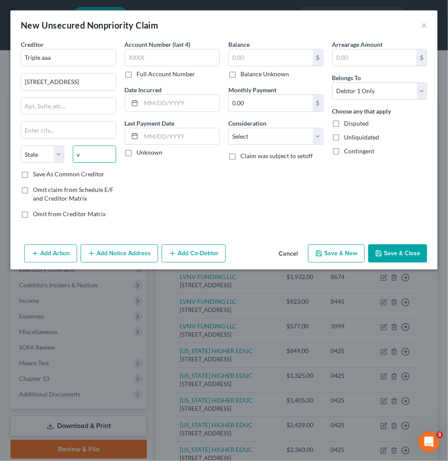
click at [107, 153] on input "v" at bounding box center [94, 154] width 43 height 17
drag, startPoint x: 89, startPoint y: 158, endPoint x: 74, endPoint y: 156, distance: 14.8
click at [74, 156] on input "v" at bounding box center [94, 154] width 43 height 17
paste input "48152"
click at [33, 174] on label "Save As Common Creditor" at bounding box center [68, 174] width 71 height 9
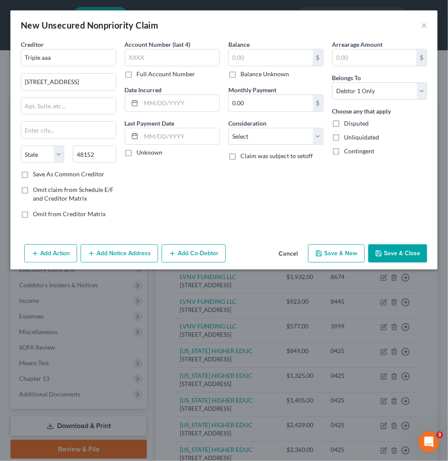
click at [36, 174] on input "Save As Common Creditor" at bounding box center [39, 173] width 6 height 6
click at [161, 63] on input "text" at bounding box center [172, 57] width 95 height 17
paste input "1666"
click at [281, 58] on input "text" at bounding box center [271, 57] width 84 height 16
paste input "750"
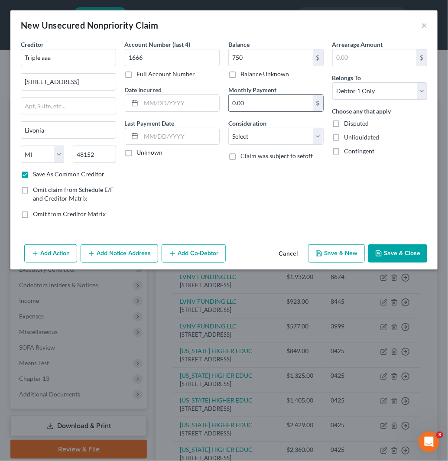
click at [256, 103] on input "0.00" at bounding box center [271, 103] width 84 height 16
paste input "55"
drag, startPoint x: 248, startPoint y: 136, endPoint x: 254, endPoint y: 136, distance: 6.1
click at [248, 136] on select "Select Cable / Satellite Services Collection Agency Credit Card Debt Debt Couns…" at bounding box center [275, 136] width 95 height 17
click at [228, 128] on select "Select Cable / Satellite Services Collection Agency Credit Card Debt Debt Couns…" at bounding box center [275, 136] width 95 height 17
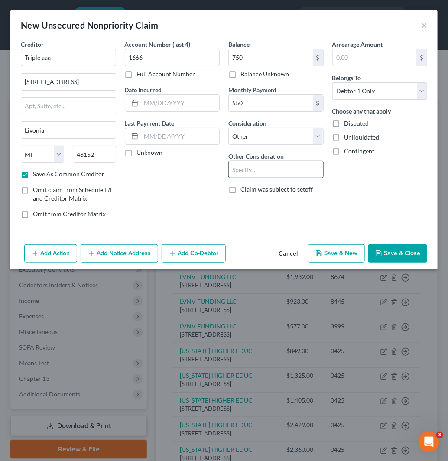
click at [296, 169] on input "text" at bounding box center [276, 169] width 94 height 16
click at [394, 256] on button "Save & Close" at bounding box center [397, 253] width 59 height 18
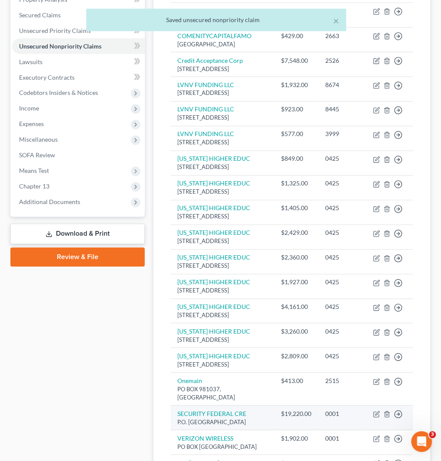
scroll to position [48, 0]
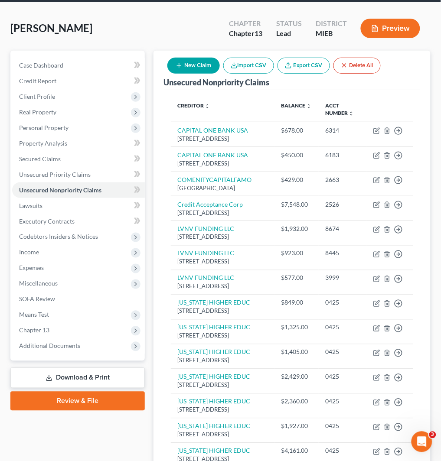
click at [199, 63] on button "New Claim" at bounding box center [193, 66] width 52 height 16
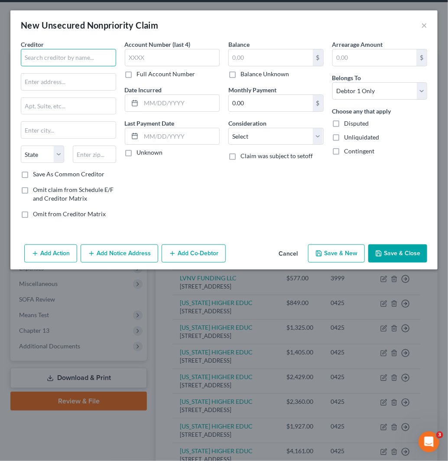
click at [84, 60] on input "text" at bounding box center [68, 57] width 95 height 17
paste input "Progressive"
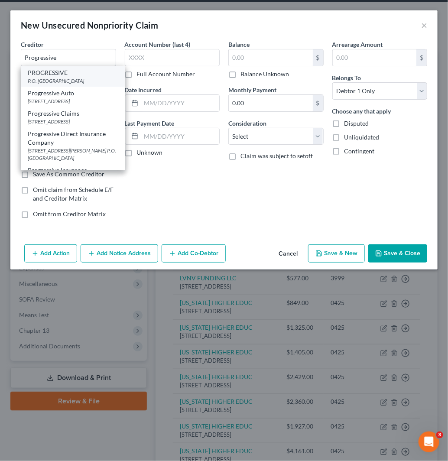
click at [81, 78] on div "P.O. [GEOGRAPHIC_DATA]" at bounding box center [73, 80] width 90 height 7
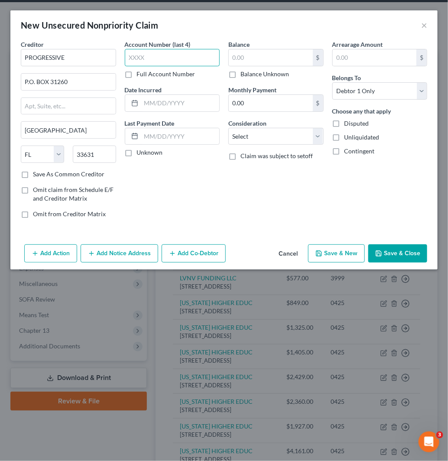
drag, startPoint x: 183, startPoint y: 61, endPoint x: 201, endPoint y: 61, distance: 17.8
click at [183, 61] on input "text" at bounding box center [172, 57] width 95 height 17
paste input "9517"
click at [250, 58] on input "text" at bounding box center [271, 57] width 84 height 16
paste input "958"
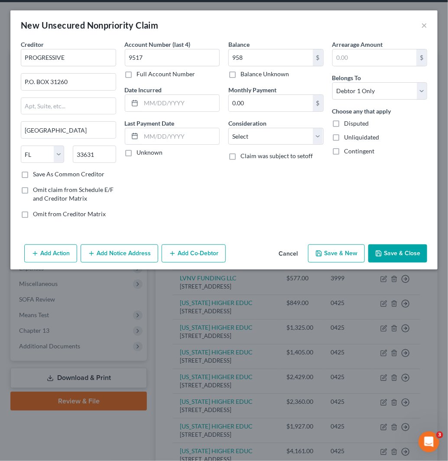
click at [253, 127] on label "Consideration" at bounding box center [247, 123] width 38 height 9
click at [266, 143] on select "Select Cable / Satellite Services Collection Agency Credit Card Debt Debt Couns…" at bounding box center [275, 136] width 95 height 17
click at [228, 128] on select "Select Cable / Satellite Services Collection Agency Credit Card Debt Debt Couns…" at bounding box center [275, 136] width 95 height 17
click at [290, 168] on input "text" at bounding box center [276, 169] width 94 height 16
click at [418, 252] on button "Save & Close" at bounding box center [397, 253] width 59 height 18
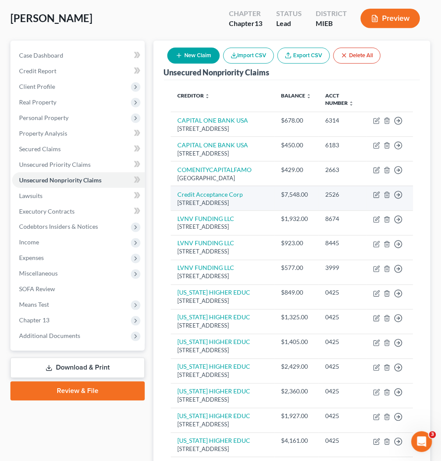
scroll to position [50, 0]
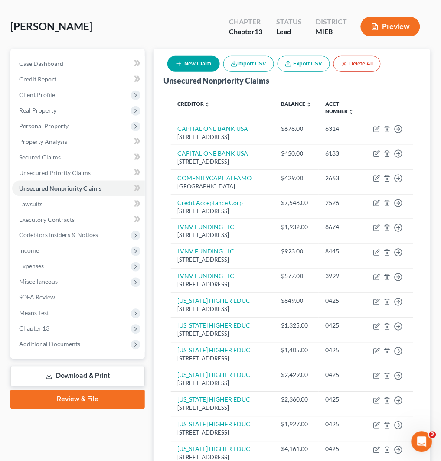
click at [178, 68] on button "New Claim" at bounding box center [193, 64] width 52 height 16
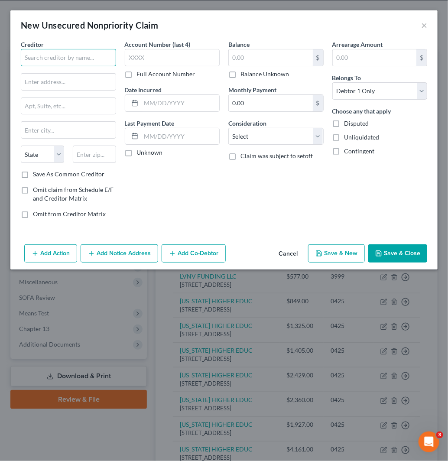
click at [73, 58] on input "text" at bounding box center [68, 57] width 95 height 17
paste input "Lvnv funding llc"
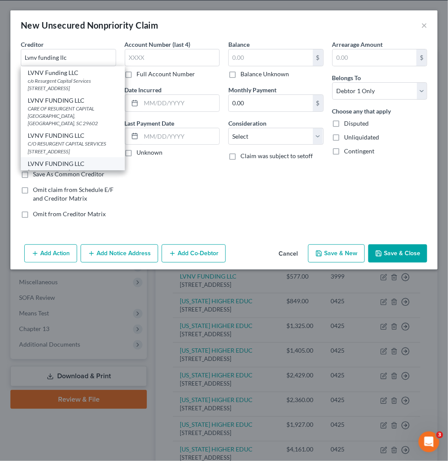
click at [80, 159] on div "LVNV FUNDING LLC" at bounding box center [73, 163] width 90 height 9
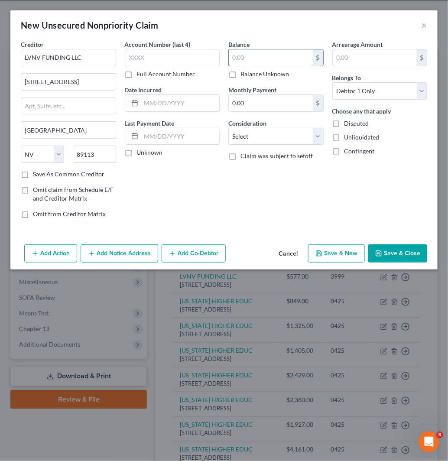
click at [250, 58] on input "text" at bounding box center [271, 57] width 84 height 16
paste input "2300"
drag, startPoint x: 253, startPoint y: 137, endPoint x: 353, endPoint y: 258, distance: 157.4
click at [253, 139] on select "Select Cable / Satellite Services Collection Agency Credit Card Debt Debt Couns…" at bounding box center [275, 136] width 95 height 17
click at [228, 128] on select "Select Cable / Satellite Services Collection Agency Credit Card Debt Debt Couns…" at bounding box center [275, 136] width 95 height 17
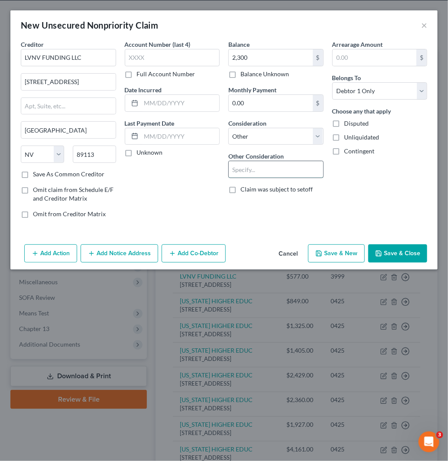
click at [275, 168] on input "text" at bounding box center [276, 169] width 94 height 16
click at [421, 256] on button "Save & Close" at bounding box center [397, 253] width 59 height 18
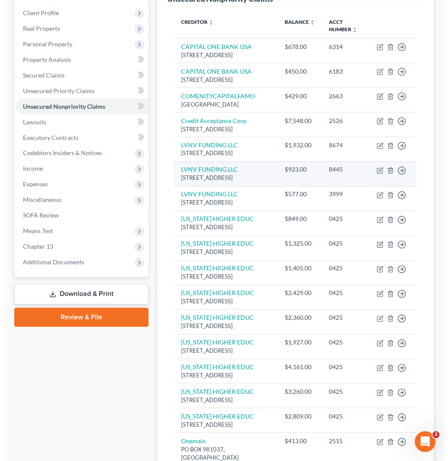
scroll to position [0, 0]
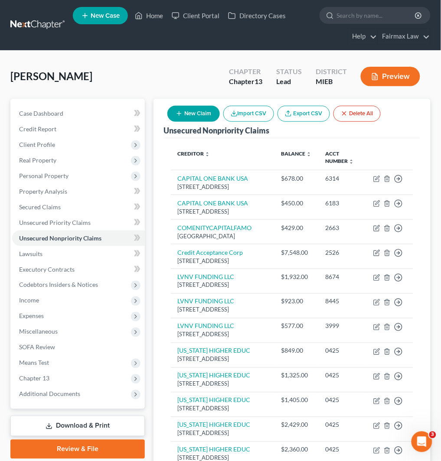
click at [205, 115] on button "New Claim" at bounding box center [193, 114] width 52 height 16
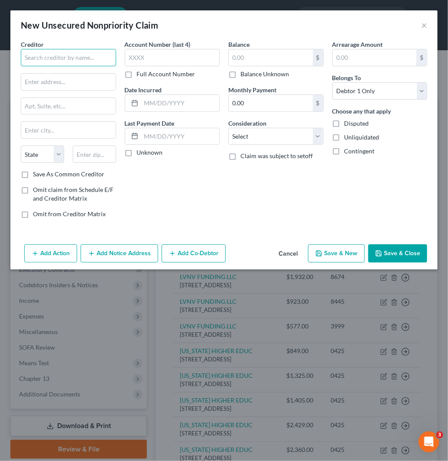
click at [75, 53] on input "text" at bounding box center [68, 57] width 95 height 17
paste input "Farmers insurance company"
drag, startPoint x: 89, startPoint y: 81, endPoint x: 96, endPoint y: 70, distance: 13.1
click at [89, 81] on input "text" at bounding box center [68, 82] width 94 height 16
paste input "[STREET_ADDRESS]"
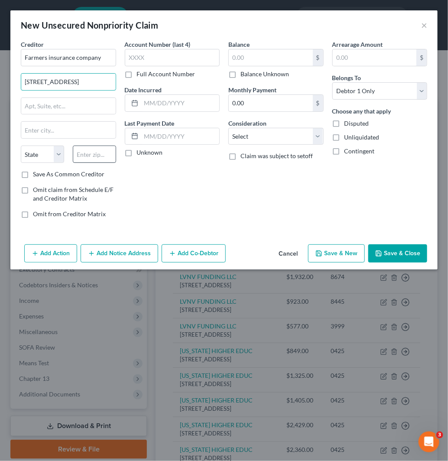
paste input "91367"
click at [101, 155] on input "text" at bounding box center [94, 154] width 43 height 17
paste input "91367"
click at [33, 174] on label "Save As Common Creditor" at bounding box center [68, 174] width 71 height 9
click at [36, 174] on input "Save As Common Creditor" at bounding box center [39, 173] width 6 height 6
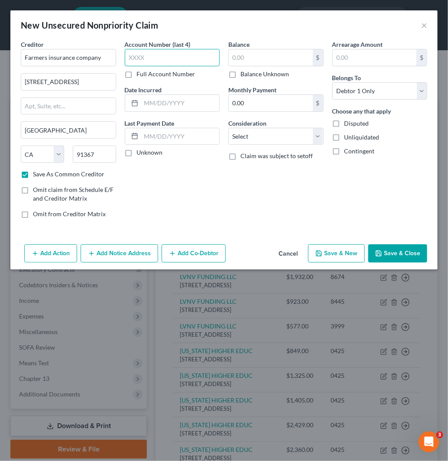
click at [191, 54] on input "text" at bounding box center [172, 57] width 95 height 17
paste input "0000"
drag, startPoint x: 243, startPoint y: 55, endPoint x: 322, endPoint y: 61, distance: 79.9
click at [243, 55] on input "text" at bounding box center [271, 57] width 84 height 16
paste input "1500"
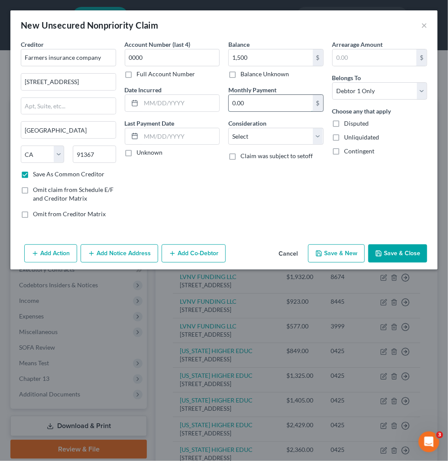
click at [254, 106] on input "0.00" at bounding box center [271, 103] width 84 height 16
paste input "95"
drag, startPoint x: 279, startPoint y: 132, endPoint x: 280, endPoint y: 144, distance: 11.7
click at [279, 132] on select "Select Cable / Satellite Services Collection Agency Credit Card Debt Debt Couns…" at bounding box center [275, 136] width 95 height 17
click at [228, 128] on select "Select Cable / Satellite Services Collection Agency Credit Card Debt Debt Couns…" at bounding box center [275, 136] width 95 height 17
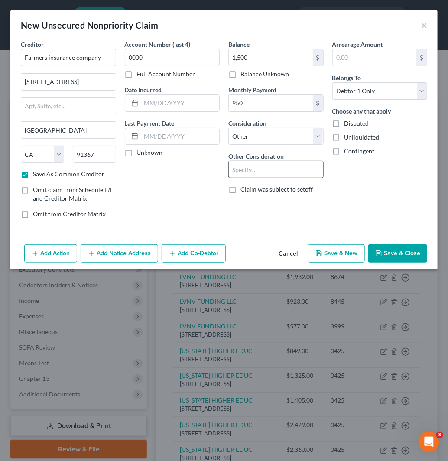
click at [261, 173] on input "text" at bounding box center [276, 169] width 94 height 16
click at [406, 252] on button "Save & Close" at bounding box center [397, 253] width 59 height 18
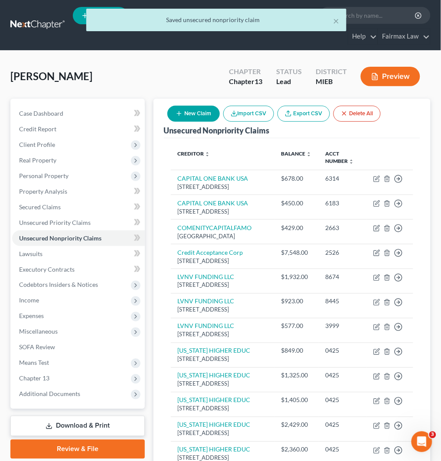
click at [185, 110] on button "New Claim" at bounding box center [193, 114] width 52 height 16
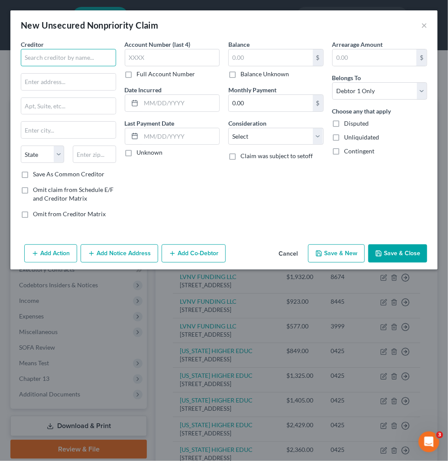
click at [97, 54] on input "text" at bounding box center [68, 57] width 95 height 17
paste input "DTE energy"
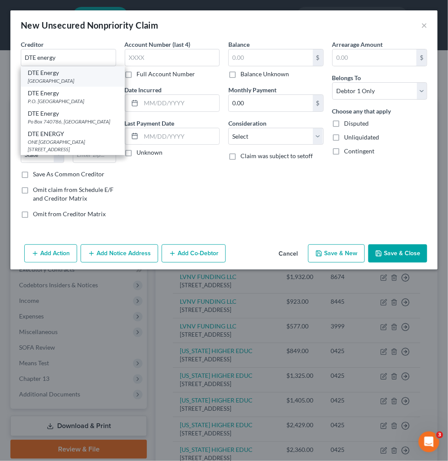
click at [76, 84] on div "[GEOGRAPHIC_DATA]" at bounding box center [73, 80] width 90 height 7
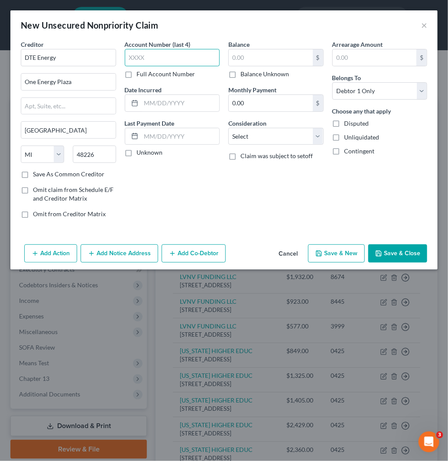
click at [183, 62] on input "text" at bounding box center [172, 57] width 95 height 17
paste input "9365"
drag, startPoint x: 283, startPoint y: 51, endPoint x: 292, endPoint y: 64, distance: 15.7
click at [283, 51] on input "text" at bounding box center [271, 57] width 84 height 16
paste input "2500"
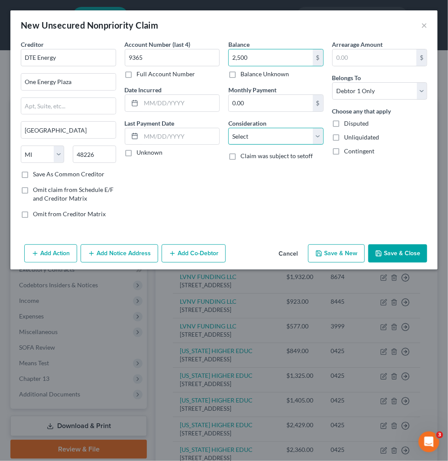
drag, startPoint x: 275, startPoint y: 136, endPoint x: 278, endPoint y: 142, distance: 6.2
click at [275, 136] on select "Select Cable / Satellite Services Collection Agency Credit Card Debt Debt Couns…" at bounding box center [275, 136] width 95 height 17
click at [228, 128] on select "Select Cable / Satellite Services Collection Agency Credit Card Debt Debt Couns…" at bounding box center [275, 136] width 95 height 17
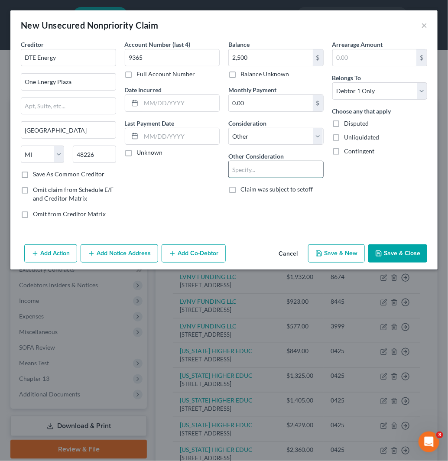
drag, startPoint x: 289, startPoint y: 170, endPoint x: 295, endPoint y: 172, distance: 6.8
click at [289, 170] on input "text" at bounding box center [276, 169] width 94 height 16
drag, startPoint x: 286, startPoint y: 131, endPoint x: 299, endPoint y: 144, distance: 18.7
click at [286, 131] on select "Select Cable / Satellite Services Collection Agency Credit Card Debt Debt Couns…" at bounding box center [275, 136] width 95 height 17
drag, startPoint x: 263, startPoint y: 132, endPoint x: 266, endPoint y: 140, distance: 8.6
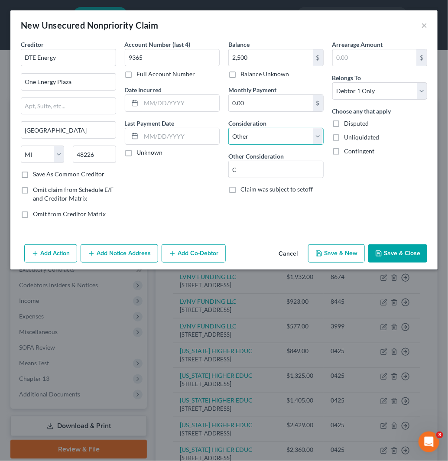
click at [263, 133] on select "Select Cable / Satellite Services Collection Agency Credit Card Debt Debt Couns…" at bounding box center [275, 136] width 95 height 17
click at [228, 128] on select "Select Cable / Satellite Services Collection Agency Credit Card Debt Debt Couns…" at bounding box center [275, 136] width 95 height 17
click at [398, 256] on button "Save & Close" at bounding box center [397, 253] width 59 height 18
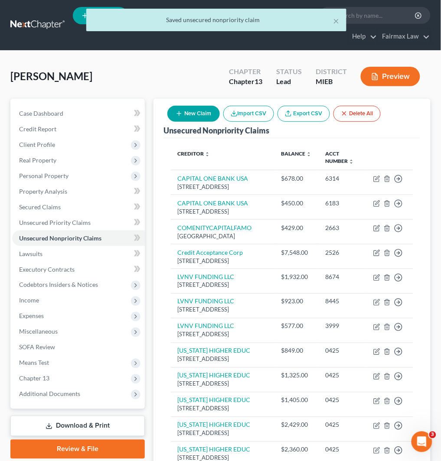
click at [207, 107] on button "New Claim" at bounding box center [193, 114] width 52 height 16
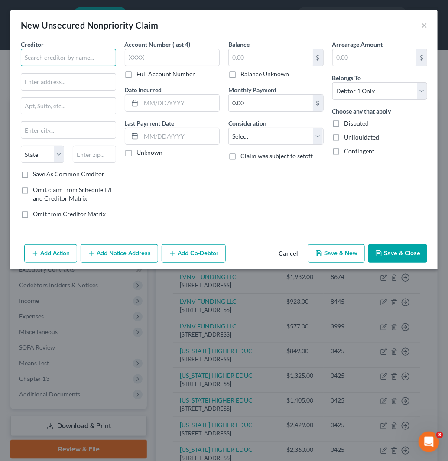
click at [57, 54] on input "text" at bounding box center [68, 57] width 95 height 17
paste input "Comcast xfinity"
click at [71, 78] on input "text" at bounding box center [68, 82] width 94 height 16
paste input "[STREET_ADDRESS]"
click at [91, 153] on input "text" at bounding box center [94, 154] width 43 height 17
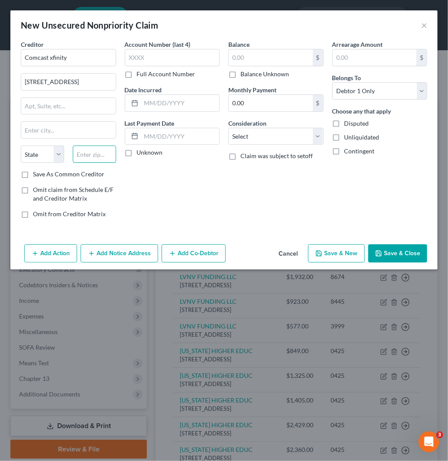
paste input "19103"
click at [33, 174] on label "Save As Common Creditor" at bounding box center [68, 174] width 71 height 9
click at [36, 174] on input "Save As Common Creditor" at bounding box center [39, 173] width 6 height 6
drag, startPoint x: 182, startPoint y: 52, endPoint x: 193, endPoint y: 55, distance: 11.1
click at [182, 52] on input "text" at bounding box center [172, 57] width 95 height 17
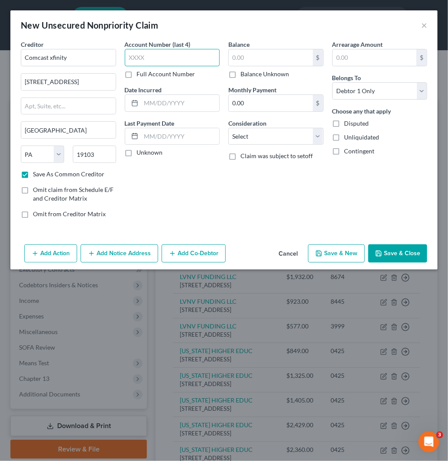
paste input "1217"
click at [297, 59] on input "text" at bounding box center [271, 57] width 84 height 16
paste input "1200"
click at [255, 100] on input "0.00" at bounding box center [271, 103] width 84 height 16
paste input "25"
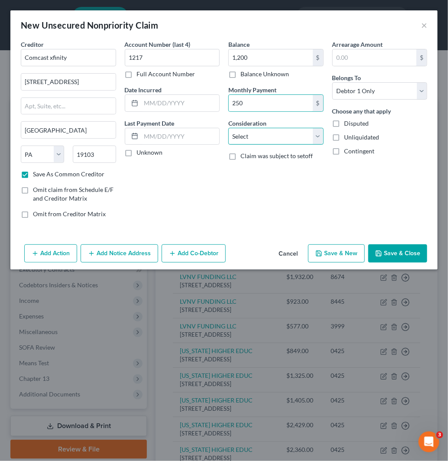
drag, startPoint x: 253, startPoint y: 135, endPoint x: 256, endPoint y: 141, distance: 6.6
click at [253, 135] on select "Select Cable / Satellite Services Collection Agency Credit Card Debt Debt Couns…" at bounding box center [275, 136] width 95 height 17
click at [228, 128] on select "Select Cable / Satellite Services Collection Agency Credit Card Debt Debt Couns…" at bounding box center [275, 136] width 95 height 17
drag, startPoint x: 296, startPoint y: 138, endPoint x: 299, endPoint y: 143, distance: 6.4
click at [296, 138] on select "Select Cable / Satellite Services Collection Agency Credit Card Debt Debt Couns…" at bounding box center [275, 136] width 95 height 17
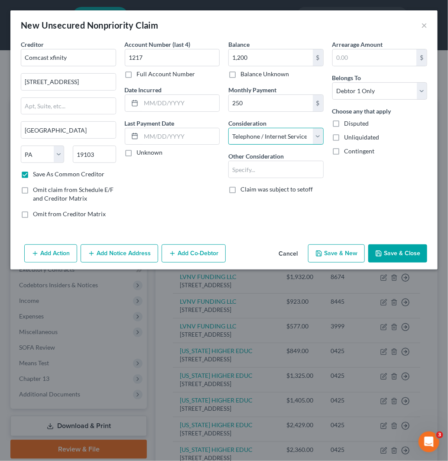
click at [228, 128] on select "Select Cable / Satellite Services Collection Agency Credit Card Debt Debt Couns…" at bounding box center [275, 136] width 95 height 17
click at [409, 249] on button "Save & Close" at bounding box center [397, 253] width 59 height 18
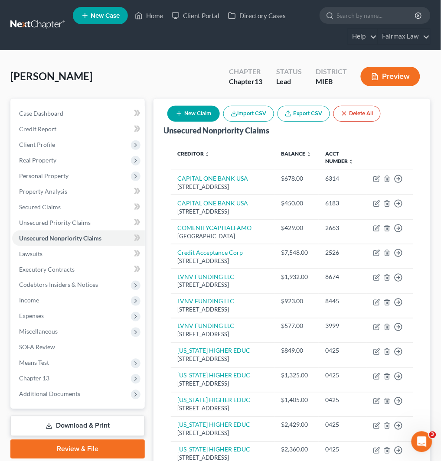
click at [193, 113] on button "New Claim" at bounding box center [193, 114] width 52 height 16
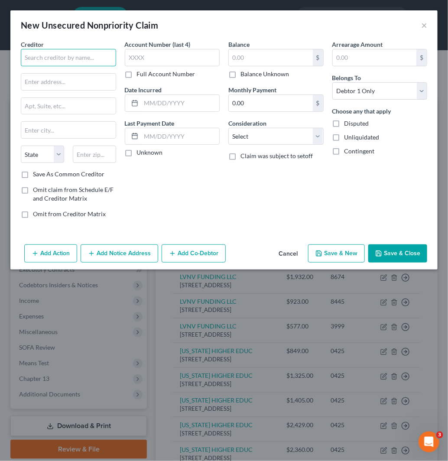
click at [75, 52] on input "text" at bounding box center [68, 57] width 95 height 17
paste input "[PERSON_NAME] Acceptance Corp"
click at [68, 80] on input "text" at bounding box center [68, 82] width 94 height 16
paste input "[STREET_ADDRESS]"
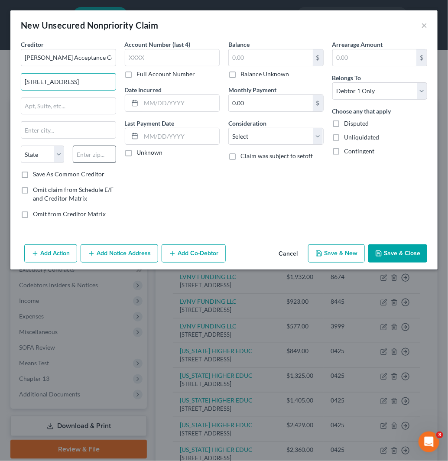
paste input "48152"
click at [94, 157] on input "text" at bounding box center [94, 154] width 43 height 17
paste input "48152"
click at [33, 175] on label "Save As Common Creditor" at bounding box center [68, 174] width 71 height 9
click at [36, 175] on input "Save As Common Creditor" at bounding box center [39, 173] width 6 height 6
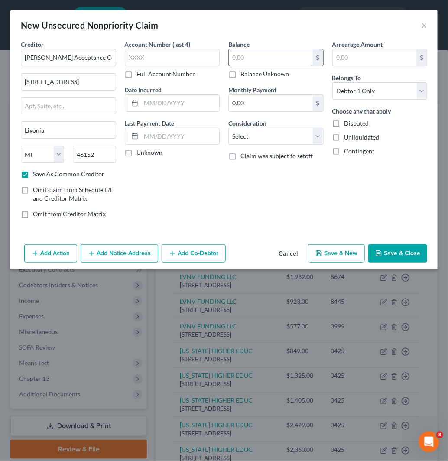
click at [259, 60] on input "text" at bounding box center [271, 57] width 84 height 16
paste input "4900"
click at [254, 136] on select "Select Cable / Satellite Services Collection Agency Credit Card Debt Debt Couns…" at bounding box center [275, 136] width 95 height 17
click at [228, 128] on select "Select Cable / Satellite Services Collection Agency Credit Card Debt Debt Couns…" at bounding box center [275, 136] width 95 height 17
click at [275, 167] on input "text" at bounding box center [276, 169] width 94 height 16
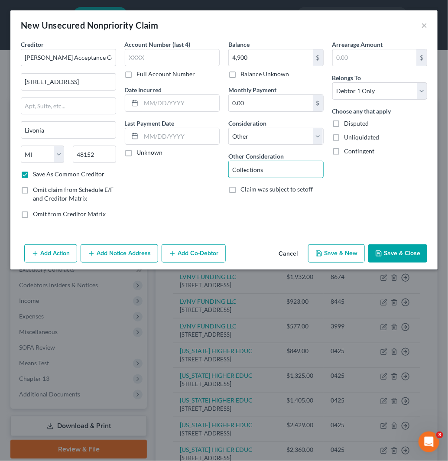
click at [51, 256] on button "Add Action" at bounding box center [50, 253] width 53 height 18
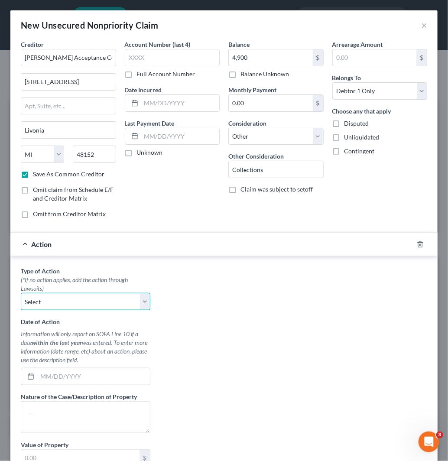
click at [79, 310] on select "Select Repossession Garnishment Foreclosure Personal Injury Attached, Seized, O…" at bounding box center [86, 301] width 130 height 17
click at [21, 293] on select "Select Repossession Garnishment Foreclosure Personal Injury Attached, Seized, O…" at bounding box center [86, 301] width 130 height 17
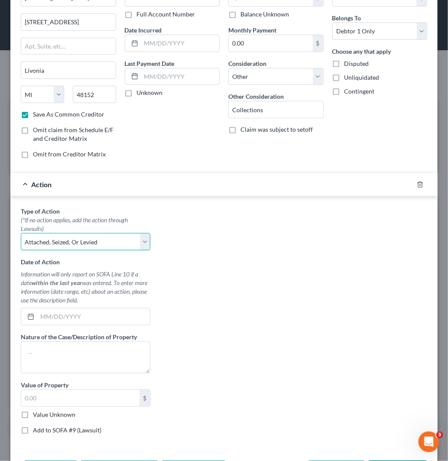
scroll to position [95, 0]
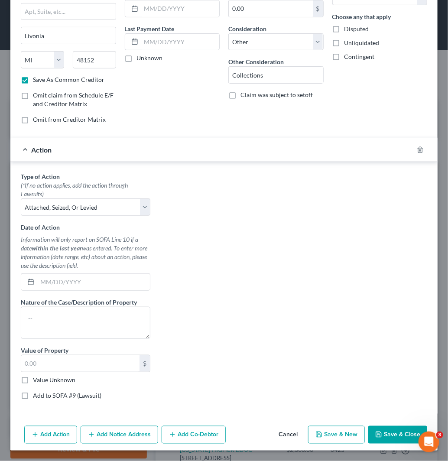
drag, startPoint x: 59, startPoint y: 382, endPoint x: 68, endPoint y: 398, distance: 18.2
click at [59, 380] on label "Value Unknown" at bounding box center [54, 380] width 42 height 9
click at [42, 380] on input "Value Unknown" at bounding box center [39, 379] width 6 height 6
click at [67, 396] on label "Add to SOFA #9 (Lawsuit)" at bounding box center [67, 395] width 68 height 9
click at [42, 396] on input "Add to SOFA #9 (Lawsuit)" at bounding box center [39, 394] width 6 height 6
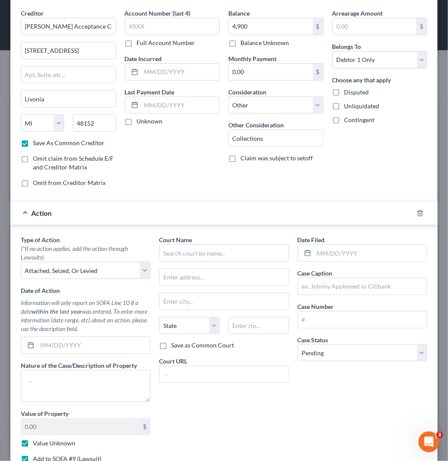
scroll to position [48, 0]
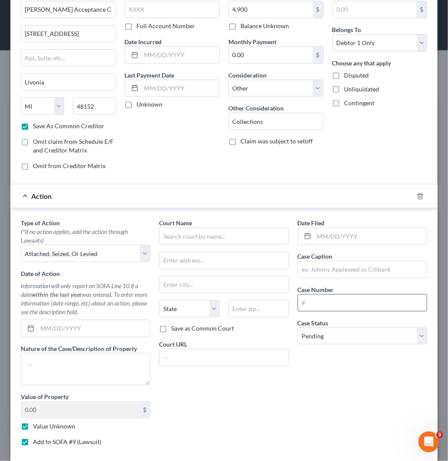
click at [344, 303] on input "text" at bounding box center [362, 303] width 129 height 16
paste input "2002-02147541-GC"
drag, startPoint x: 353, startPoint y: 334, endPoint x: 355, endPoint y: 343, distance: 8.5
click at [353, 334] on select "Select Pending On Appeal Concluded" at bounding box center [363, 335] width 130 height 17
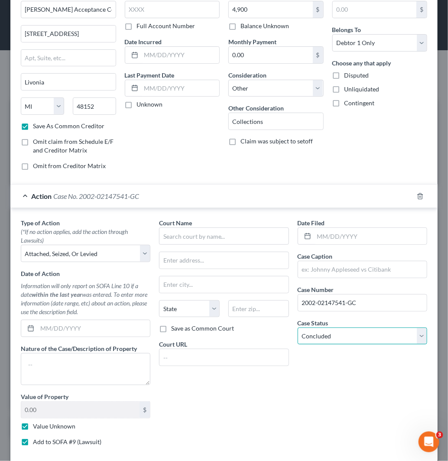
click at [298, 328] on select "Select Pending On Appeal Concluded" at bounding box center [363, 335] width 130 height 17
click at [370, 237] on input "text" at bounding box center [370, 236] width 113 height 16
paste input "[DATE]"
click at [347, 273] on input "text" at bounding box center [362, 269] width 129 height 16
paste input "[PERSON_NAME] ACCEPTANCE CORP V [PERSON_NAME]"
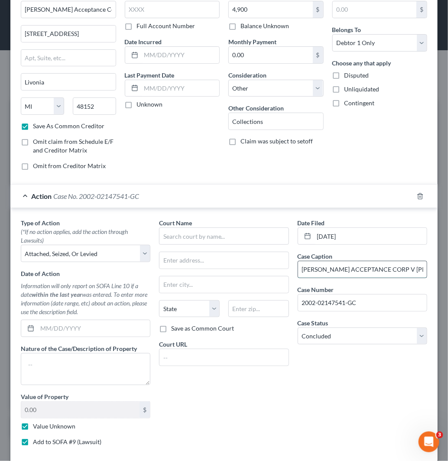
scroll to position [0, 5]
click at [391, 271] on input "[PERSON_NAME] ACCEPTANCE CORP V [PERSON_NAME]" at bounding box center [362, 269] width 129 height 16
click at [216, 233] on input "text" at bounding box center [224, 235] width 130 height 17
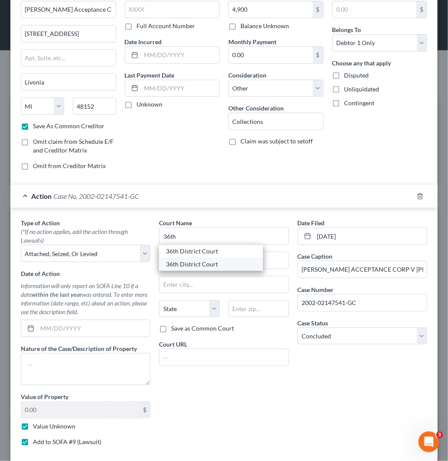
click at [192, 262] on div "36th District Court" at bounding box center [211, 264] width 90 height 9
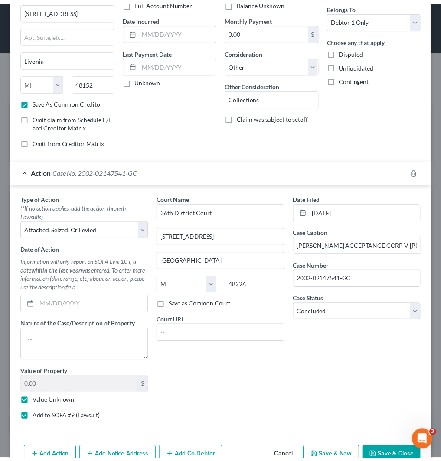
scroll to position [95, 0]
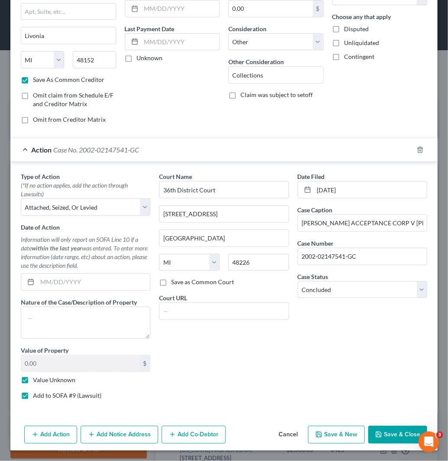
click at [389, 432] on button "Save & Close" at bounding box center [397, 435] width 59 height 18
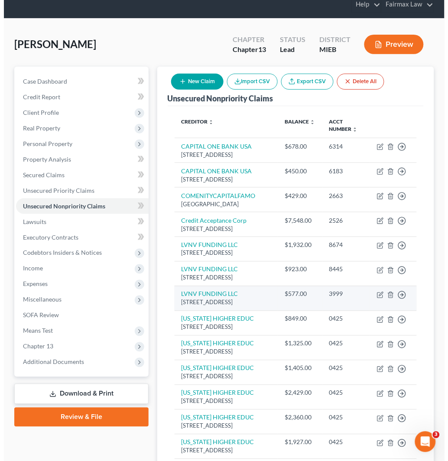
scroll to position [48, 0]
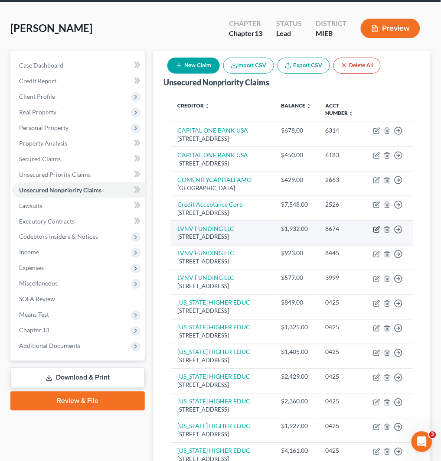
click at [376, 233] on icon "button" at bounding box center [376, 229] width 7 height 7
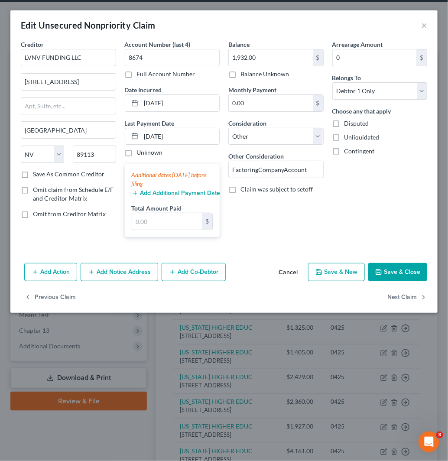
click at [48, 273] on button "Add Action" at bounding box center [50, 272] width 53 height 18
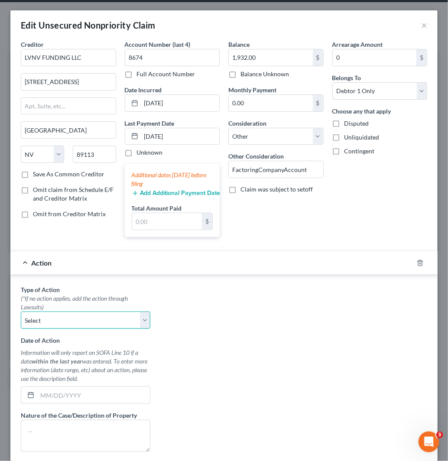
click at [88, 324] on select "Select Repossession Garnishment Foreclosure Personal Injury Attached, Seized, O…" at bounding box center [86, 319] width 130 height 17
click at [21, 312] on select "Select Repossession Garnishment Foreclosure Personal Injury Attached, Seized, O…" at bounding box center [86, 319] width 130 height 17
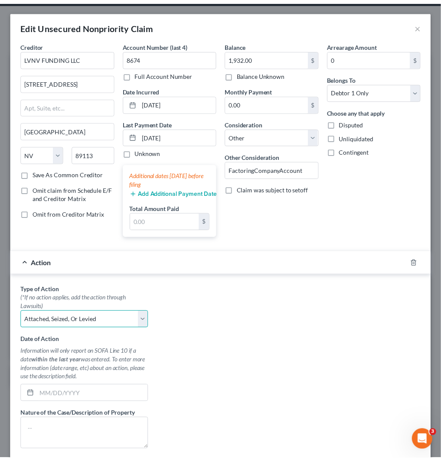
scroll to position [139, 0]
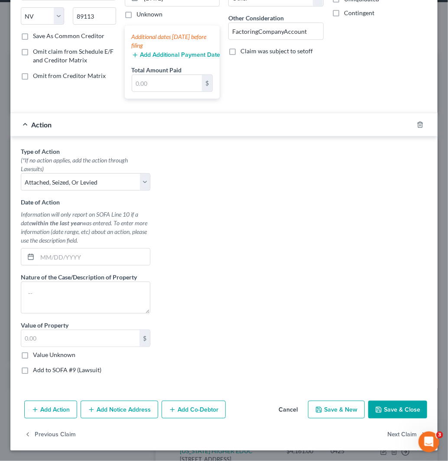
click at [63, 353] on label "Value Unknown" at bounding box center [54, 354] width 42 height 9
click at [42, 353] on input "Value Unknown" at bounding box center [39, 353] width 6 height 6
click at [71, 371] on label "Add to SOFA #9 (Lawsuit)" at bounding box center [67, 370] width 68 height 9
click at [42, 371] on input "Add to SOFA #9 (Lawsuit)" at bounding box center [39, 369] width 6 height 6
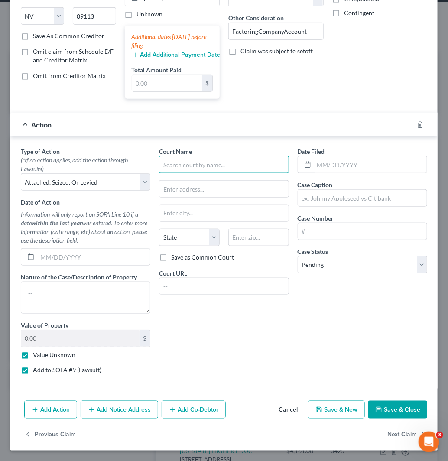
click at [228, 168] on input "text" at bounding box center [224, 164] width 130 height 17
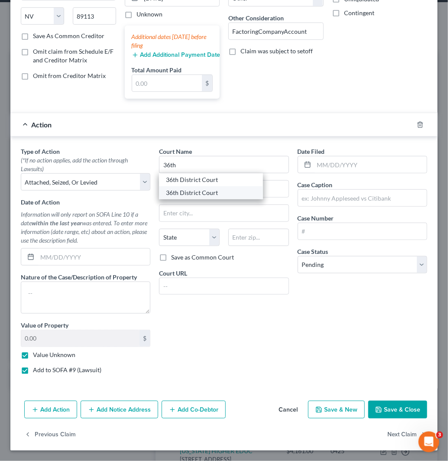
click at [202, 192] on div "36th District Court" at bounding box center [211, 192] width 90 height 9
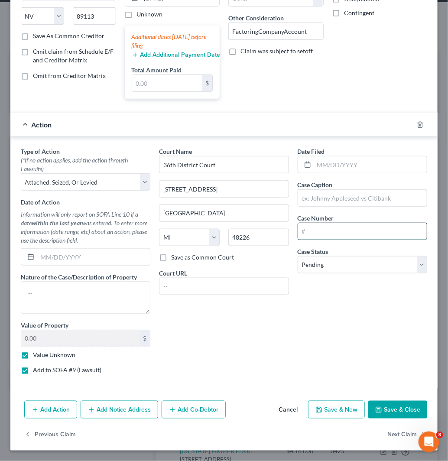
click at [311, 230] on input "text" at bounding box center [362, 231] width 129 height 16
paste input "2025-25166614-GC"
drag, startPoint x: 332, startPoint y: 262, endPoint x: 341, endPoint y: 273, distance: 14.2
click at [332, 262] on select "Select Pending On Appeal Concluded" at bounding box center [363, 264] width 130 height 17
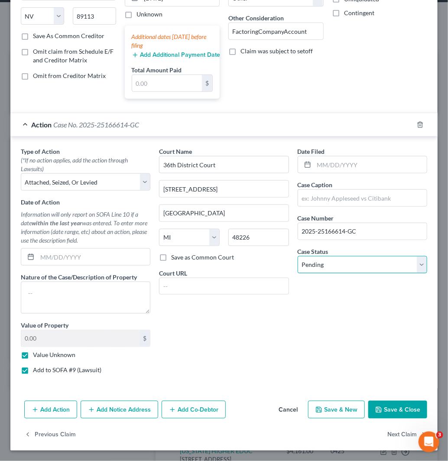
click at [298, 256] on select "Select Pending On Appeal Concluded" at bounding box center [363, 264] width 130 height 17
drag, startPoint x: 358, startPoint y: 167, endPoint x: 396, endPoint y: 177, distance: 39.3
click at [358, 167] on input "text" at bounding box center [370, 164] width 113 height 16
paste input "[DATE]"
click at [343, 203] on input "text" at bounding box center [362, 198] width 129 height 16
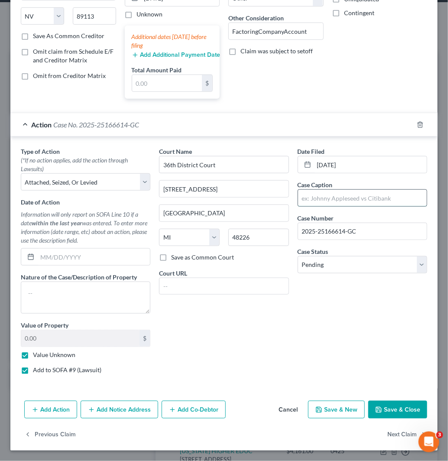
paste input "LVNV FUNDING LLC V [PERSON_NAME]"
click at [358, 195] on input "LVNV FUNDING LLC V [PERSON_NAME]" at bounding box center [362, 198] width 129 height 16
click at [398, 406] on button "Save & Close" at bounding box center [397, 410] width 59 height 18
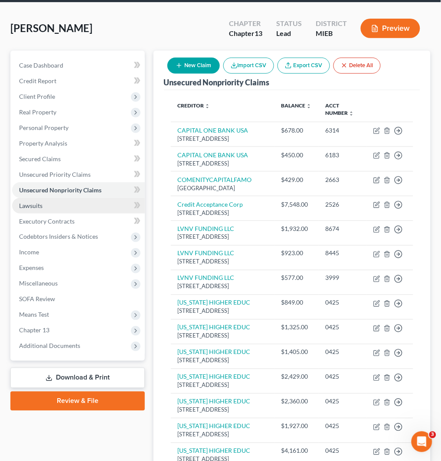
click at [100, 204] on link "Lawsuits" at bounding box center [78, 206] width 133 height 16
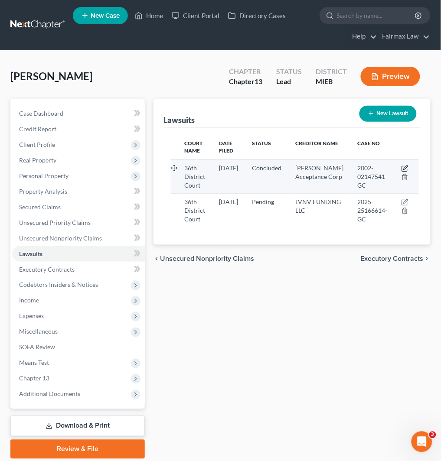
click at [401, 168] on icon "button" at bounding box center [404, 168] width 7 height 7
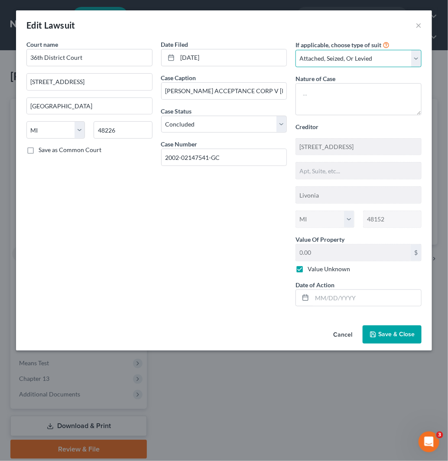
drag, startPoint x: 372, startPoint y: 53, endPoint x: 379, endPoint y: 58, distance: 8.8
click at [372, 53] on select "Select Repossession Garnishment Foreclosure Attached, Seized, Or Levied Other" at bounding box center [358, 58] width 126 height 17
click at [295, 50] on select "Select Repossession Garnishment Foreclosure Attached, Seized, Or Levied Other" at bounding box center [358, 58] width 126 height 17
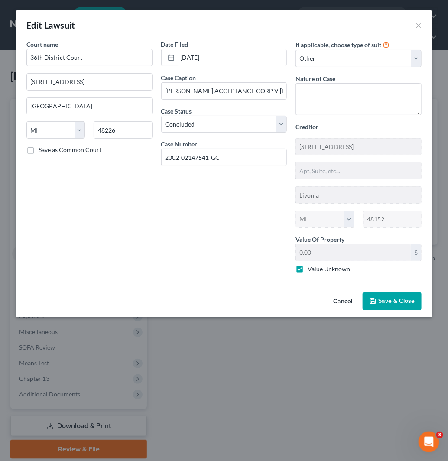
click at [411, 299] on span "Save & Close" at bounding box center [396, 301] width 36 height 7
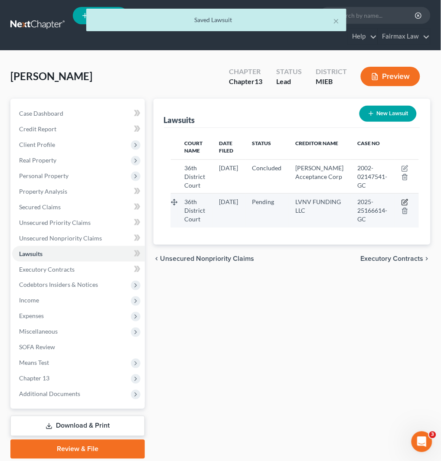
click at [401, 199] on icon "button" at bounding box center [404, 202] width 7 height 7
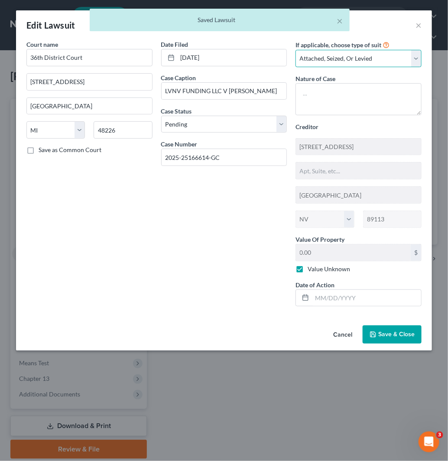
click at [372, 60] on select "Select Repossession Garnishment Foreclosure Attached, Seized, Or Levied Other" at bounding box center [358, 58] width 126 height 17
click at [295, 50] on select "Select Repossession Garnishment Foreclosure Attached, Seized, Or Levied Other" at bounding box center [358, 58] width 126 height 17
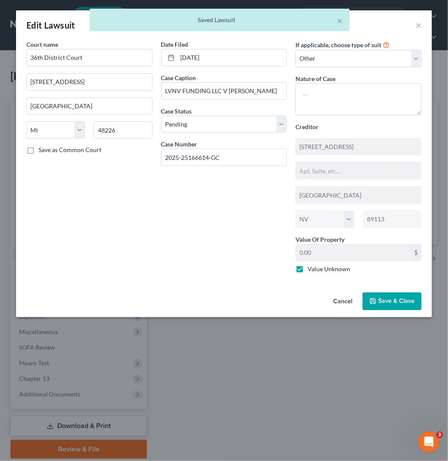
click at [398, 296] on button "Save & Close" at bounding box center [392, 301] width 59 height 18
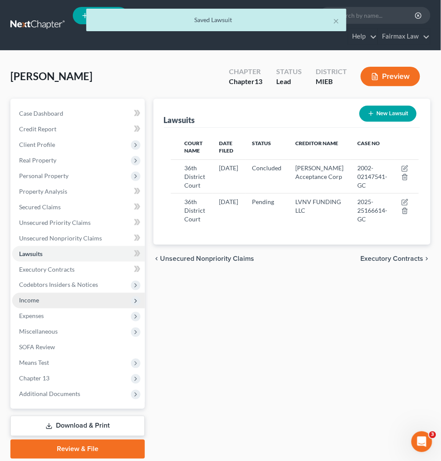
click at [57, 296] on span "Income" at bounding box center [78, 301] width 133 height 16
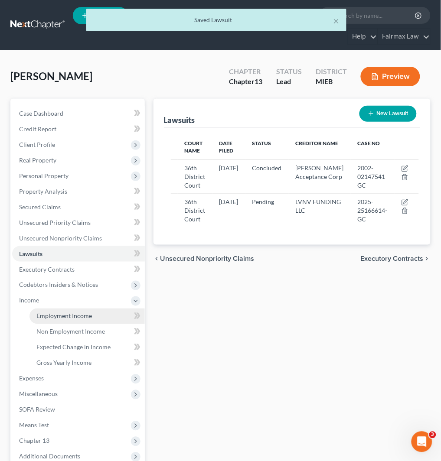
click at [88, 317] on span "Employment Income" at bounding box center [63, 315] width 55 height 7
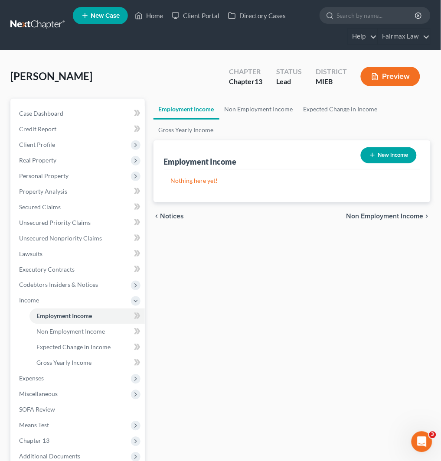
click at [370, 155] on line "button" at bounding box center [372, 155] width 4 height 0
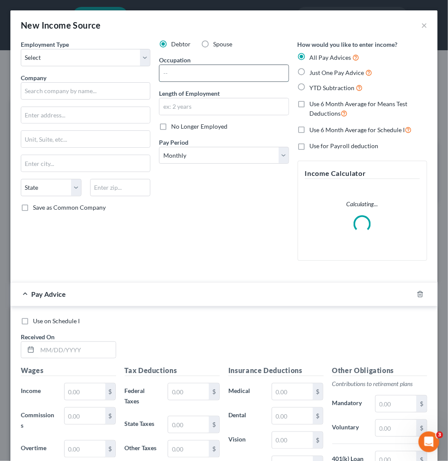
click at [228, 71] on input "text" at bounding box center [223, 73] width 129 height 16
paste input "Oncology Care Associate II"
drag, startPoint x: 109, startPoint y: 56, endPoint x: 109, endPoint y: 63, distance: 6.9
click at [109, 56] on select "Select Full or [DEMOGRAPHIC_DATA] Employment Self Employment" at bounding box center [86, 57] width 130 height 17
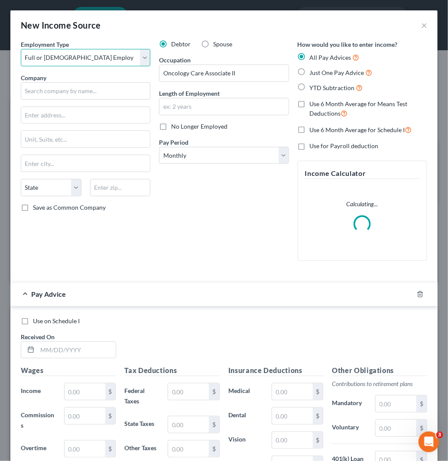
click at [21, 49] on select "Select Full or [DEMOGRAPHIC_DATA] Employment Self Employment" at bounding box center [86, 57] width 130 height 17
click at [117, 84] on input "text" at bounding box center [86, 90] width 130 height 17
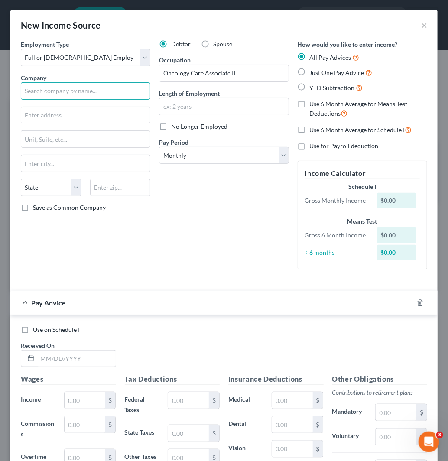
click at [116, 94] on input "text" at bounding box center [86, 90] width 130 height 17
paste input "[PERSON_NAME] [PERSON_NAME] Karmanos [MEDICAL_DATA] Cn"
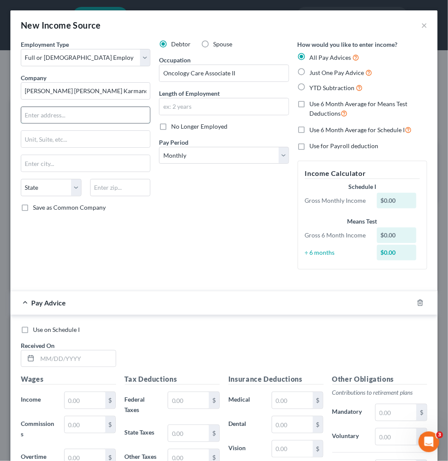
click at [108, 115] on input "text" at bounding box center [85, 115] width 129 height 16
paste input "[STREET_ADDRESS][PERSON_NAME]"
click at [136, 192] on input "text" at bounding box center [120, 187] width 61 height 17
paste input "48201"
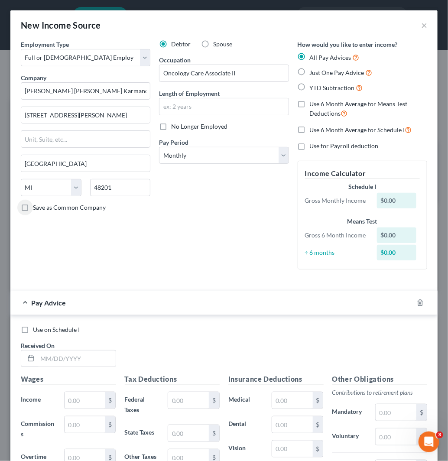
click at [33, 212] on label "Save as Common Company" at bounding box center [69, 207] width 73 height 9
click at [36, 209] on input "Save as Common Company" at bounding box center [39, 206] width 6 height 6
click at [317, 87] on span "YTD Subtraction" at bounding box center [332, 87] width 45 height 7
click at [317, 87] on input "YTD Subtraction" at bounding box center [316, 86] width 6 height 6
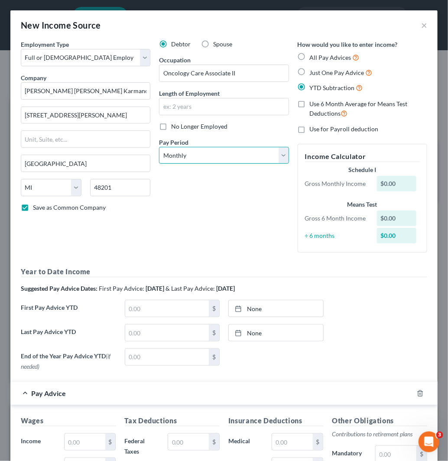
drag, startPoint x: 213, startPoint y: 157, endPoint x: 214, endPoint y: 162, distance: 5.4
click at [213, 157] on select "Select Monthly Twice Monthly Every Other Week Weekly" at bounding box center [224, 155] width 130 height 17
click at [159, 147] on select "Select Monthly Twice Monthly Every Other Week Weekly" at bounding box center [224, 155] width 130 height 17
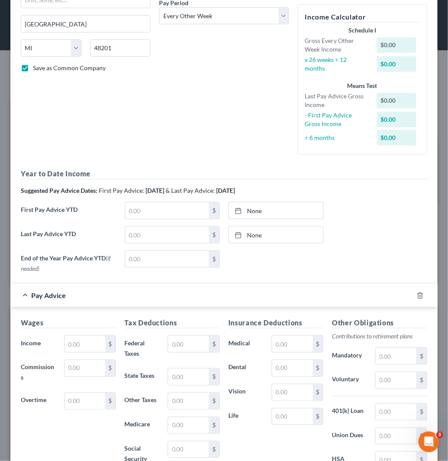
scroll to position [144, 0]
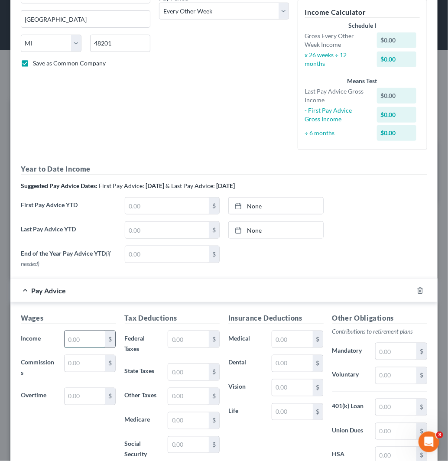
click at [79, 337] on input "text" at bounding box center [85, 339] width 41 height 16
click at [167, 208] on input "text" at bounding box center [167, 206] width 84 height 16
click at [286, 205] on link "None" at bounding box center [276, 206] width 94 height 16
click at [157, 236] on input "text" at bounding box center [167, 230] width 84 height 16
click at [307, 221] on div "None close Date Time chevron_left [DATE] chevron_right Su M Tu W Th F Sa 28 29 …" at bounding box center [275, 229] width 95 height 17
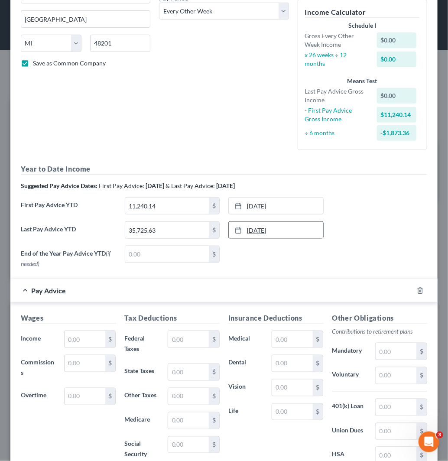
click at [308, 223] on link "[DATE]" at bounding box center [276, 230] width 94 height 16
click at [89, 341] on input "text" at bounding box center [85, 339] width 41 height 16
click at [79, 345] on input "1,771.10" at bounding box center [85, 339] width 41 height 16
click at [85, 343] on input "2,309.86" at bounding box center [85, 339] width 41 height 16
click at [85, 343] on input "2,202.80" at bounding box center [85, 339] width 41 height 16
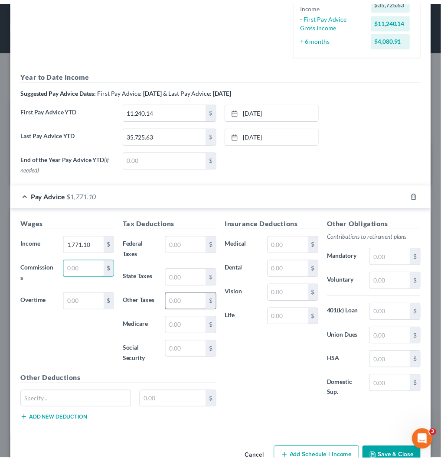
scroll to position [262, 0]
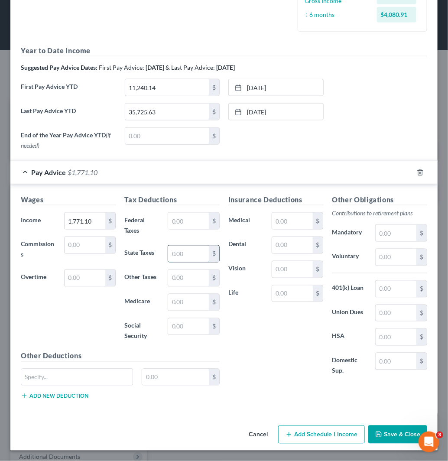
click at [171, 250] on input "text" at bounding box center [188, 254] width 41 height 16
click at [171, 250] on input "36.93" at bounding box center [188, 254] width 41 height 16
click at [294, 220] on input "text" at bounding box center [292, 221] width 41 height 16
click at [390, 340] on input "text" at bounding box center [396, 337] width 41 height 16
click at [381, 260] on input "text" at bounding box center [396, 257] width 41 height 16
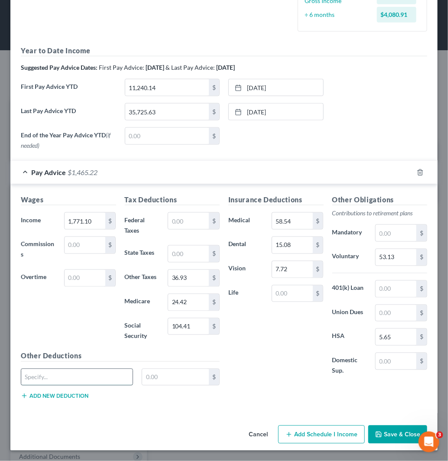
click at [68, 382] on input "text" at bounding box center [76, 377] width 111 height 16
click at [389, 436] on button "Save & Close" at bounding box center [397, 434] width 59 height 18
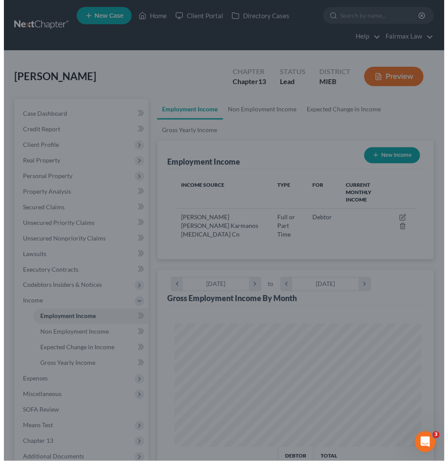
scroll to position [121, 260]
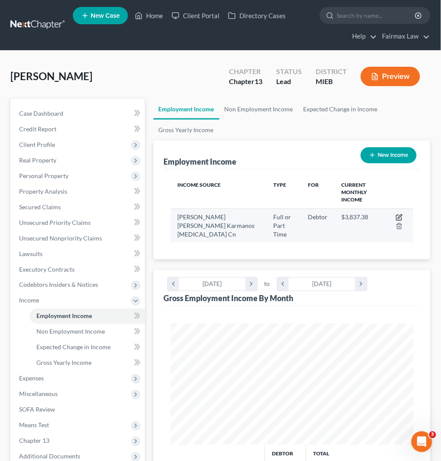
click at [401, 214] on icon "button" at bounding box center [400, 216] width 4 height 4
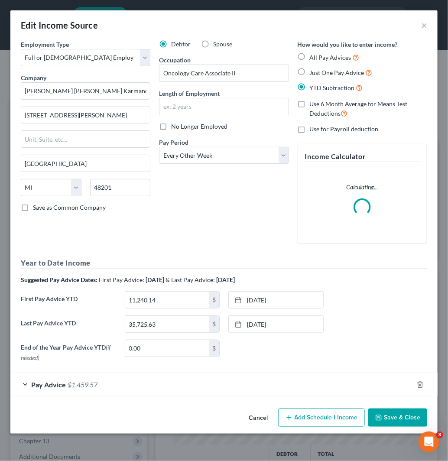
scroll to position [123, 265]
click at [166, 319] on input "35,725.63" at bounding box center [167, 324] width 84 height 16
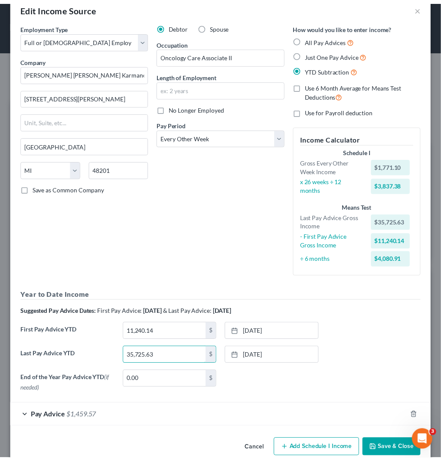
scroll to position [33, 0]
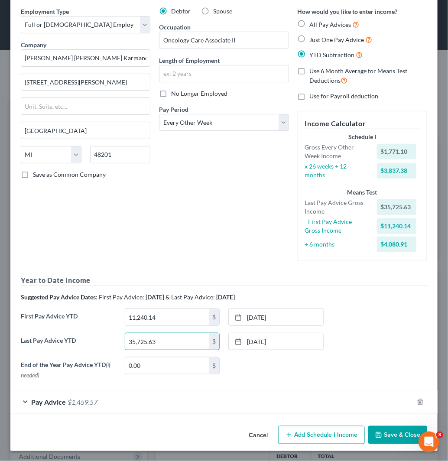
click at [414, 430] on button "Save & Close" at bounding box center [397, 435] width 59 height 18
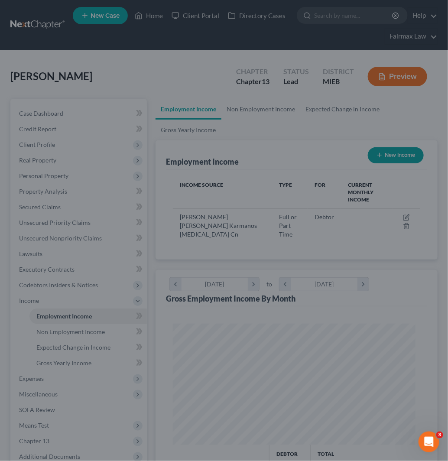
scroll to position [433017, 432878]
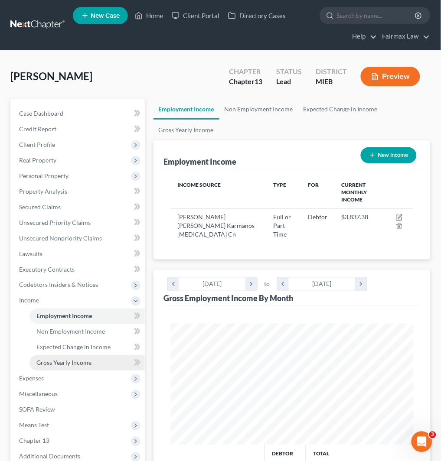
click at [88, 362] on span "Gross Yearly Income" at bounding box center [63, 362] width 55 height 7
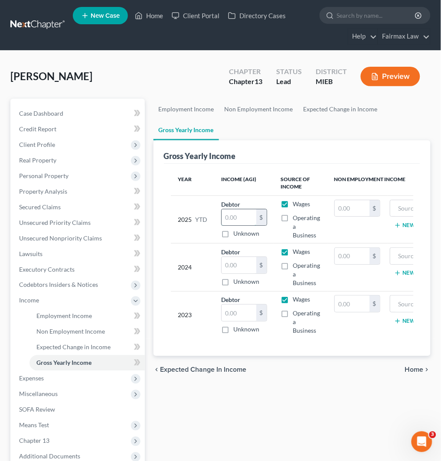
click at [234, 214] on input "text" at bounding box center [238, 217] width 35 height 16
paste input "35,725.63"
click at [263, 111] on link "Non Employment Income" at bounding box center [258, 109] width 79 height 21
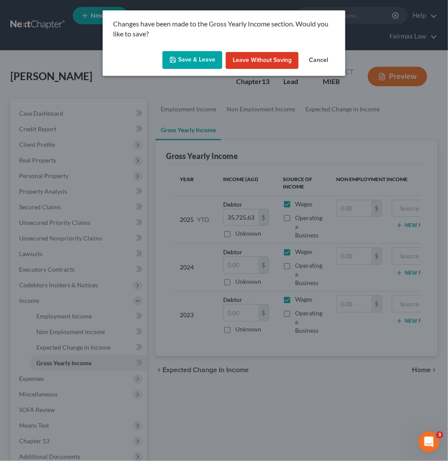
click at [190, 59] on button "Save & Leave" at bounding box center [192, 60] width 60 height 18
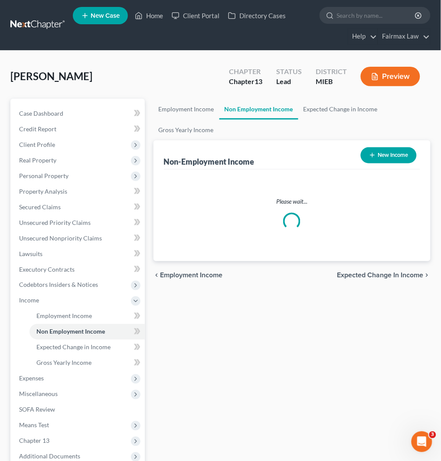
click at [99, 331] on span "Non Employment Income" at bounding box center [70, 331] width 68 height 7
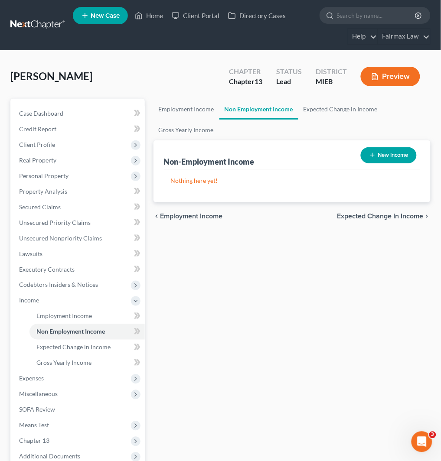
click at [402, 151] on button "New Income" at bounding box center [388, 155] width 56 height 16
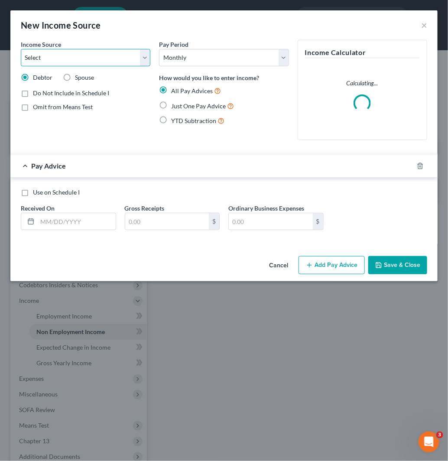
click at [114, 64] on select "Select Unemployment Disability (from employer) Pension Retirement Social Securi…" at bounding box center [86, 57] width 130 height 17
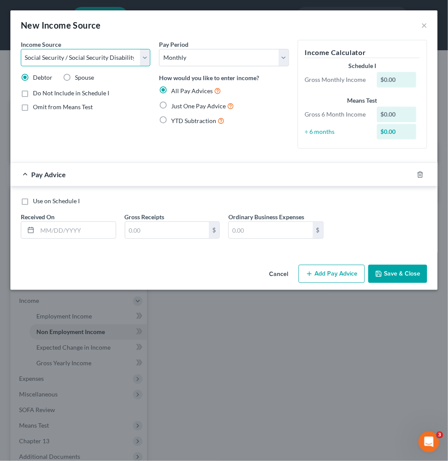
click at [21, 49] on select "Select Unemployment Disability (from employer) Pension Retirement Social Securi…" at bounding box center [86, 57] width 130 height 17
click at [191, 107] on span "Just One Pay Advice" at bounding box center [198, 105] width 55 height 7
click at [180, 107] on input "Just One Pay Advice" at bounding box center [178, 104] width 6 height 6
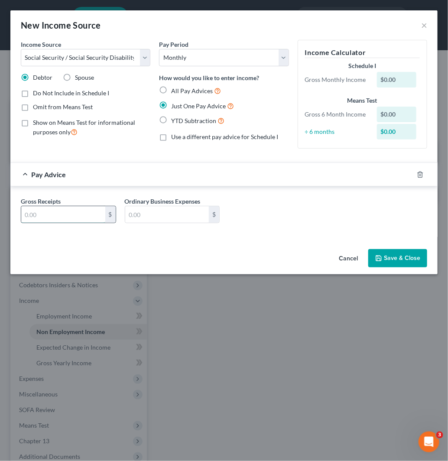
click at [84, 220] on input "text" at bounding box center [63, 214] width 84 height 16
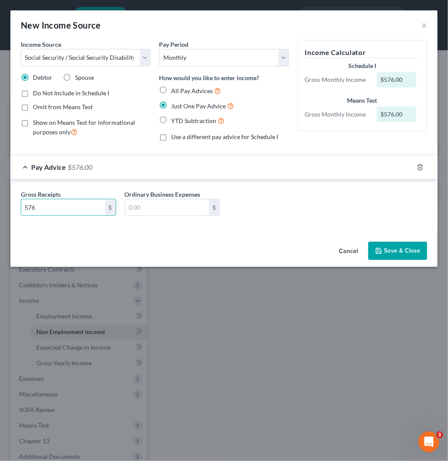
click at [418, 247] on button "Save & Close" at bounding box center [397, 251] width 59 height 18
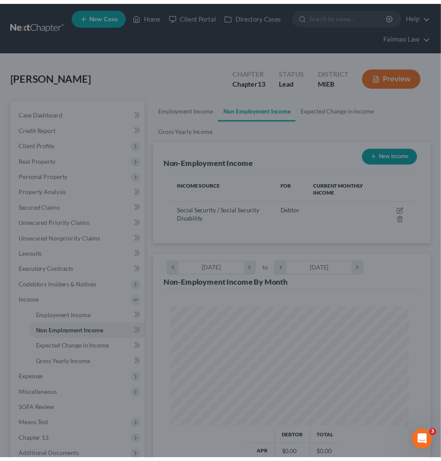
scroll to position [433017, 432878]
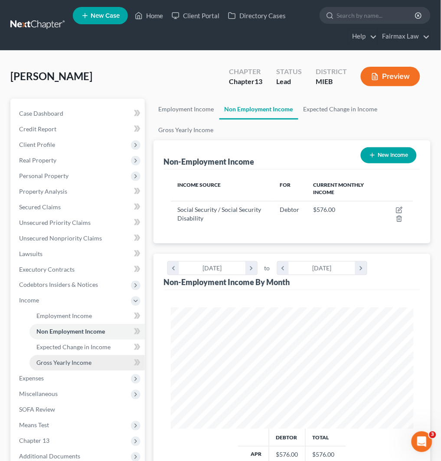
click at [78, 362] on span "Gross Yearly Income" at bounding box center [63, 362] width 55 height 7
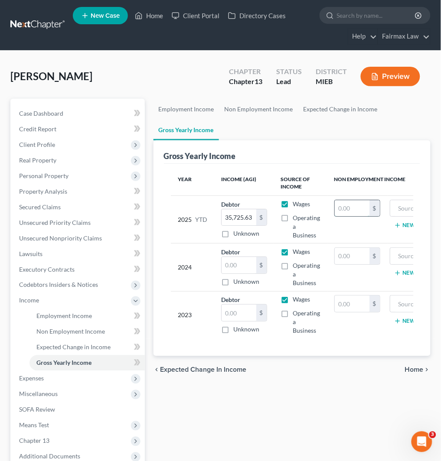
click at [351, 209] on input "text" at bounding box center [351, 208] width 35 height 16
paste input "5,184"
click at [395, 212] on input "text" at bounding box center [433, 208] width 78 height 16
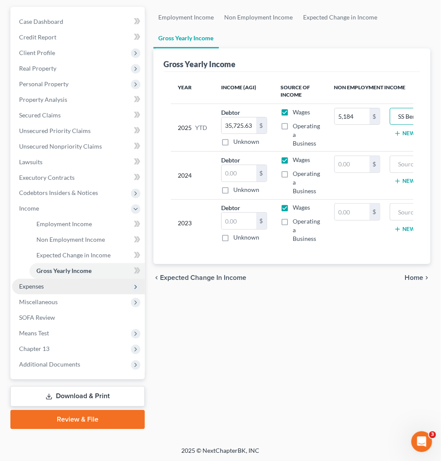
click at [89, 290] on span "Expenses" at bounding box center [78, 287] width 133 height 16
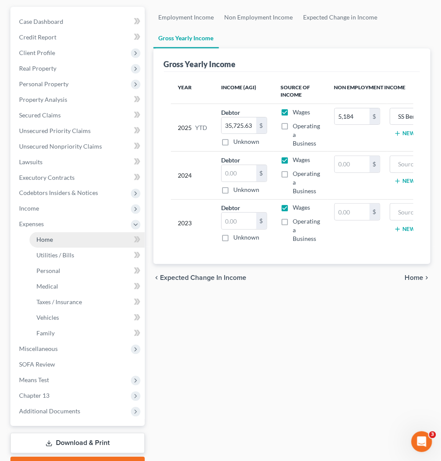
click at [92, 239] on link "Home" at bounding box center [86, 240] width 115 height 16
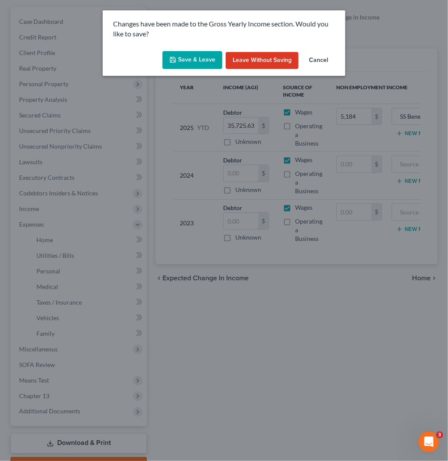
click at [197, 55] on button "Save & Leave" at bounding box center [192, 60] width 60 height 18
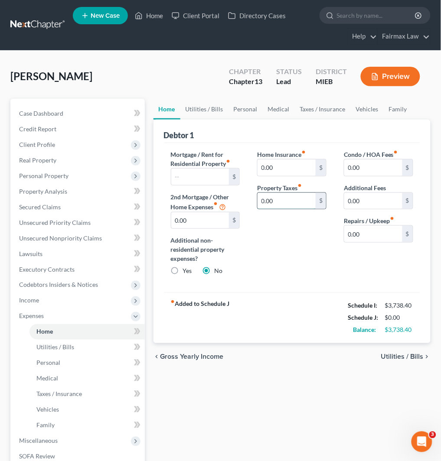
click at [279, 195] on input "0.00" at bounding box center [286, 201] width 58 height 16
click at [361, 110] on link "Vehicles" at bounding box center [366, 109] width 33 height 21
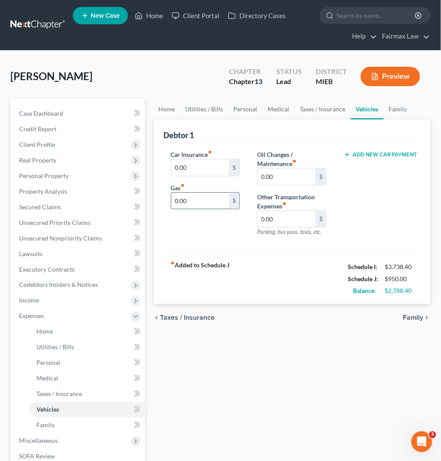
click at [208, 203] on input "0.00" at bounding box center [200, 201] width 58 height 16
click at [204, 115] on link "Utilities / Bills" at bounding box center [204, 109] width 48 height 21
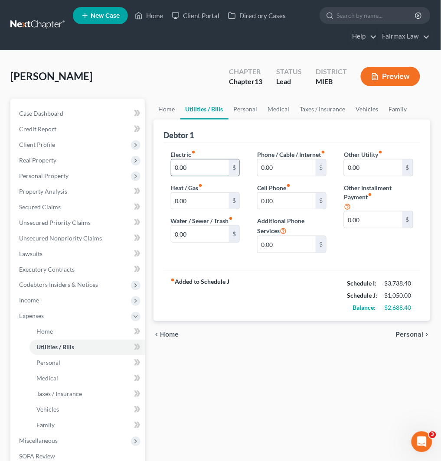
click at [196, 166] on input "0.00" at bounding box center [200, 167] width 58 height 16
click at [180, 171] on input "100" at bounding box center [200, 167] width 58 height 16
click at [323, 112] on link "Taxes / Insurance" at bounding box center [323, 109] width 56 height 21
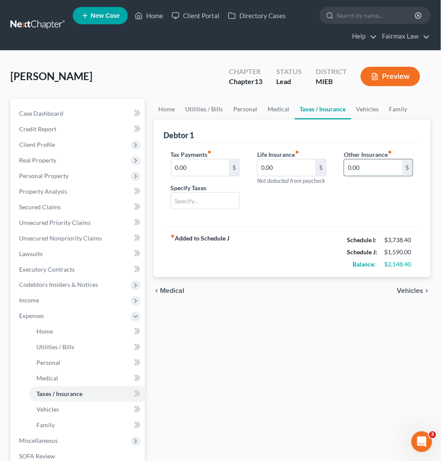
click at [376, 171] on input "0.00" at bounding box center [373, 167] width 58 height 16
click at [370, 194] on input "text" at bounding box center [378, 192] width 68 height 16
click at [362, 109] on link "Vehicles" at bounding box center [367, 109] width 33 height 21
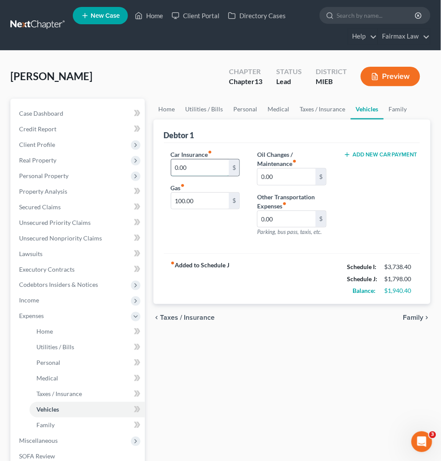
click at [210, 168] on input "0.00" at bounding box center [200, 167] width 58 height 16
click at [272, 110] on link "Medical" at bounding box center [278, 109] width 32 height 21
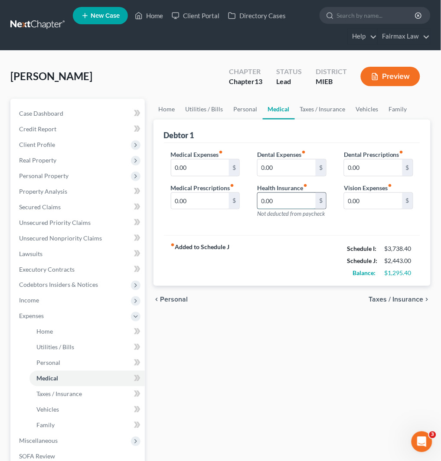
click at [286, 206] on input "0.00" at bounding box center [286, 201] width 58 height 16
click at [207, 169] on input "0.00" at bounding box center [200, 167] width 58 height 16
click at [276, 170] on input "0.00" at bounding box center [286, 167] width 58 height 16
click at [385, 204] on input "0.00" at bounding box center [373, 201] width 58 height 16
click at [391, 105] on link "Family" at bounding box center [397, 109] width 29 height 21
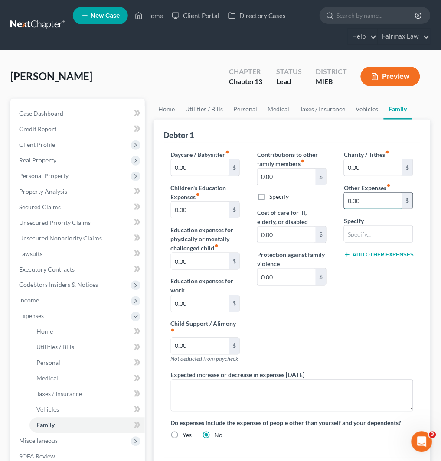
click at [386, 195] on input "0.00" at bounding box center [373, 201] width 58 height 16
click at [382, 231] on input "text" at bounding box center [378, 234] width 68 height 16
click at [230, 107] on link "Personal" at bounding box center [245, 109] width 34 height 21
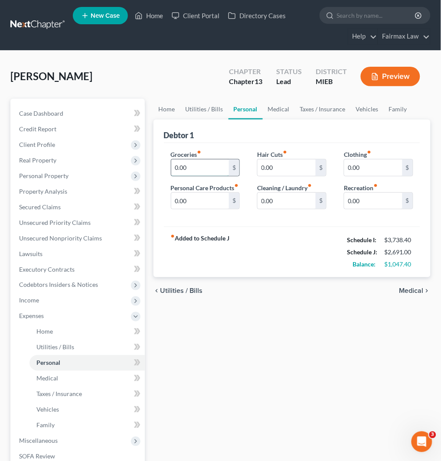
click at [206, 167] on input "0.00" at bounding box center [200, 167] width 58 height 16
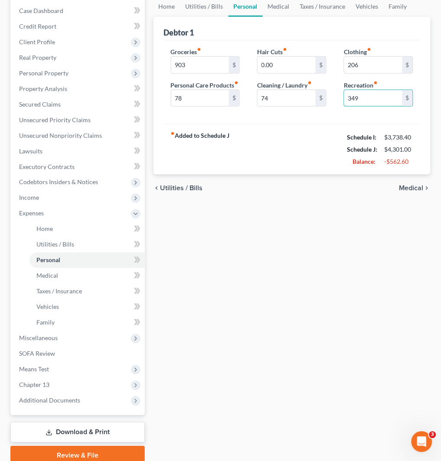
scroll to position [42, 0]
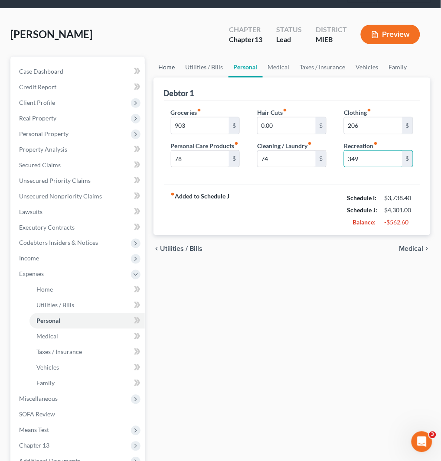
click at [169, 69] on link "Home" at bounding box center [166, 67] width 27 height 21
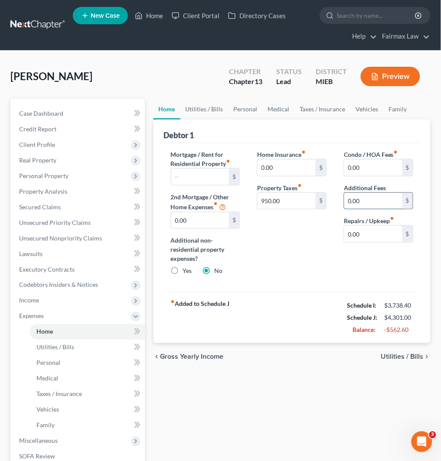
click at [371, 204] on input "0.00" at bounding box center [373, 201] width 58 height 16
drag, startPoint x: 366, startPoint y: 201, endPoint x: 335, endPoint y: 206, distance: 31.1
click at [335, 206] on div "Condo / HOA Fees fiber_manual_record 0.00 $ Additional Fees 950 $ Repairs / Upk…" at bounding box center [378, 216] width 87 height 133
click at [183, 271] on label "Yes" at bounding box center [187, 270] width 9 height 9
click at [186, 271] on input "Yes" at bounding box center [189, 269] width 6 height 6
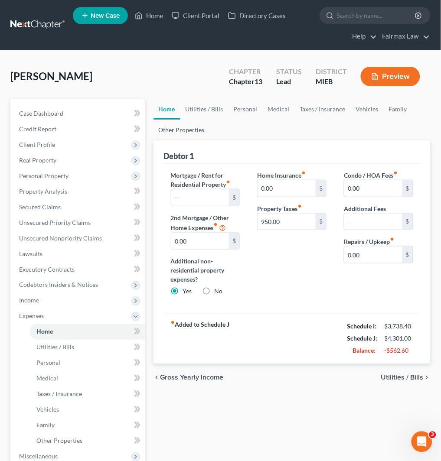
click at [179, 136] on link "Other Properties" at bounding box center [181, 130] width 56 height 21
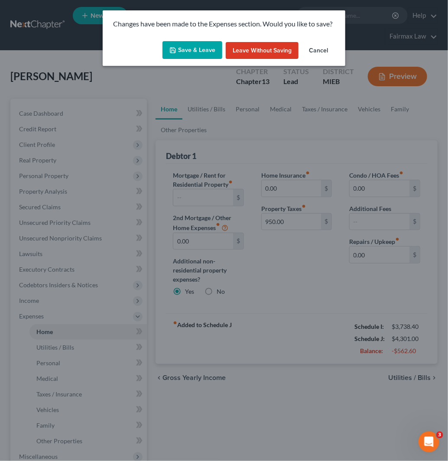
click at [182, 46] on button "Save & Leave" at bounding box center [192, 50] width 60 height 18
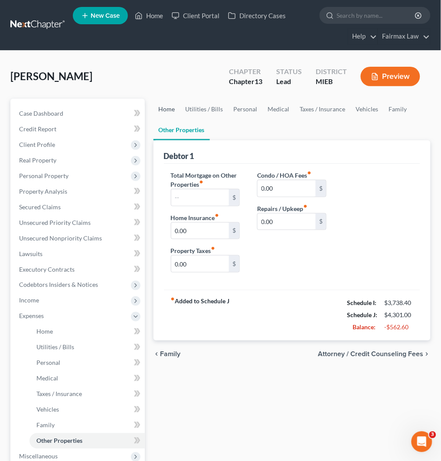
click at [169, 110] on link "Home" at bounding box center [166, 109] width 27 height 21
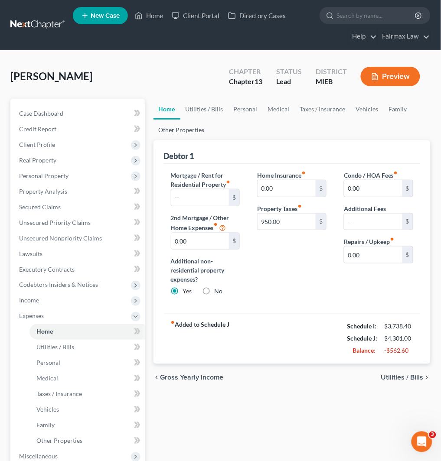
click at [171, 133] on link "Other Properties" at bounding box center [181, 130] width 56 height 21
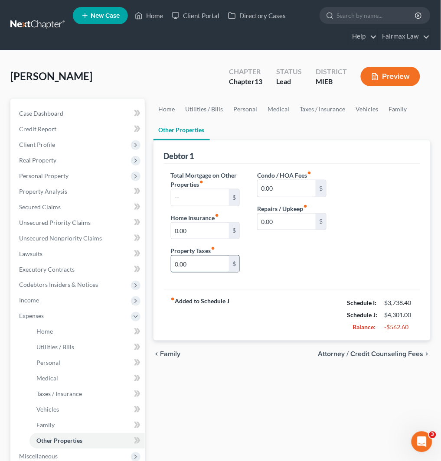
click at [207, 260] on input "0.00" at bounding box center [200, 264] width 58 height 16
click at [171, 110] on link "Home" at bounding box center [166, 109] width 27 height 21
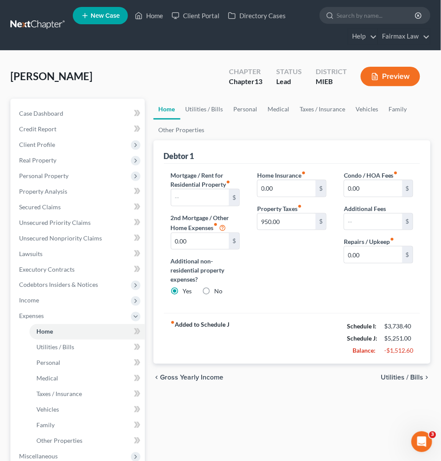
click at [299, 292] on div "Home Insurance fiber_manual_record 0.00 $ Property Taxes fiber_manual_record 95…" at bounding box center [291, 237] width 87 height 133
click at [197, 131] on link "Other Properties" at bounding box center [181, 130] width 56 height 21
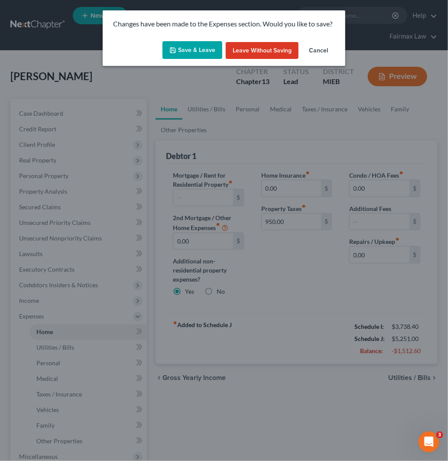
click at [185, 49] on button "Save & Leave" at bounding box center [192, 50] width 60 height 18
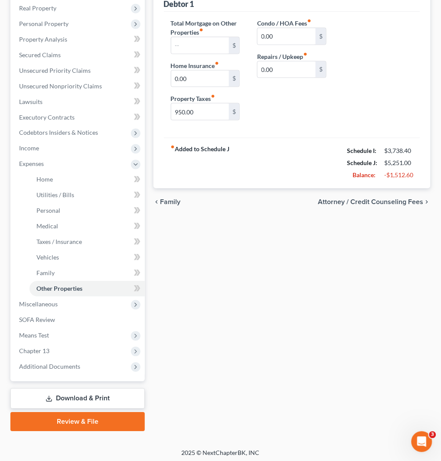
scroll to position [154, 0]
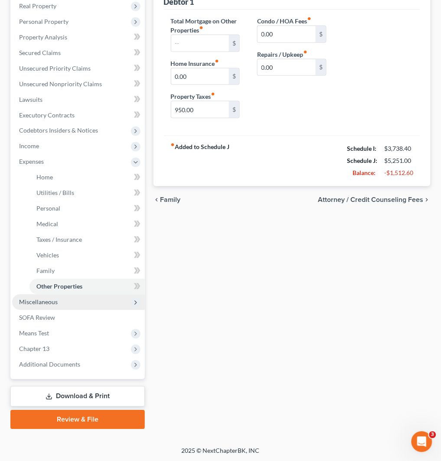
click at [59, 304] on span "Miscellaneous" at bounding box center [78, 303] width 133 height 16
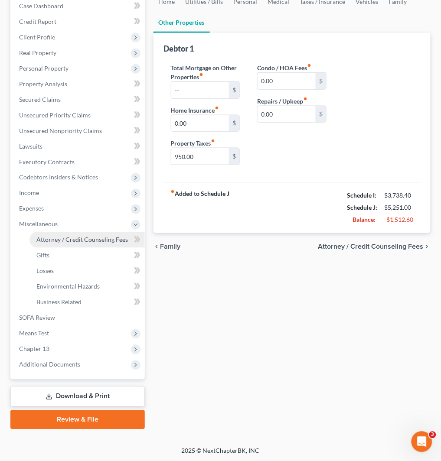
click at [96, 243] on link "Attorney / Credit Counseling Fees" at bounding box center [86, 240] width 115 height 16
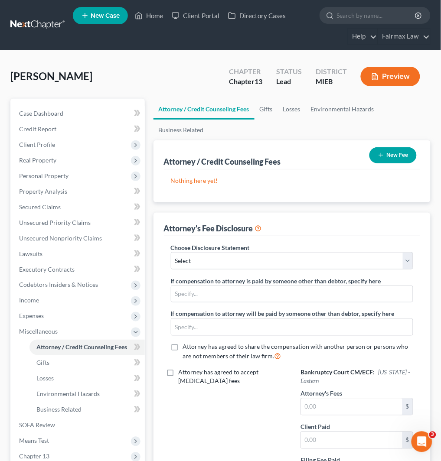
click at [399, 154] on button "New Fee" at bounding box center [392, 155] width 47 height 16
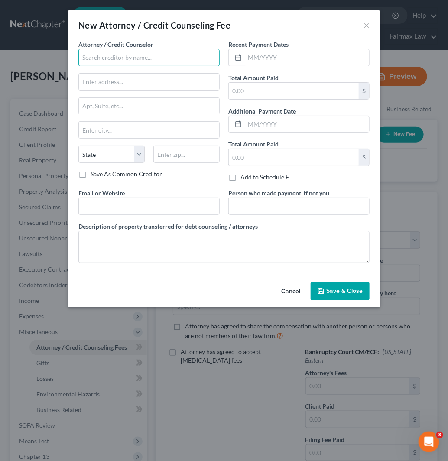
click at [142, 51] on input "text" at bounding box center [148, 57] width 141 height 17
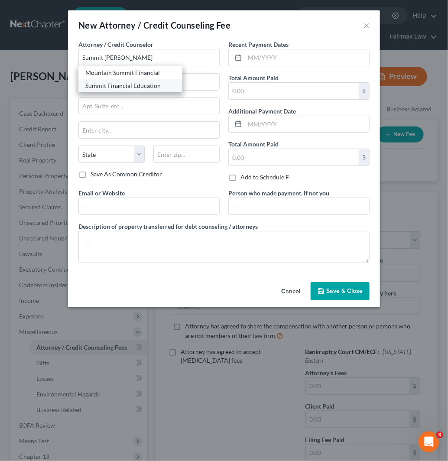
click at [125, 87] on div "Summit Financial Education" at bounding box center [130, 85] width 90 height 9
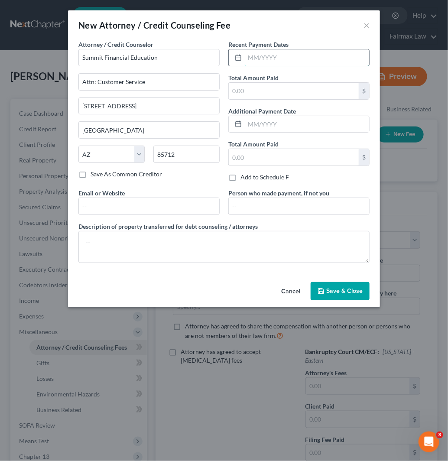
click at [304, 59] on input "text" at bounding box center [307, 57] width 124 height 16
drag, startPoint x: 252, startPoint y: 87, endPoint x: 267, endPoint y: 98, distance: 18.4
click at [252, 87] on input "text" at bounding box center [294, 91] width 130 height 16
click at [339, 289] on span "Save & Close" at bounding box center [344, 290] width 36 height 7
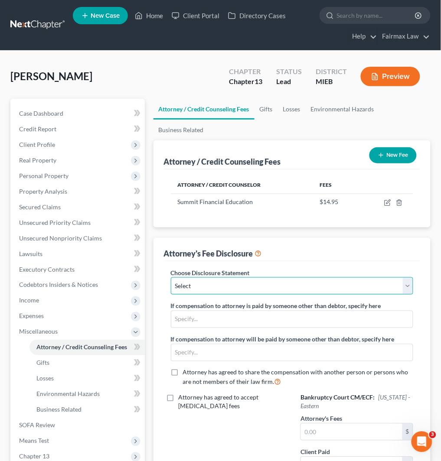
click at [261, 285] on select "Select WDMI - Chapter 13 - Disclosure of Attorney Compensation OHNB & MIWB Disc…" at bounding box center [292, 285] width 242 height 17
click at [246, 282] on select "Select WDMI - Chapter 13 - Disclosure of Attorney Compensation OHNB & MIWB Disc…" at bounding box center [292, 285] width 242 height 17
click at [171, 277] on select "Select WDMI - Chapter 13 - Disclosure of Attorney Compensation OHNB & MIWB Disc…" at bounding box center [292, 285] width 242 height 17
click at [299, 287] on select "Select WDMI - Chapter 13 - Disclosure of Attorney Compensation OHNB & MIWB Disc…" at bounding box center [292, 285] width 242 height 17
click at [171, 277] on select "Select WDMI - Chapter 13 - Disclosure of Attorney Compensation OHNB & MIWB Disc…" at bounding box center [292, 285] width 242 height 17
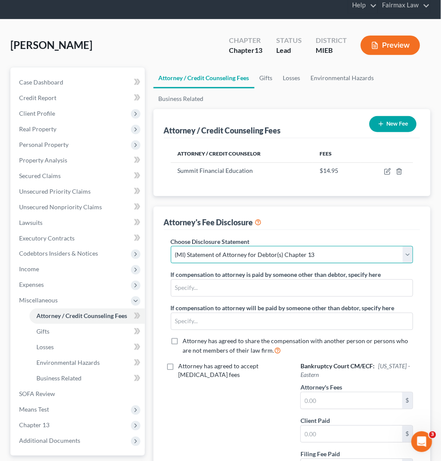
scroll to position [48, 0]
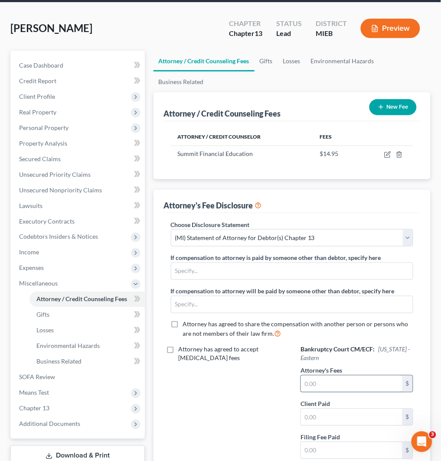
click at [362, 379] on input "text" at bounding box center [351, 384] width 101 height 16
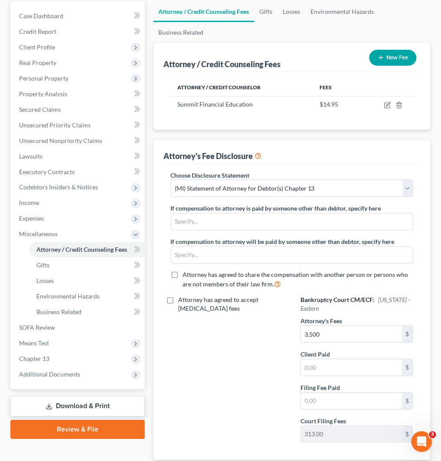
scroll to position [158, 0]
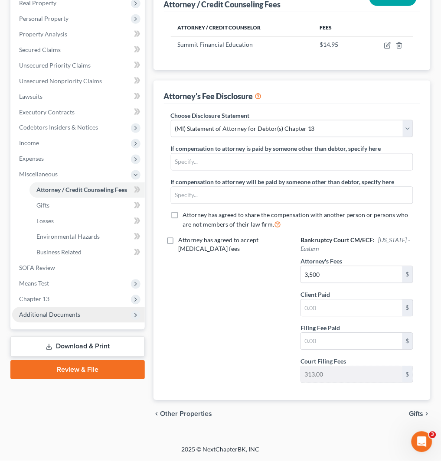
click at [73, 311] on span "Additional Documents" at bounding box center [49, 314] width 61 height 7
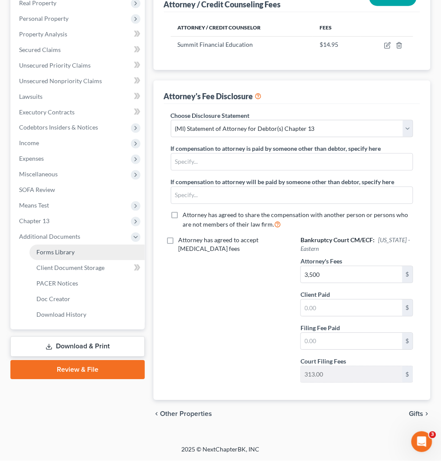
click at [81, 247] on link "Forms Library" at bounding box center [86, 253] width 115 height 16
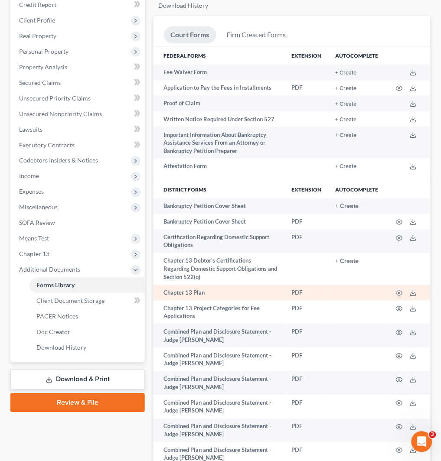
scroll to position [144, 0]
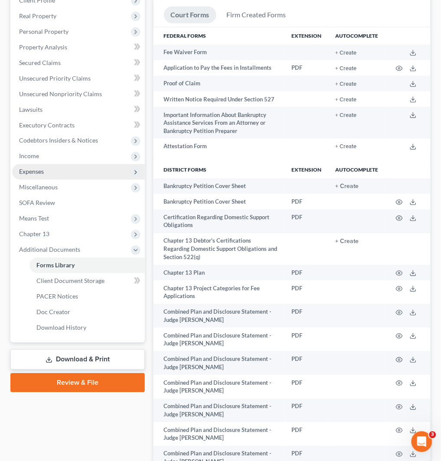
click at [71, 176] on span "Expenses" at bounding box center [78, 172] width 133 height 16
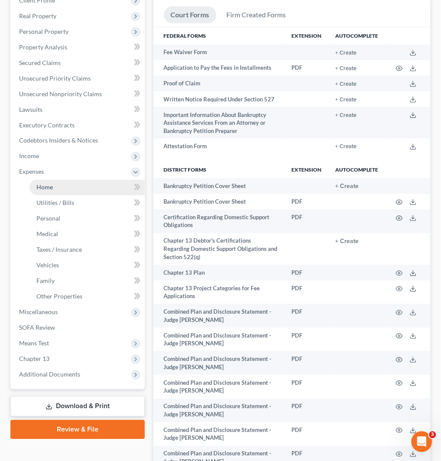
click at [78, 185] on link "Home" at bounding box center [86, 188] width 115 height 16
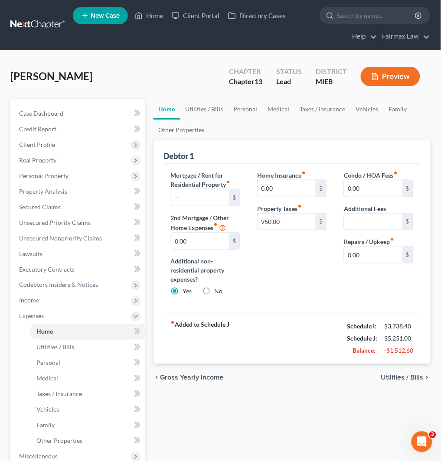
click at [214, 289] on label "No" at bounding box center [218, 291] width 8 height 9
click at [218, 289] on input "No" at bounding box center [221, 290] width 6 height 6
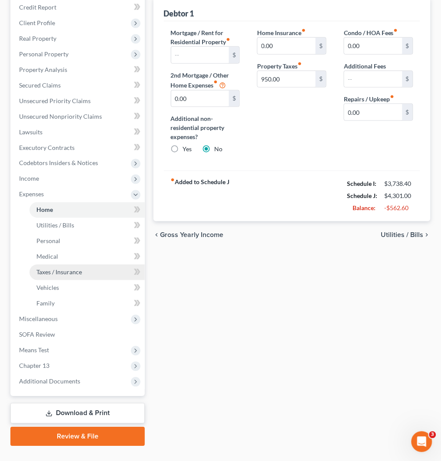
scroll to position [139, 0]
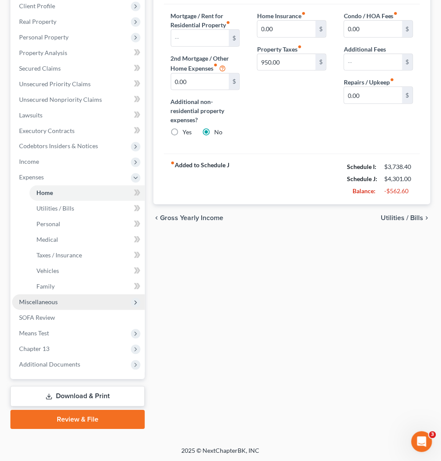
click at [92, 297] on span "Miscellaneous" at bounding box center [78, 303] width 133 height 16
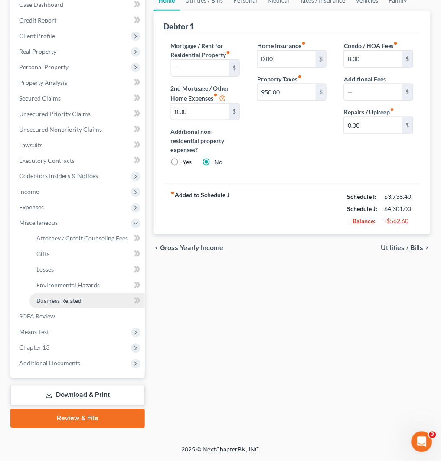
scroll to position [107, 0]
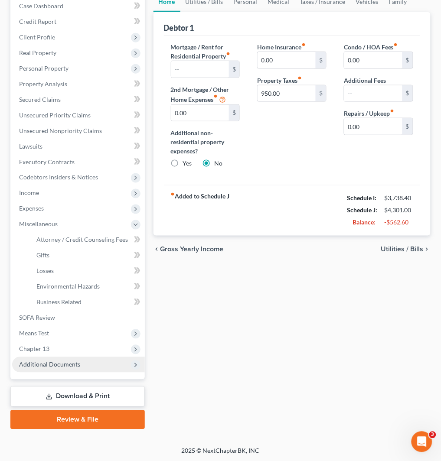
click at [98, 363] on span "Additional Documents" at bounding box center [78, 365] width 133 height 16
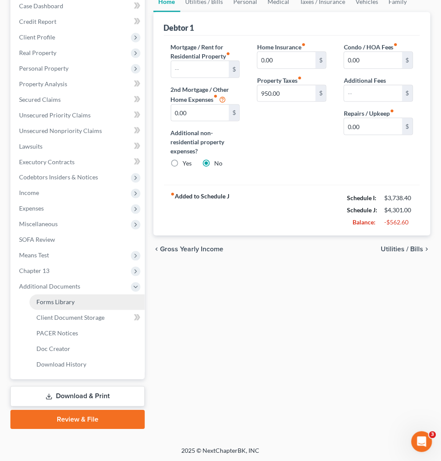
click at [107, 302] on link "Forms Library" at bounding box center [86, 303] width 115 height 16
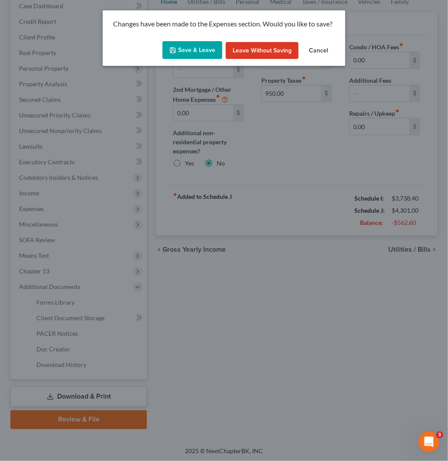
click at [189, 51] on button "Save & Leave" at bounding box center [192, 50] width 60 height 18
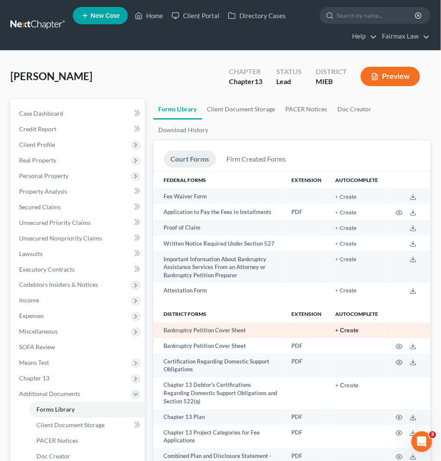
click at [354, 330] on button "+ Create" at bounding box center [346, 331] width 23 height 6
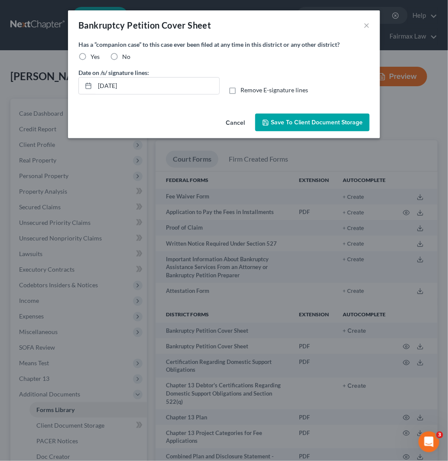
click at [91, 57] on label "Yes" at bounding box center [95, 56] width 9 height 9
click at [94, 57] on input "Yes" at bounding box center [97, 55] width 6 height 6
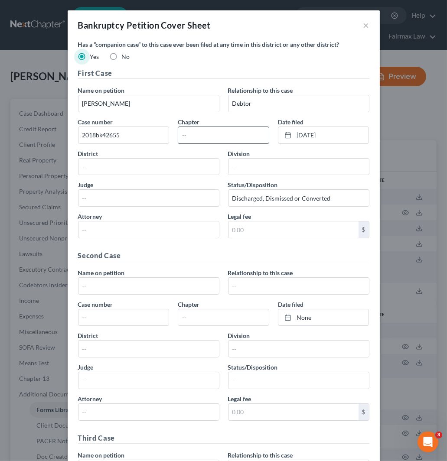
click at [211, 132] on input "text" at bounding box center [223, 135] width 91 height 16
click at [139, 172] on input "text" at bounding box center [148, 167] width 140 height 16
click at [124, 192] on input "text" at bounding box center [148, 198] width 140 height 16
paste input "[PERSON_NAME]"
drag, startPoint x: 325, startPoint y: 197, endPoint x: 258, endPoint y: 193, distance: 66.8
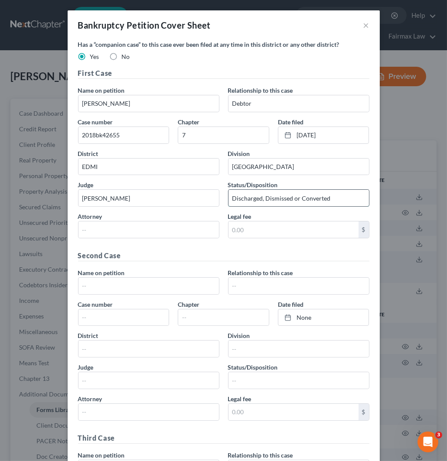
click at [258, 193] on input "Discharged, Dismissed or Converted" at bounding box center [298, 198] width 140 height 16
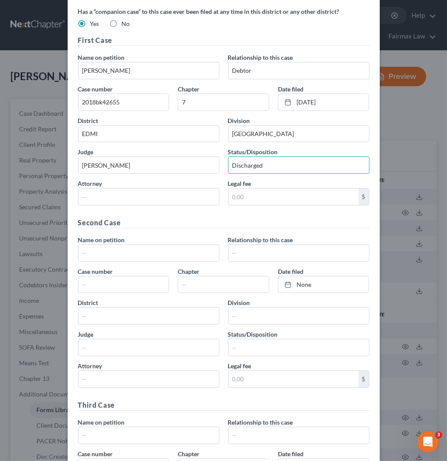
scroll to position [48, 0]
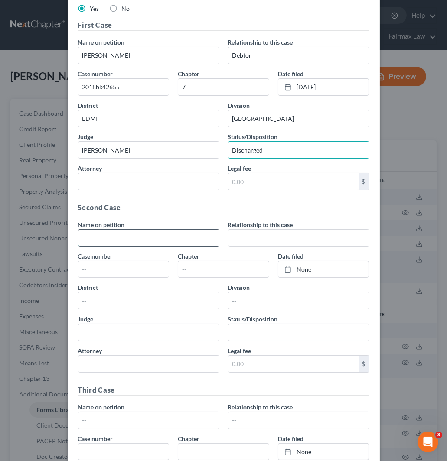
click at [137, 237] on input "text" at bounding box center [148, 238] width 140 height 16
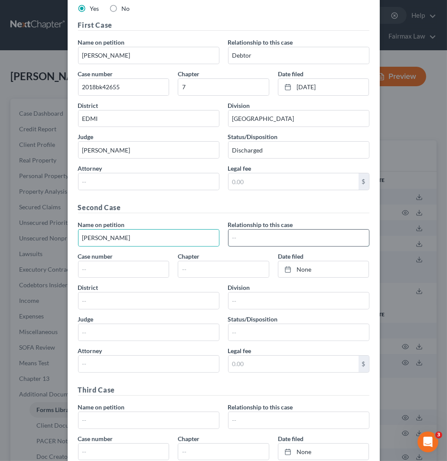
click at [275, 244] on input "text" at bounding box center [298, 238] width 140 height 16
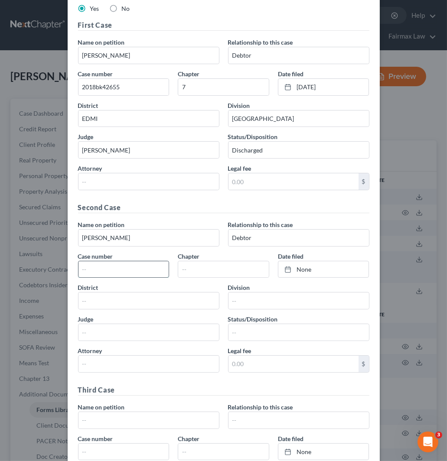
click at [128, 266] on input "text" at bounding box center [123, 269] width 91 height 16
paste input "2008bk53331"
click at [205, 271] on input "text" at bounding box center [223, 269] width 91 height 16
click at [325, 269] on link "None" at bounding box center [323, 269] width 91 height 16
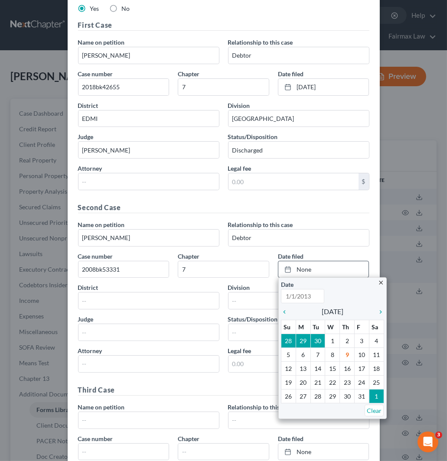
paste input "[DATE]"
click at [133, 301] on input "text" at bounding box center [148, 300] width 140 height 16
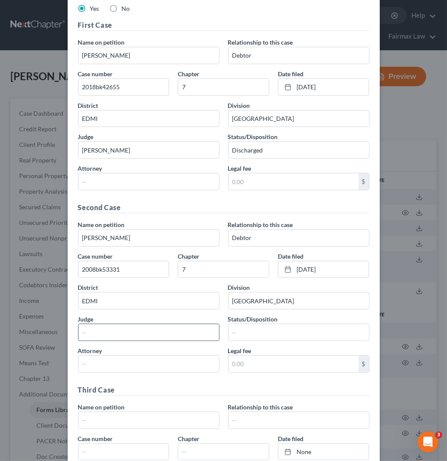
click at [131, 332] on input "text" at bounding box center [148, 332] width 140 height 16
paste input "[PERSON_NAME]"
click at [249, 330] on input "text" at bounding box center [298, 332] width 140 height 16
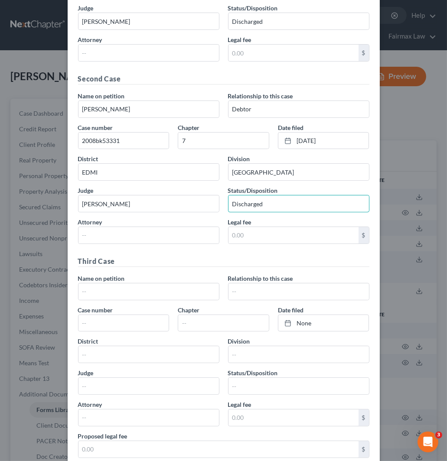
scroll to position [240, 0]
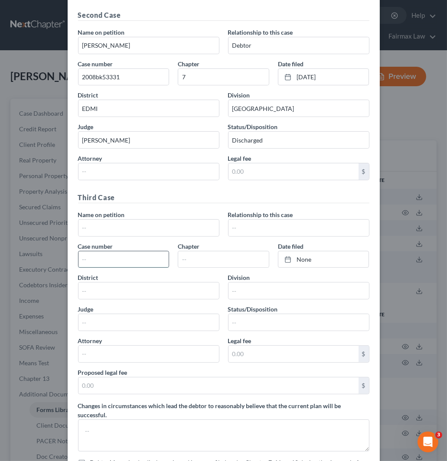
click at [101, 261] on input "text" at bounding box center [123, 259] width 91 height 16
paste input "2004bk58717"
click at [322, 260] on link "None" at bounding box center [323, 259] width 91 height 16
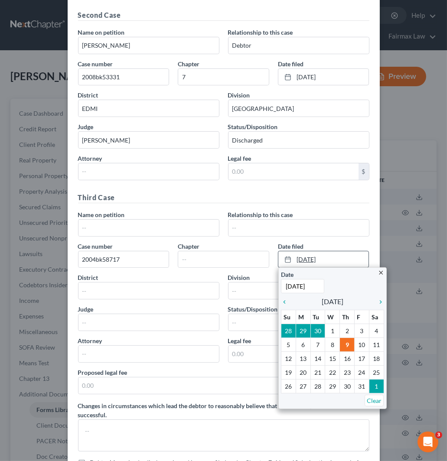
paste input "[DATE]"
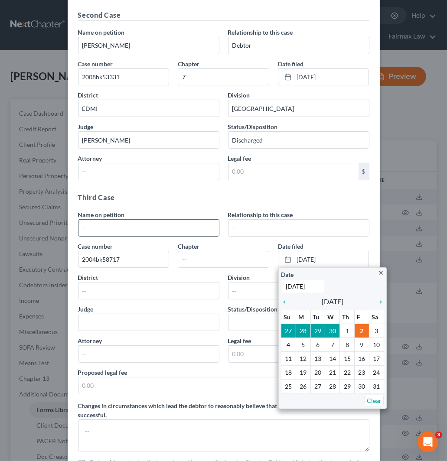
click at [143, 229] on input "text" at bounding box center [148, 228] width 140 height 16
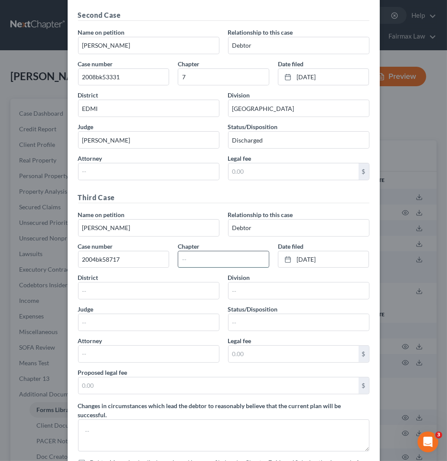
click at [219, 263] on input "text" at bounding box center [223, 259] width 91 height 16
click at [192, 292] on input "text" at bounding box center [148, 290] width 140 height 16
click at [139, 324] on input "text" at bounding box center [148, 322] width 140 height 16
paste input "[PERSON_NAME]"
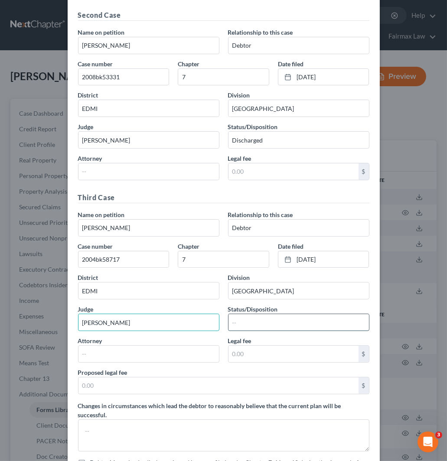
click at [299, 324] on input "text" at bounding box center [298, 322] width 140 height 16
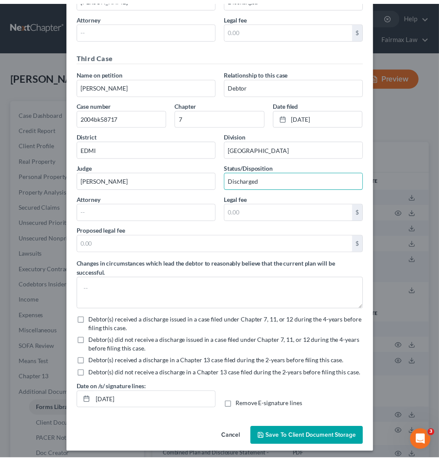
scroll to position [387, 0]
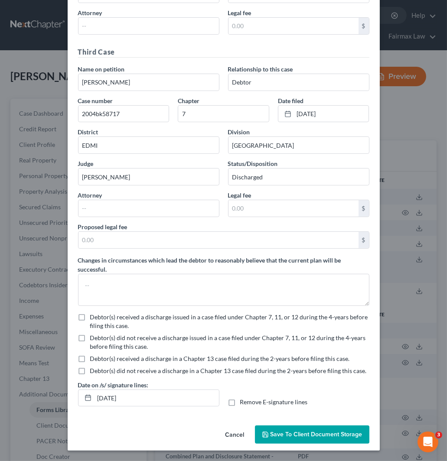
click at [322, 429] on button "Save to Client Document Storage" at bounding box center [312, 434] width 114 height 18
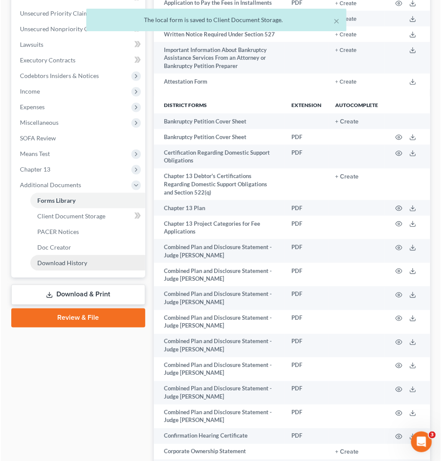
scroll to position [192, 0]
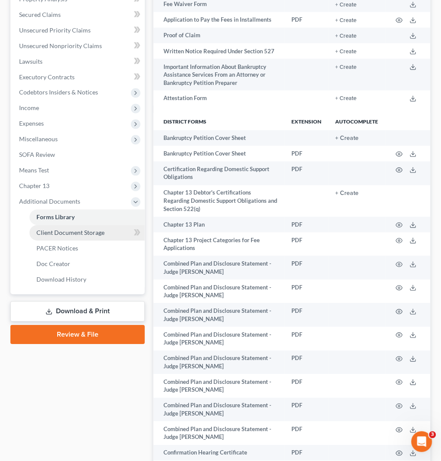
click at [103, 227] on link "Client Document Storage" at bounding box center [86, 233] width 115 height 16
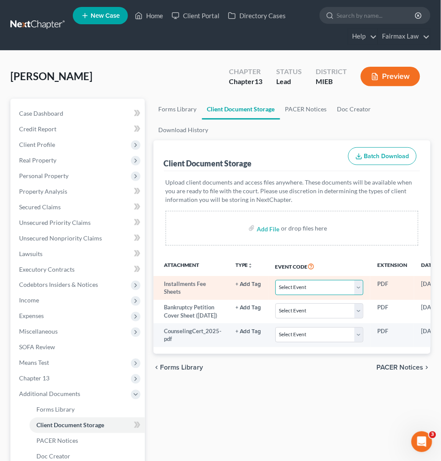
click at [295, 288] on select "Select Event 20 Largest Unsecured Creditors Amended Chapter 11 Plan Amended Cha…" at bounding box center [319, 287] width 88 height 15
click at [275, 280] on select "Select Event 20 Largest Unsecured Creditors Amended Chapter 11 Plan Amended Cha…" at bounding box center [319, 287] width 88 height 15
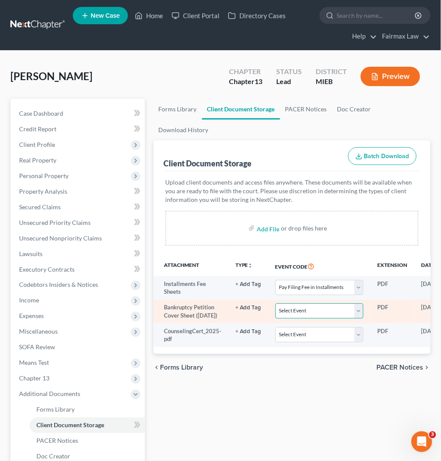
click at [315, 314] on select "Select Event 20 Largest Unsecured Creditors Amended Chapter 11 Plan Amended Cha…" at bounding box center [319, 310] width 88 height 15
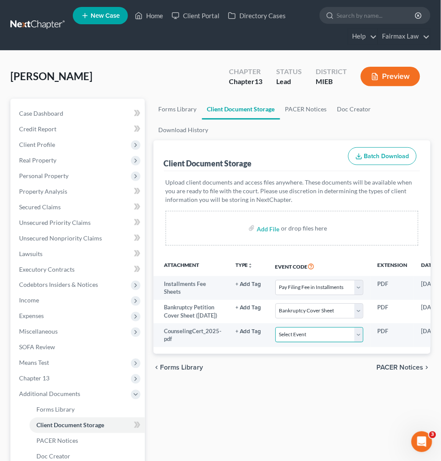
drag, startPoint x: 311, startPoint y: 341, endPoint x: 317, endPoint y: 356, distance: 17.1
click at [311, 341] on select "Select Event 20 Largest Unsecured Creditors Amended Chapter 11 Plan Amended Cha…" at bounding box center [319, 334] width 88 height 15
click at [340, 403] on div "Forms Library Client Document Storage PACER Notices Doc Creator Download Histor…" at bounding box center [291, 318] width 285 height 438
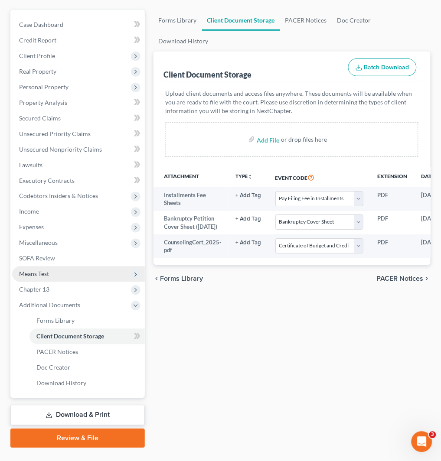
scroll to position [96, 0]
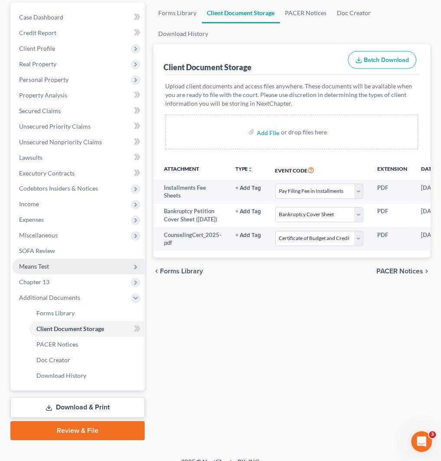
click at [75, 267] on span "Means Test" at bounding box center [78, 267] width 133 height 16
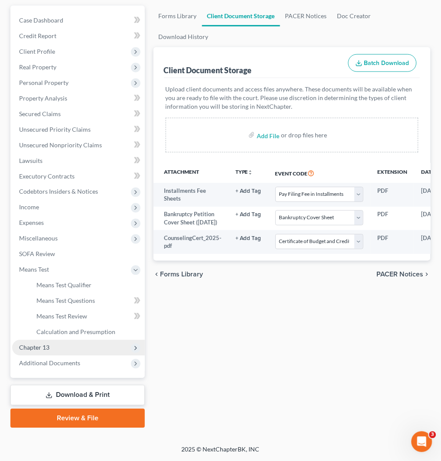
scroll to position [92, 0]
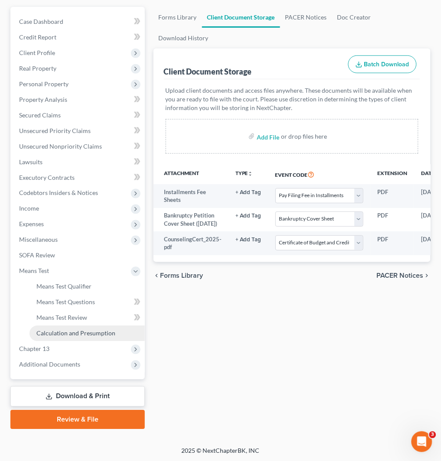
click at [116, 334] on link "Calculation and Presumption" at bounding box center [86, 334] width 115 height 16
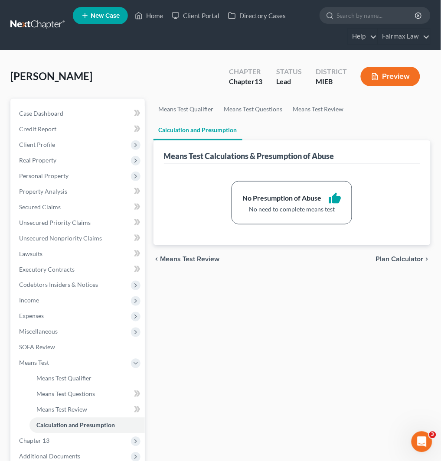
click at [52, 25] on link at bounding box center [37, 25] width 55 height 16
